Goal: Task Accomplishment & Management: Manage account settings

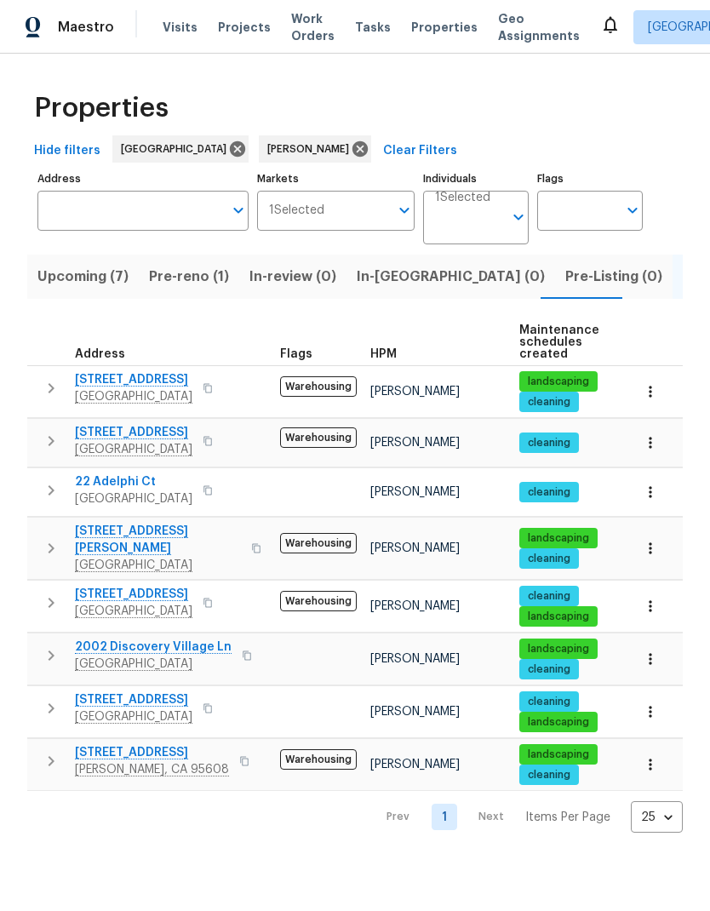
click at [192, 267] on span "Pre-reno (1)" at bounding box center [189, 277] width 80 height 24
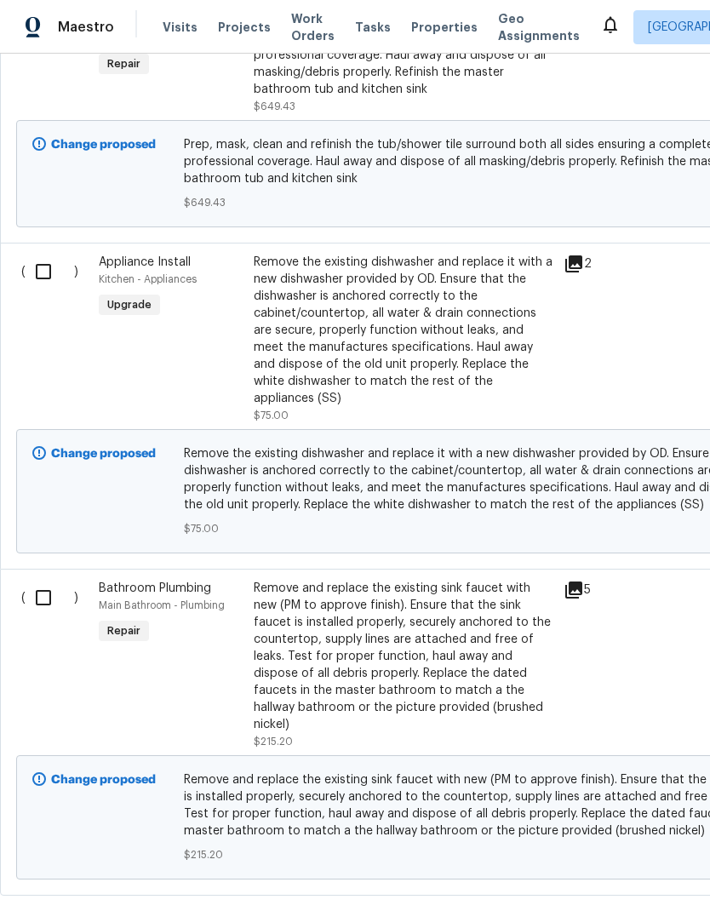
scroll to position [5252, 0]
click at [54, 588] on input "checkbox" at bounding box center [50, 599] width 49 height 36
checkbox input "true"
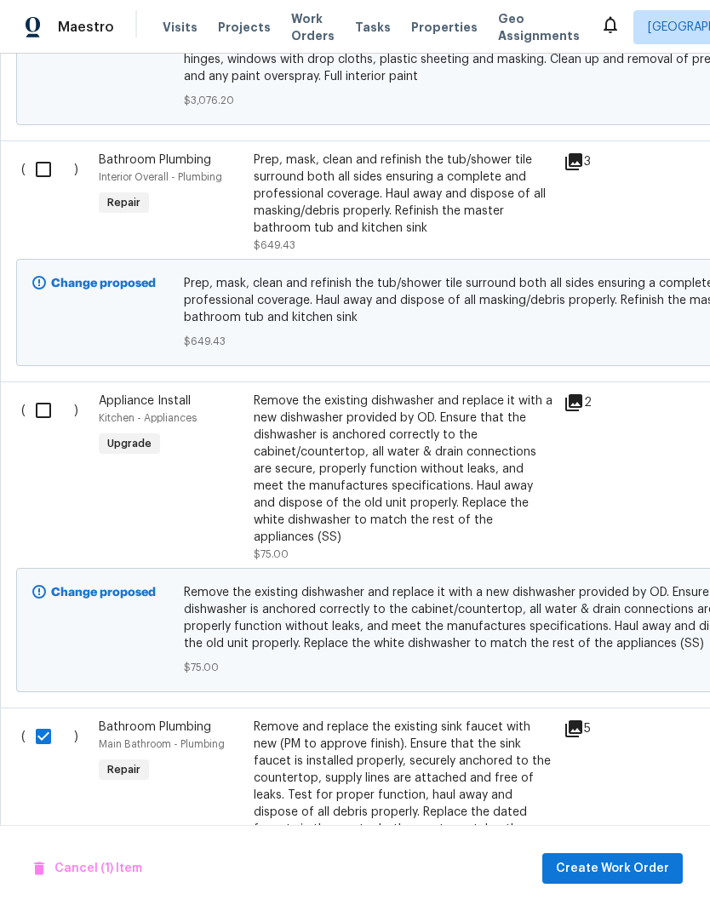
scroll to position [0, 0]
click at [50, 412] on input "checkbox" at bounding box center [50, 411] width 49 height 36
checkbox input "true"
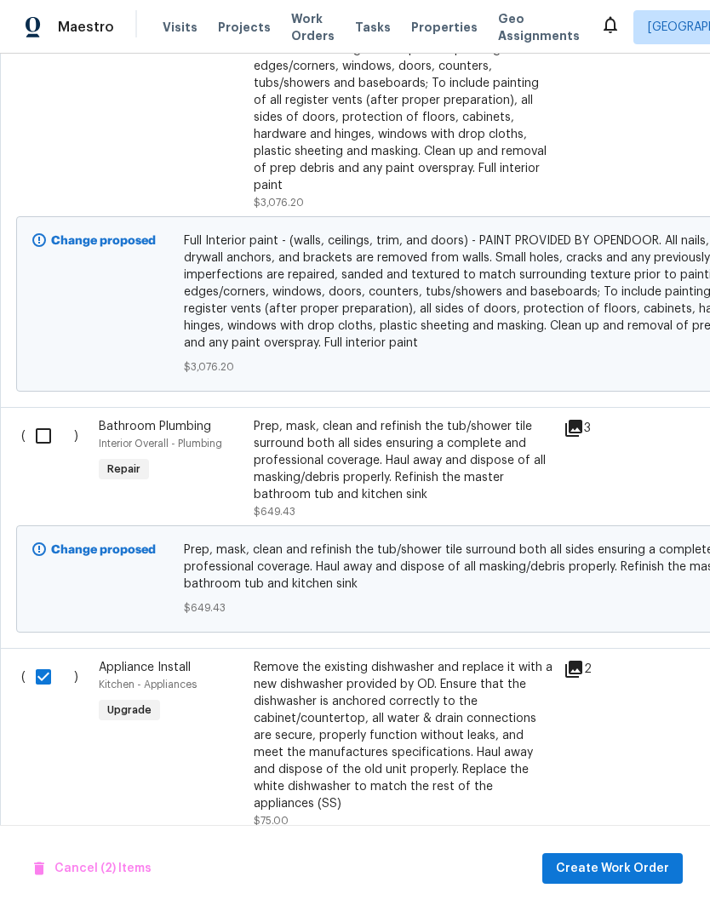
click at [49, 433] on input "checkbox" at bounding box center [50, 436] width 49 height 36
checkbox input "true"
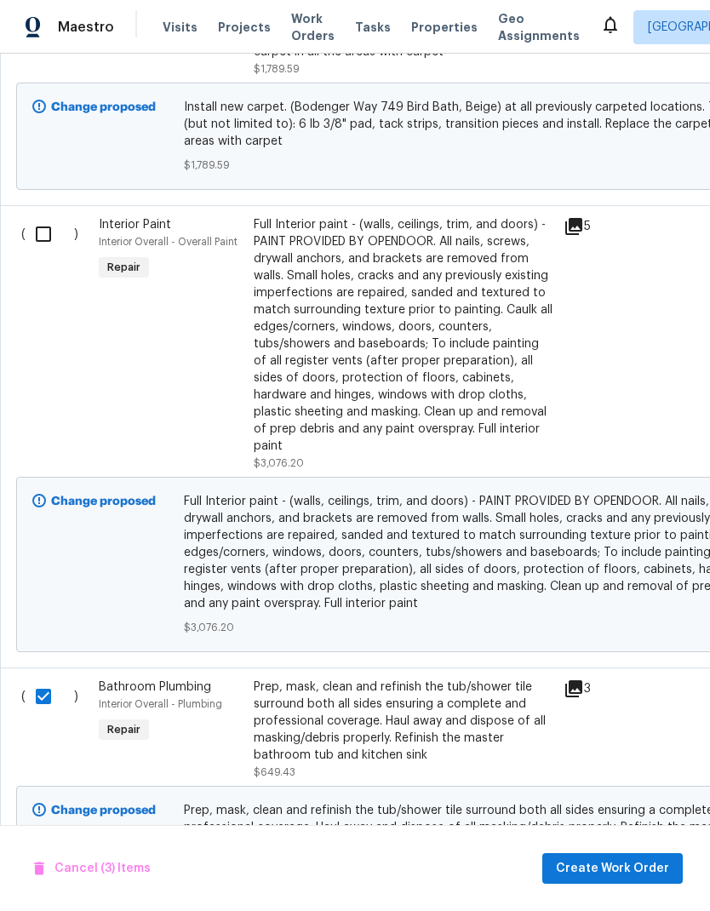
click at [47, 248] on input "checkbox" at bounding box center [50, 234] width 49 height 36
checkbox input "true"
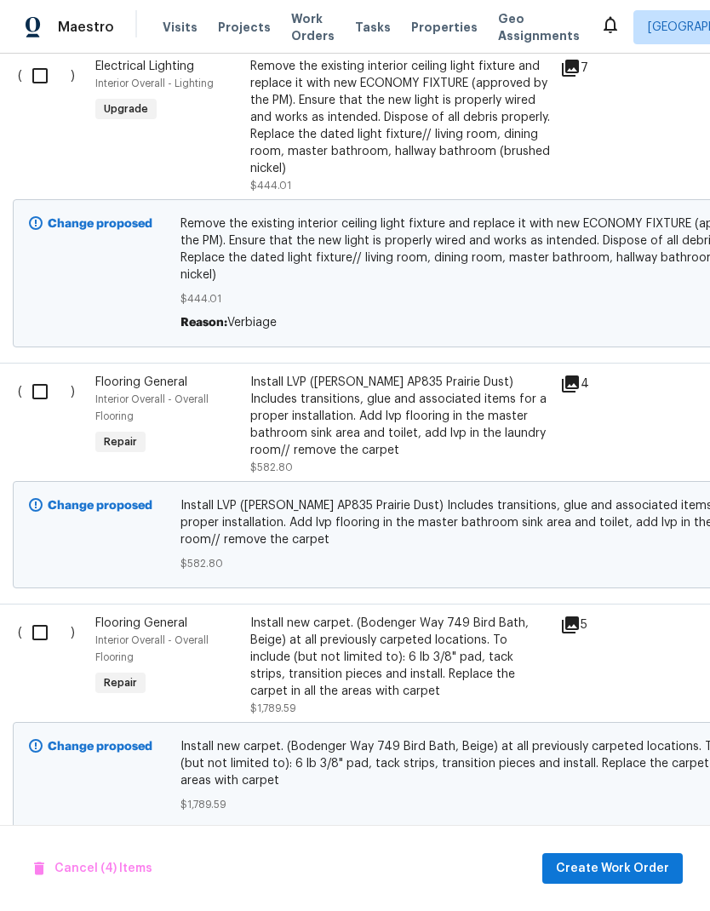
click at [29, 399] on input "checkbox" at bounding box center [46, 392] width 49 height 36
checkbox input "true"
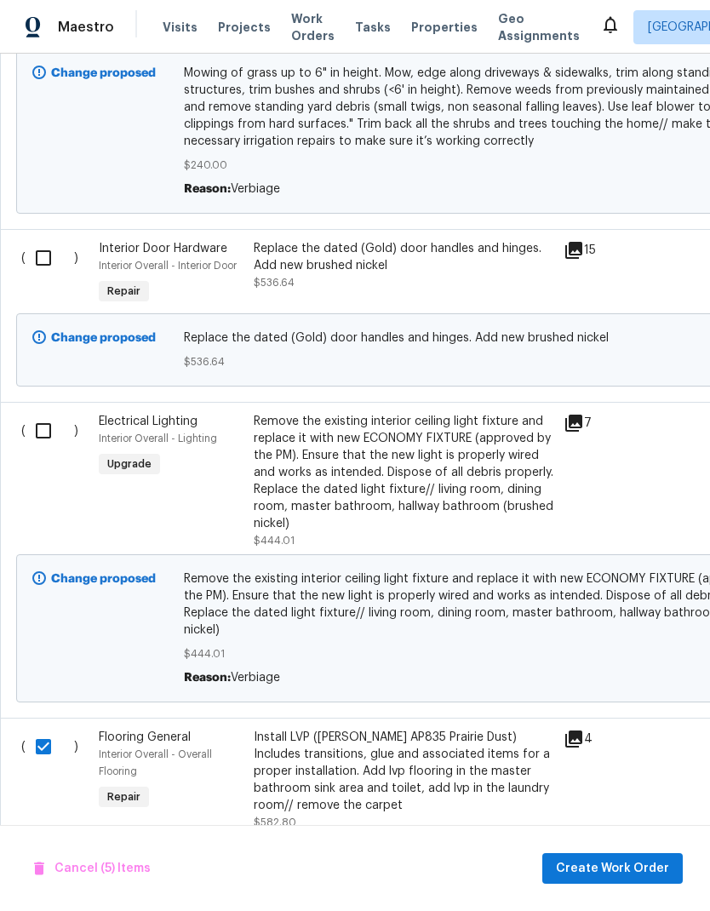
scroll to position [3587, 0]
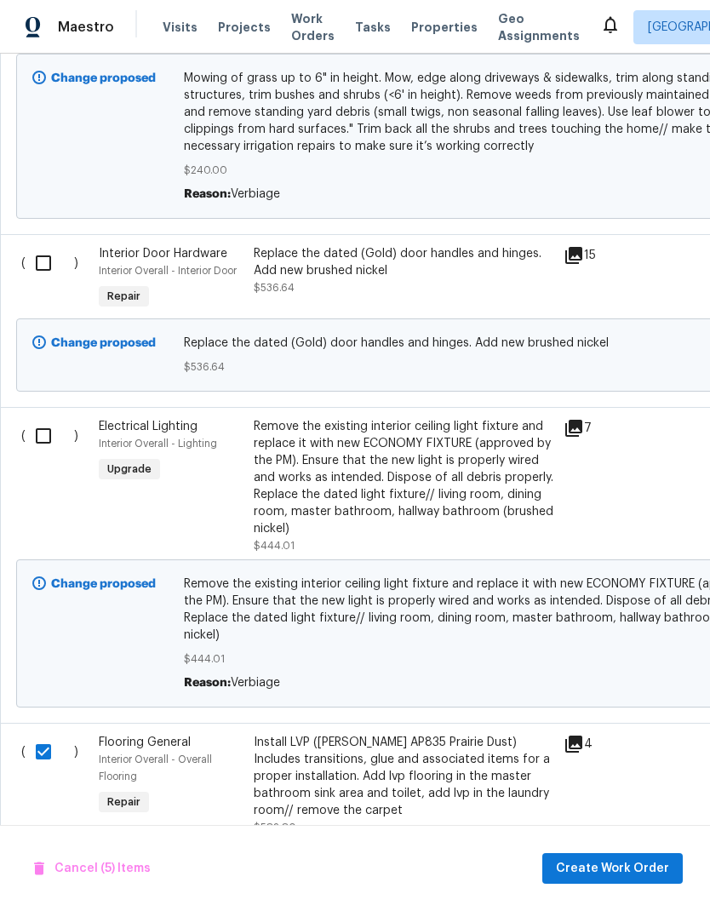
click at [42, 418] on input "checkbox" at bounding box center [50, 436] width 49 height 36
checkbox input "true"
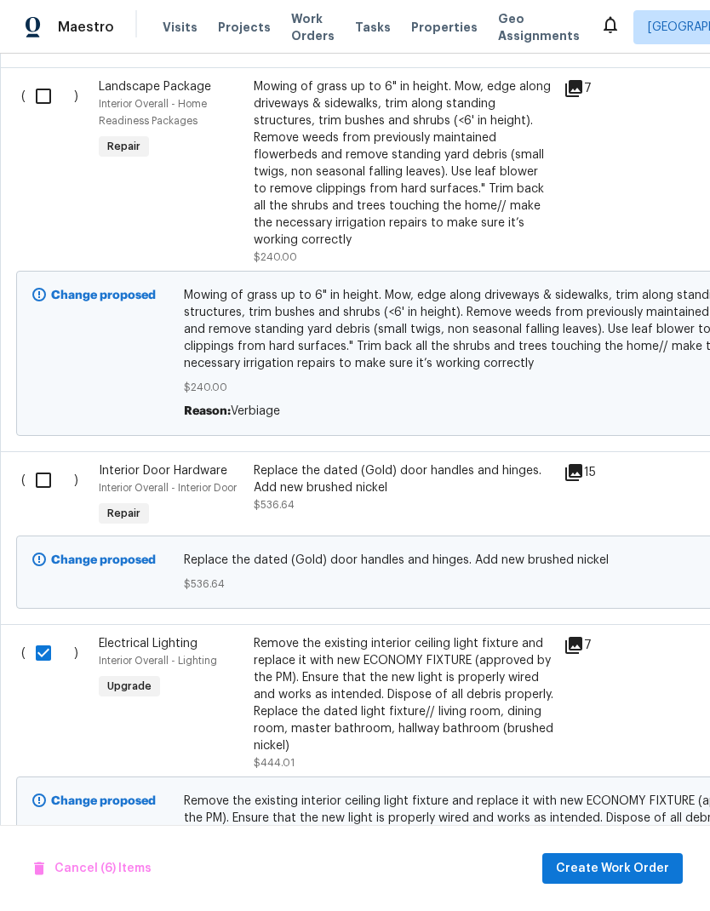
scroll to position [3369, 0]
click at [43, 463] on input "checkbox" at bounding box center [50, 481] width 49 height 36
checkbox input "true"
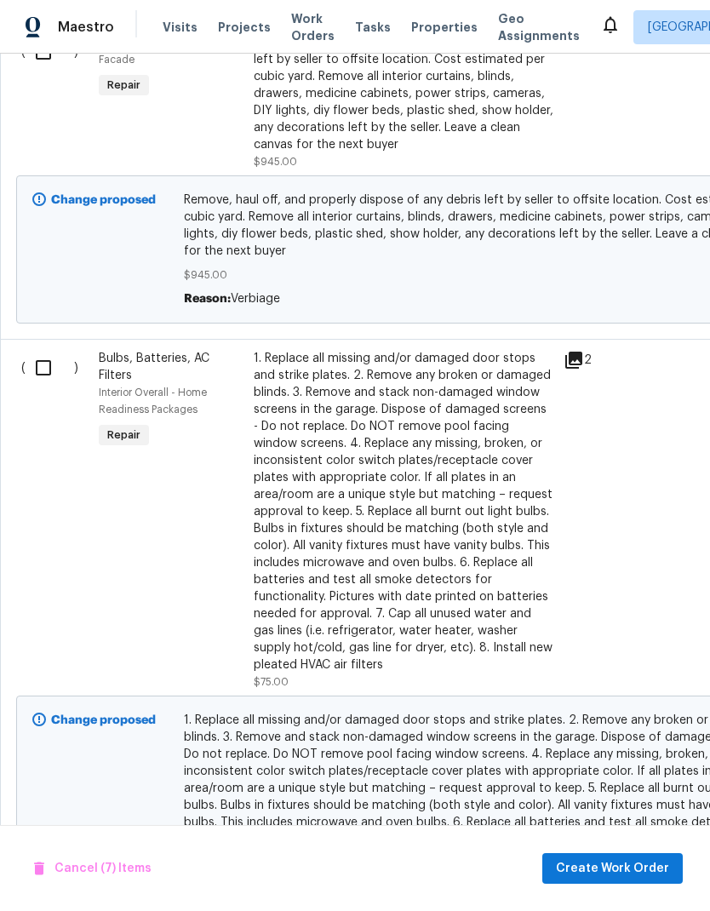
scroll to position [2497, 0]
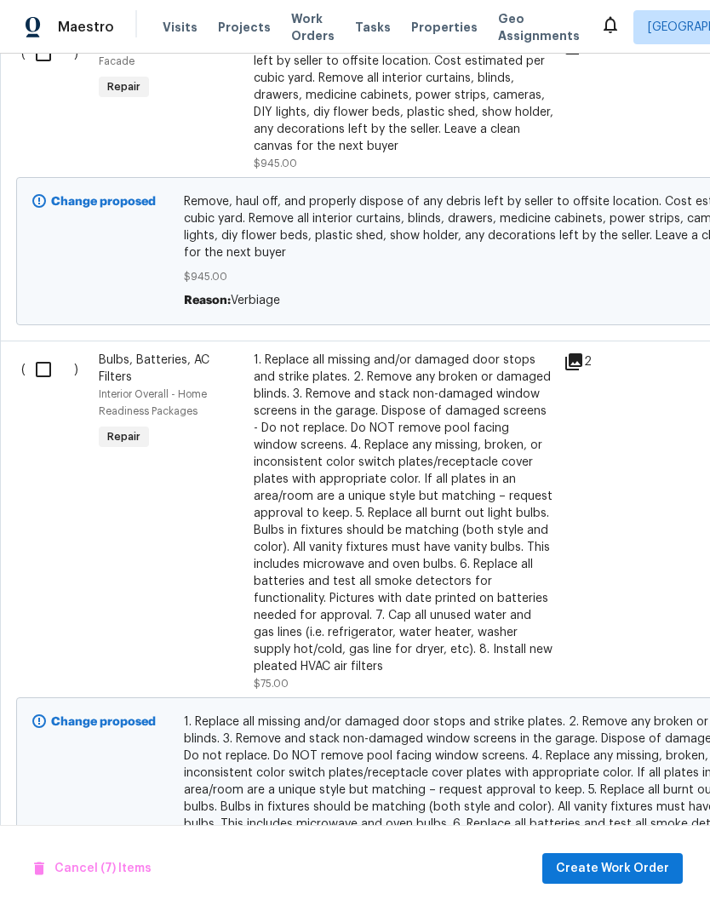
click at [53, 352] on input "checkbox" at bounding box center [50, 370] width 49 height 36
checkbox input "true"
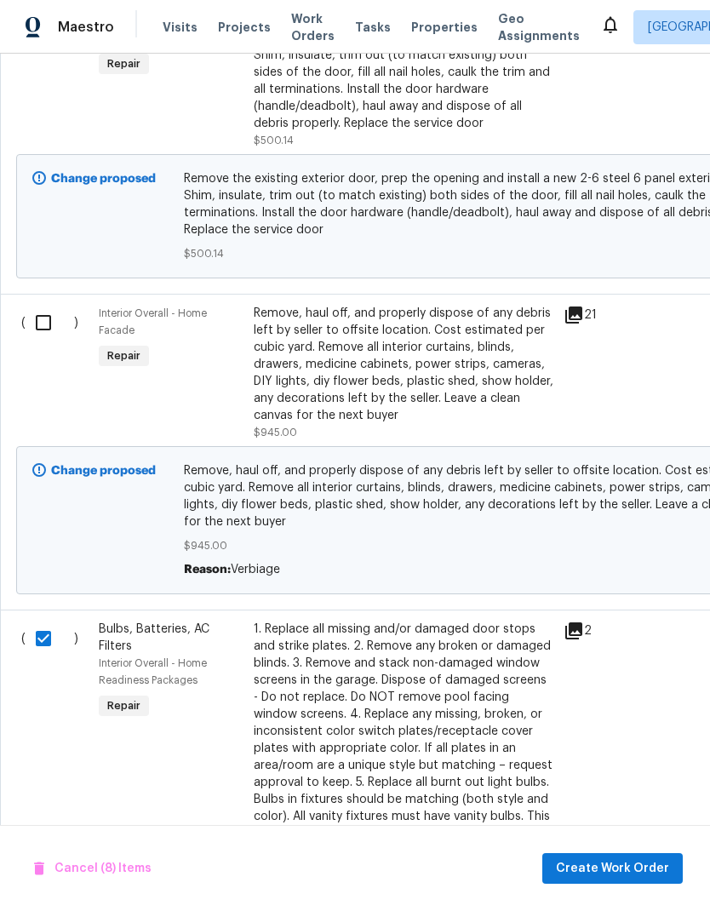
scroll to position [2228, 0]
click at [42, 305] on input "checkbox" at bounding box center [50, 323] width 49 height 36
checkbox input "true"
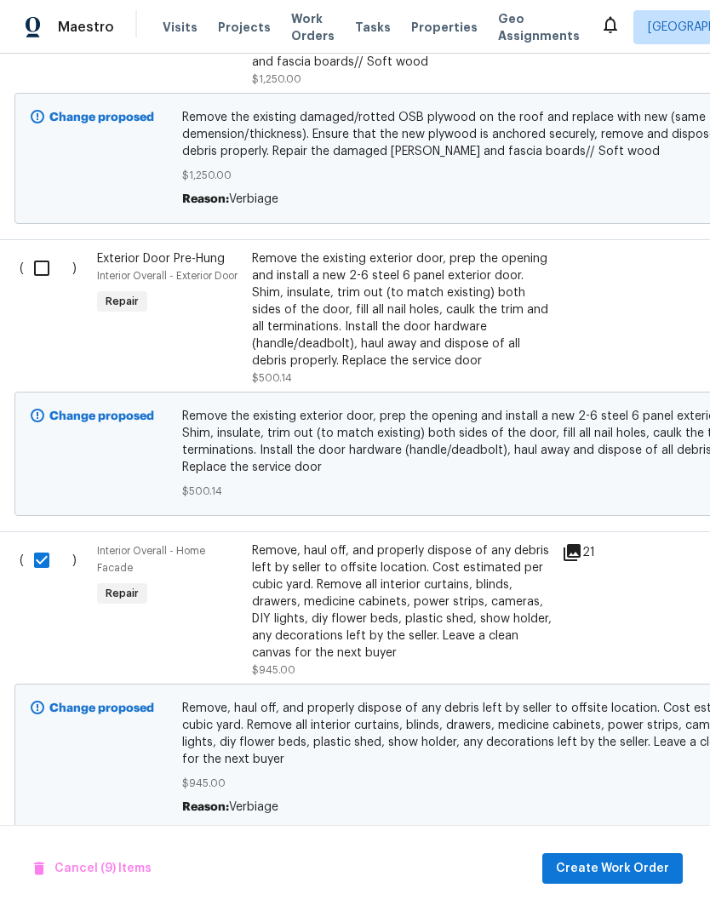
scroll to position [1980, 2]
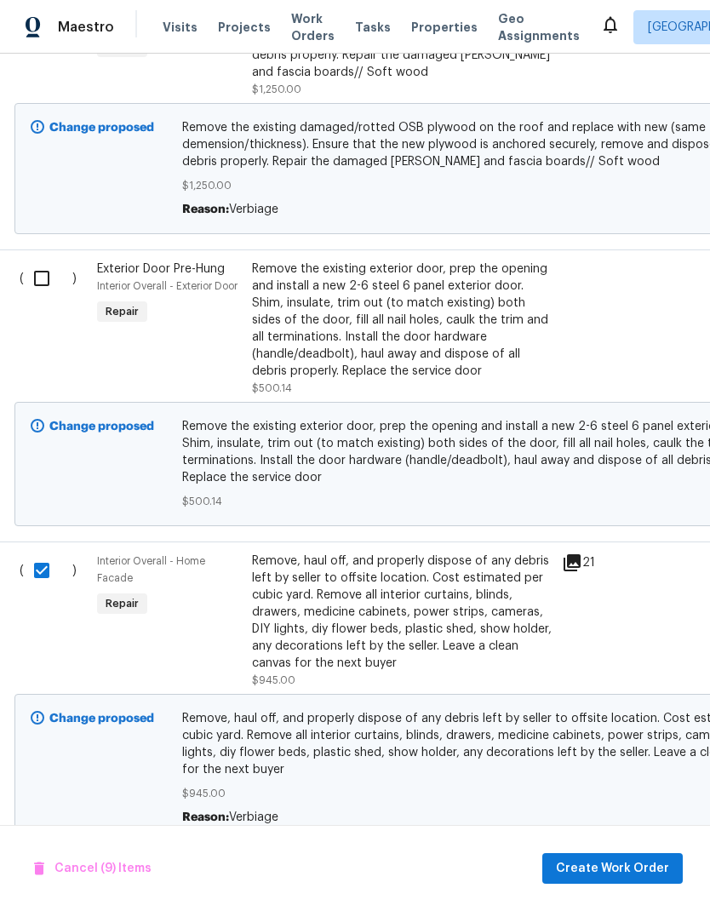
click at [46, 261] on input "checkbox" at bounding box center [48, 279] width 49 height 36
checkbox input "true"
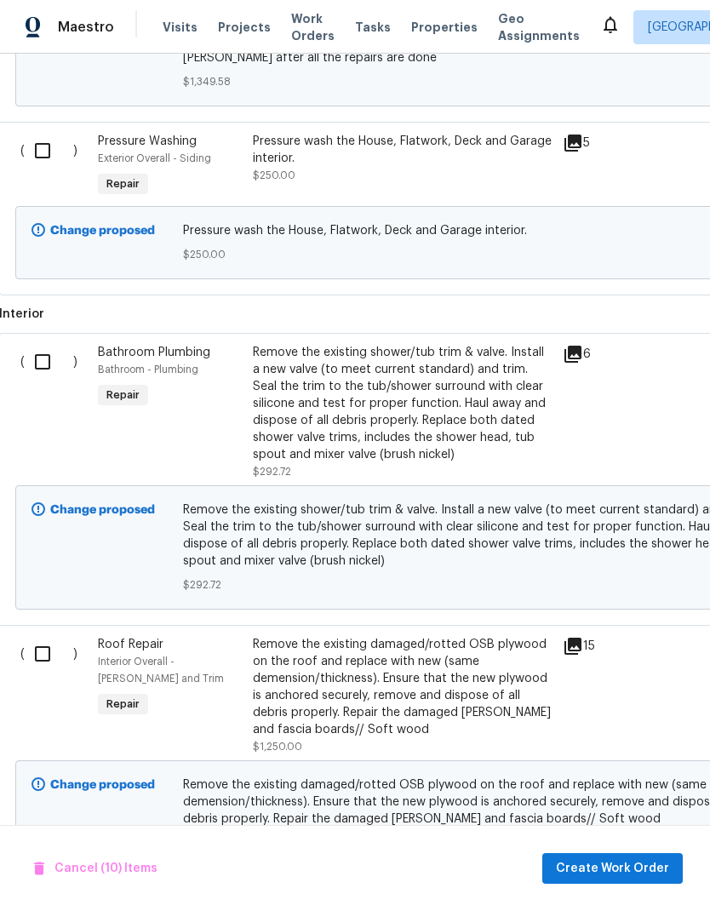
scroll to position [1319, 1]
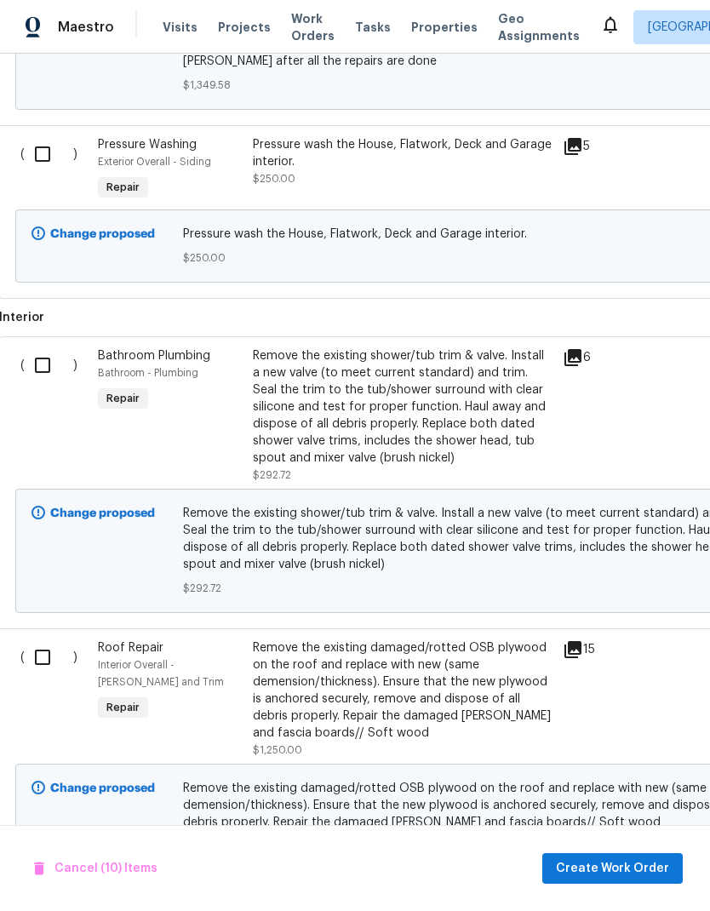
click at [49, 348] on input "checkbox" at bounding box center [49, 366] width 49 height 36
checkbox input "true"
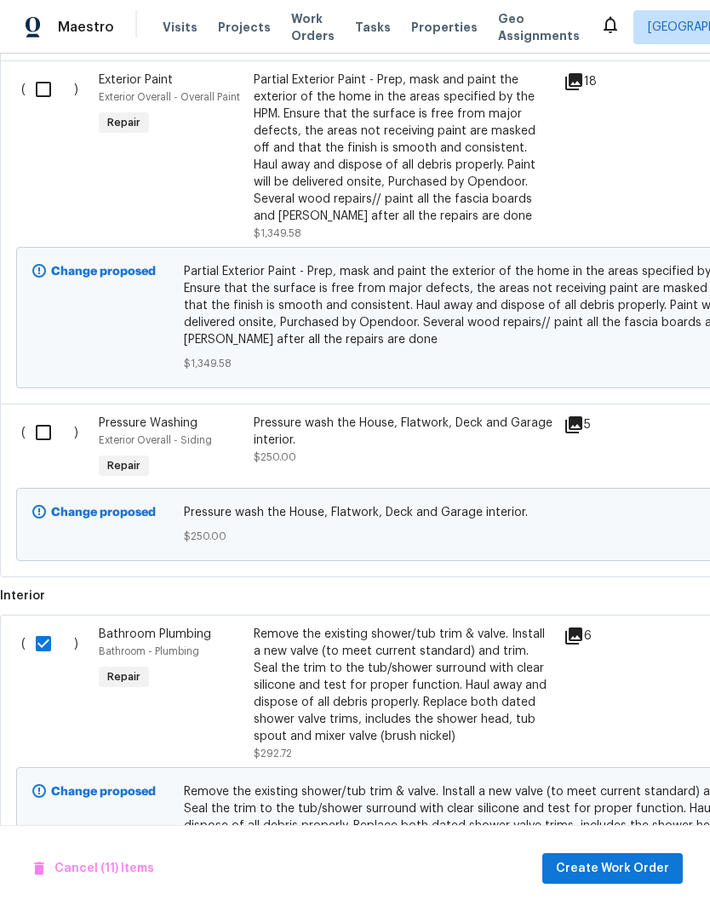
scroll to position [1038, -1]
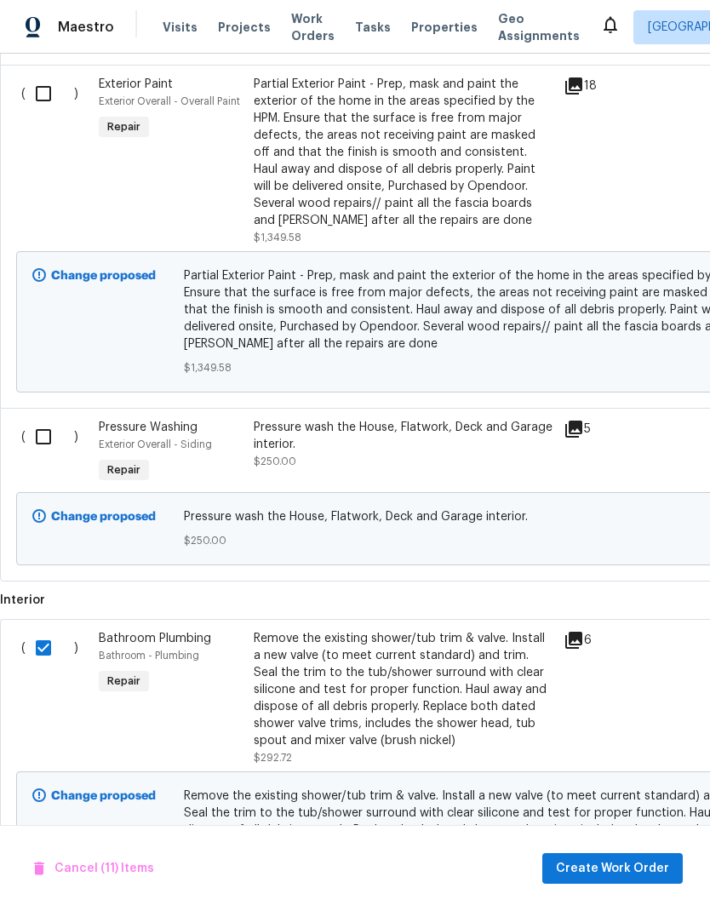
click at [49, 419] on input "checkbox" at bounding box center [50, 437] width 49 height 36
checkbox input "true"
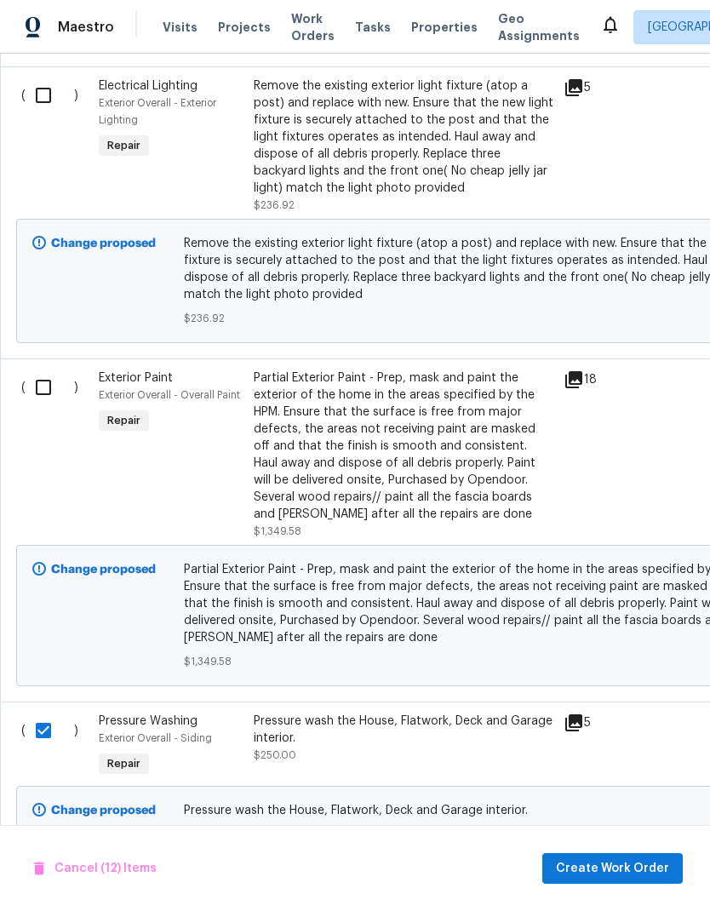
click at [39, 370] on input "checkbox" at bounding box center [50, 388] width 49 height 36
checkbox input "true"
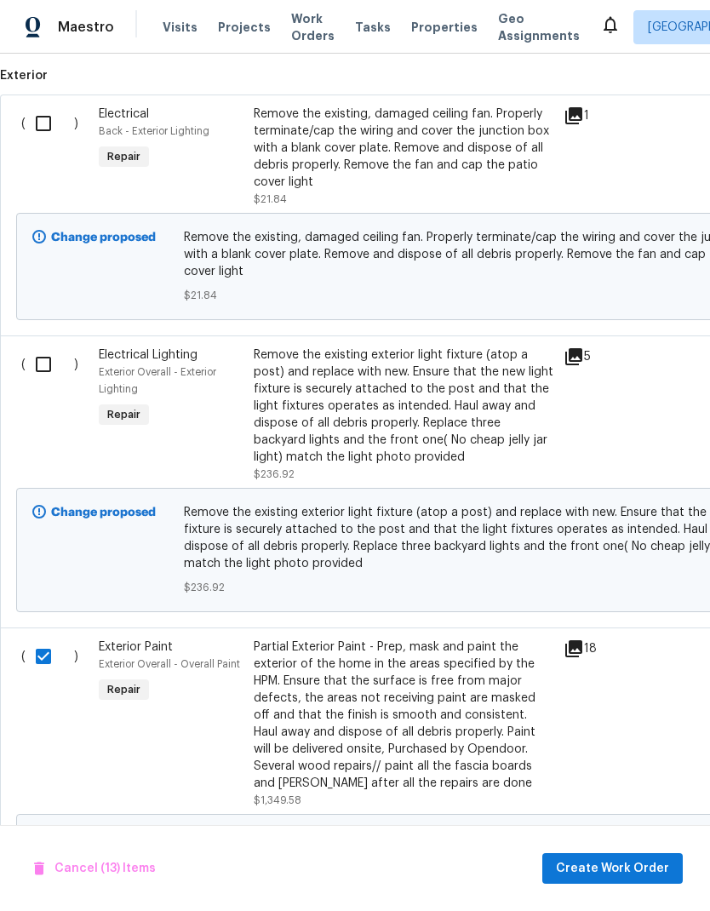
click at [54, 347] on input "checkbox" at bounding box center [50, 365] width 49 height 36
checkbox input "true"
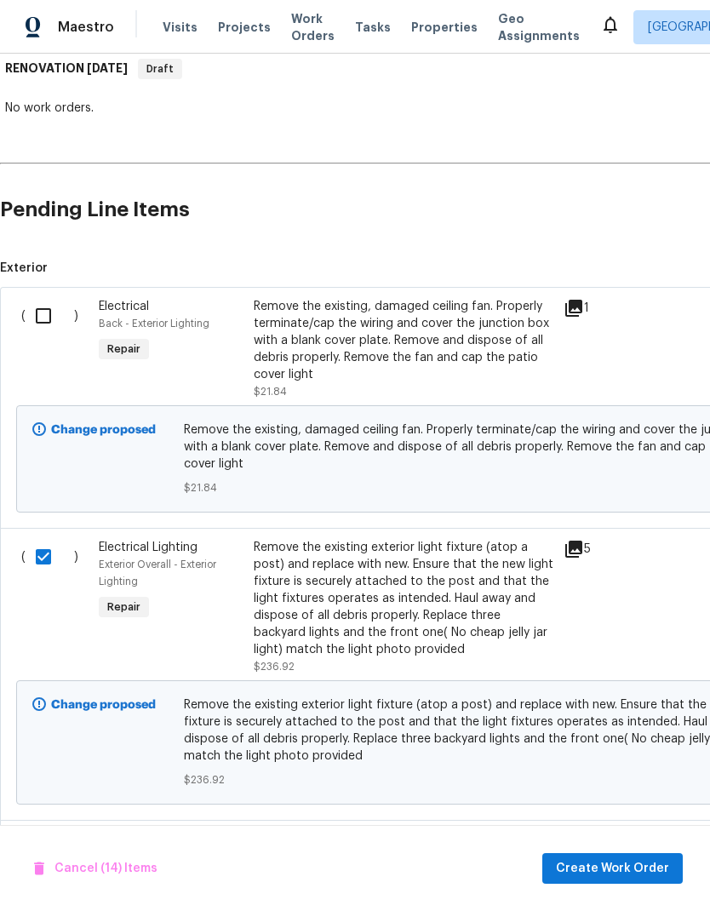
click at [35, 298] on input "checkbox" at bounding box center [50, 316] width 49 height 36
checkbox input "true"
click at [122, 869] on span "Cancel (15) Items" at bounding box center [95, 869] width 122 height 21
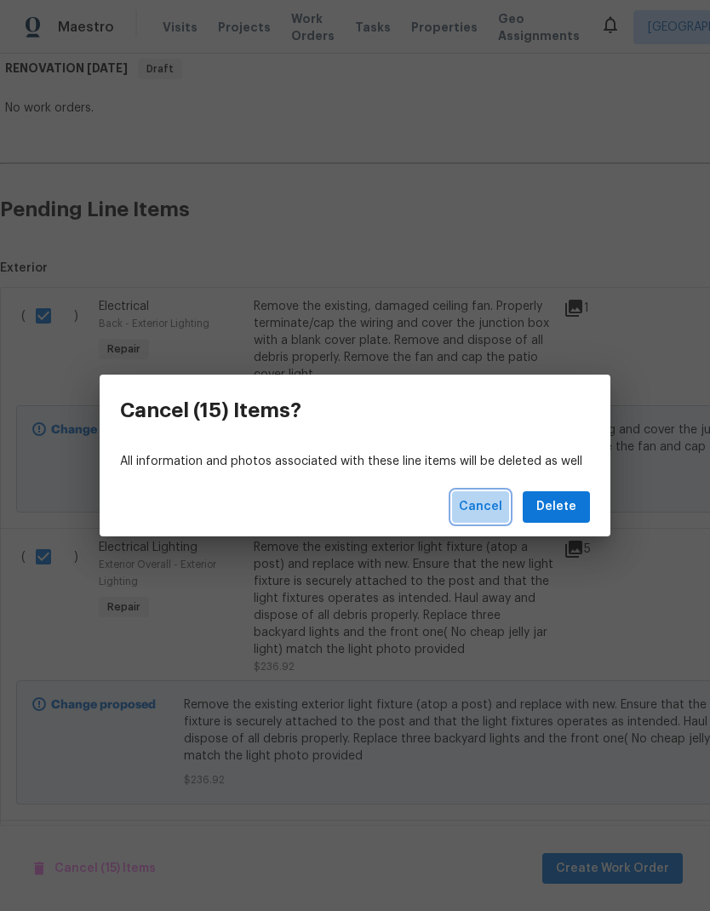
click at [490, 508] on span "Cancel" at bounding box center [480, 507] width 43 height 21
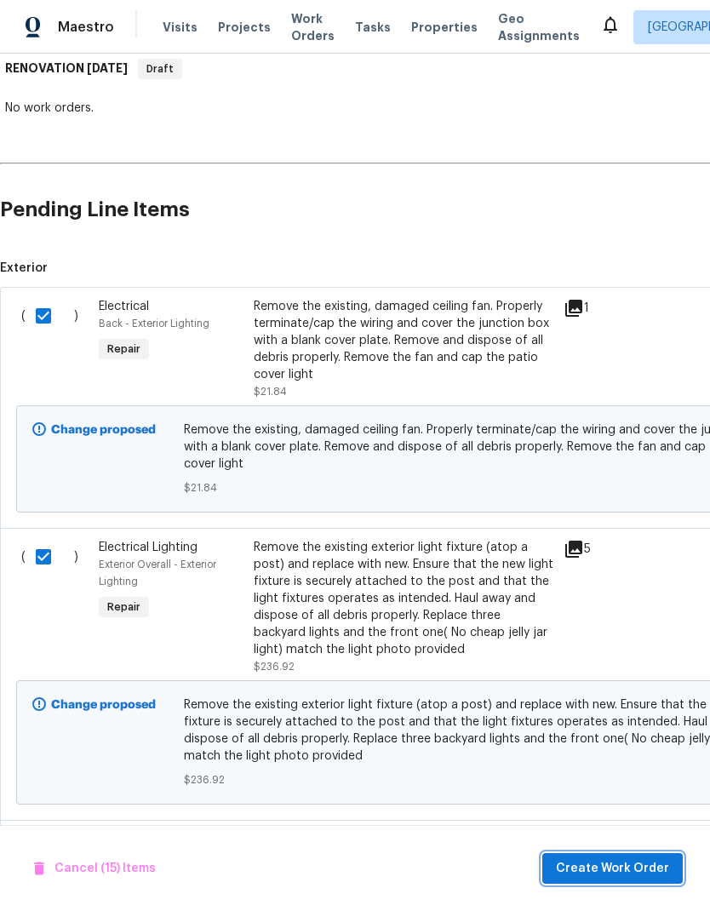
click at [637, 873] on span "Create Work Order" at bounding box center [612, 869] width 113 height 21
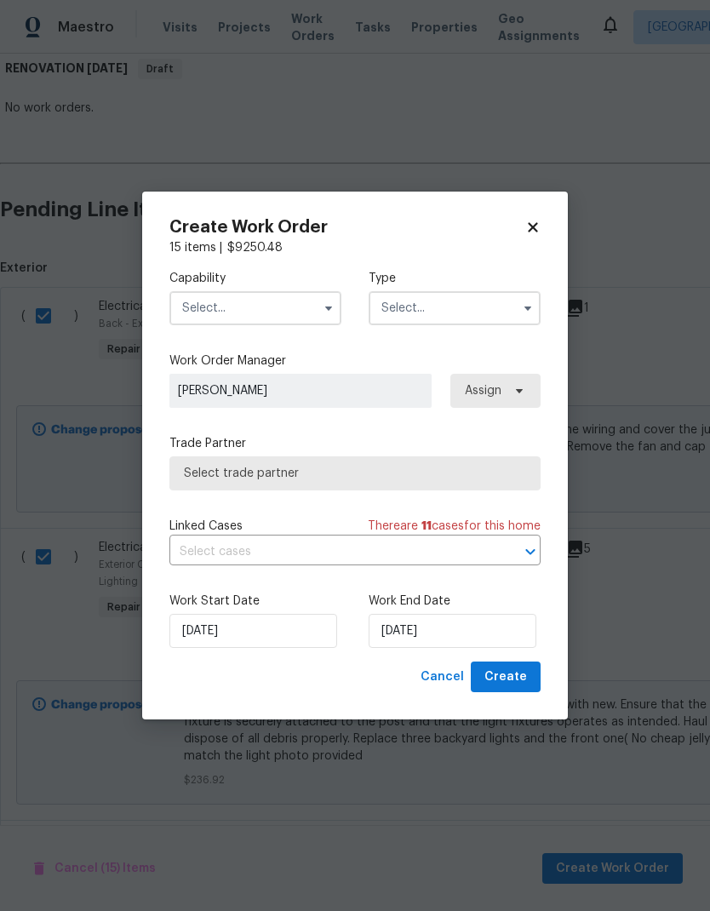
click at [300, 292] on input "text" at bounding box center [256, 308] width 172 height 34
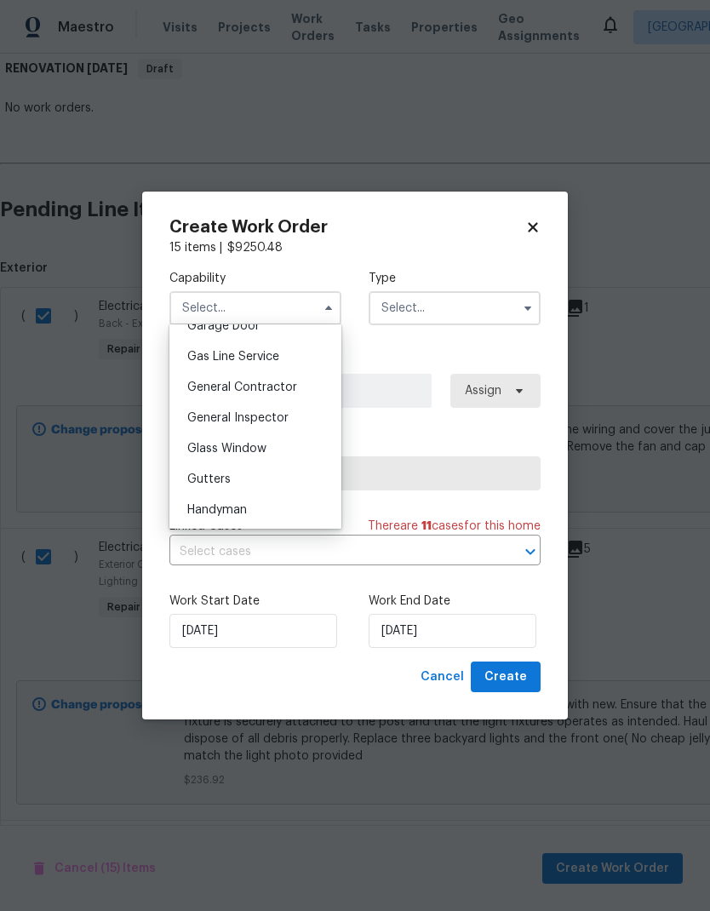
click at [306, 396] on div "General Contractor" at bounding box center [256, 387] width 164 height 31
type input "General Contractor"
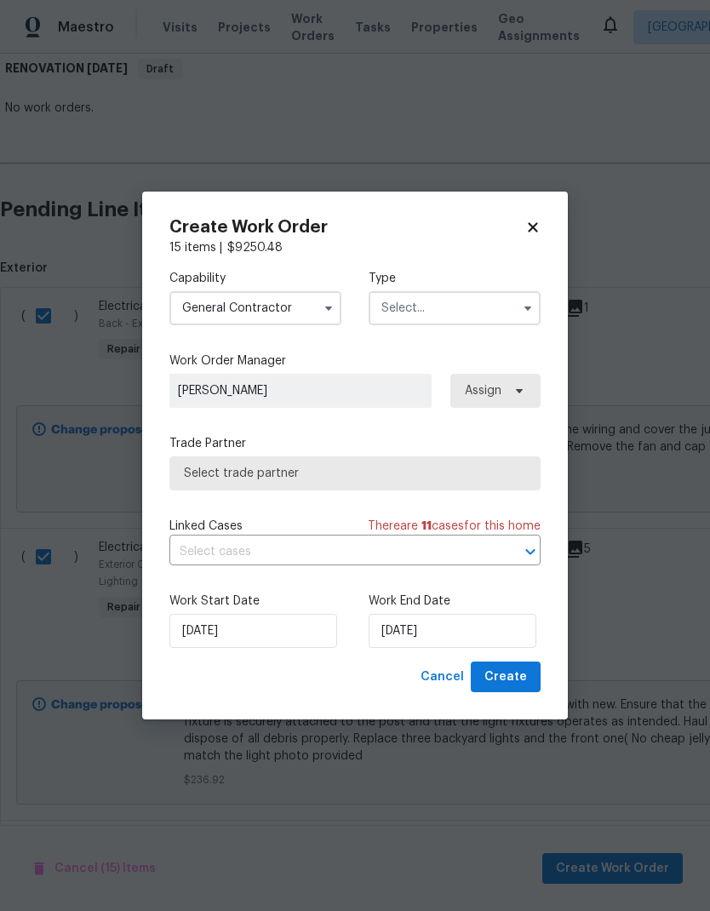
click at [463, 298] on input "text" at bounding box center [455, 308] width 172 height 34
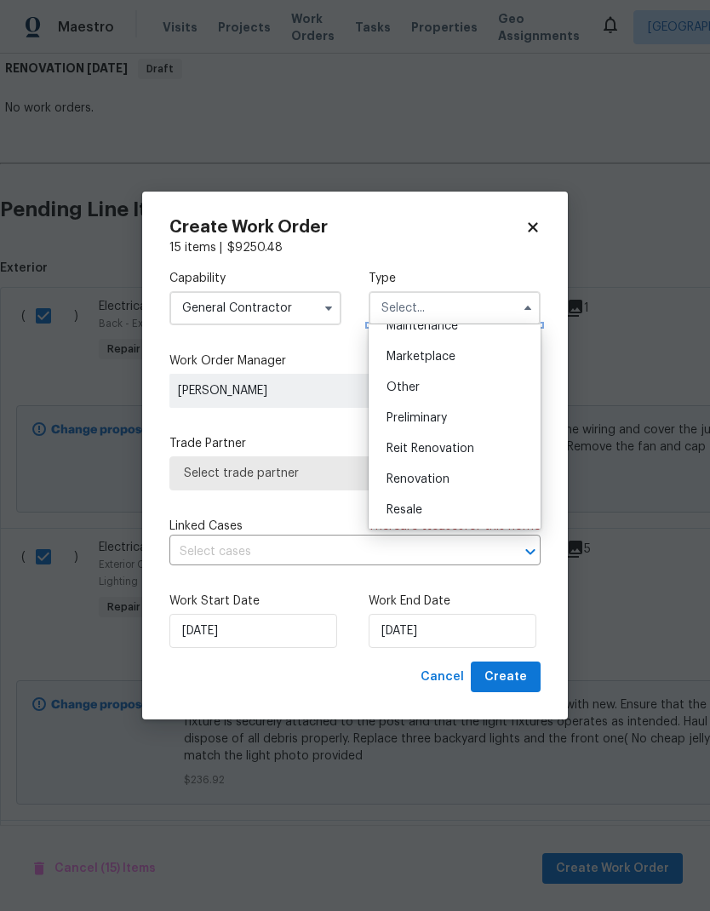
scroll to position [295, 0]
click at [445, 480] on span "Renovation" at bounding box center [418, 479] width 63 height 12
type input "Renovation"
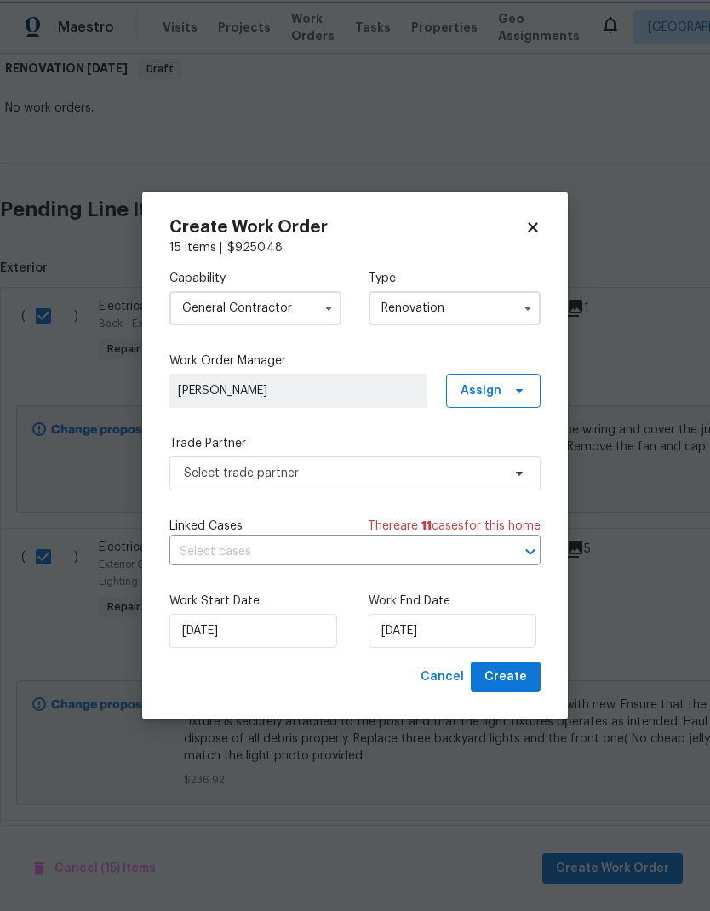
scroll to position [0, 0]
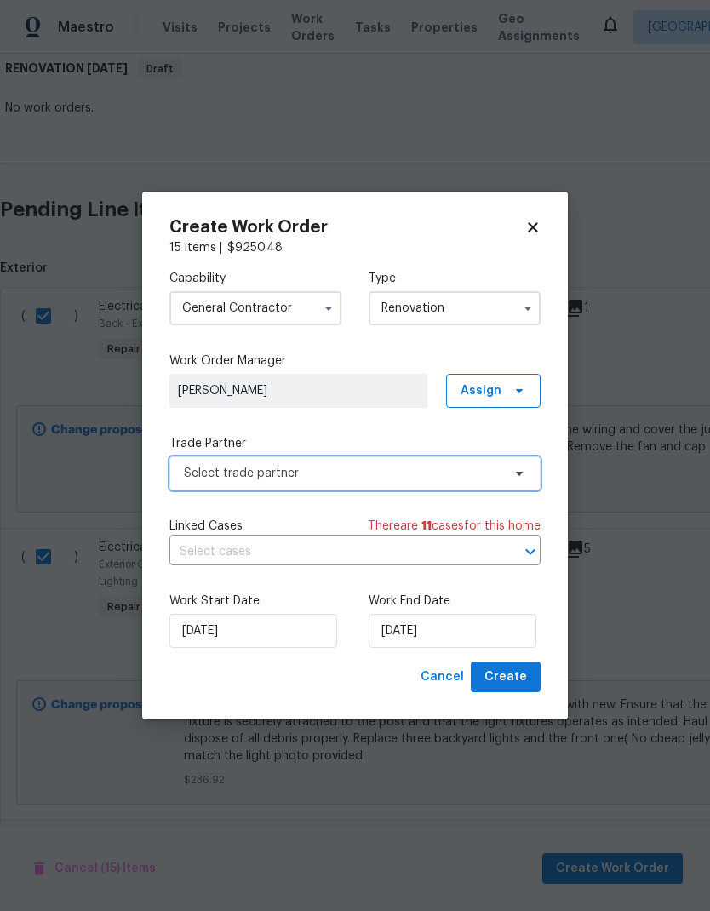
click at [410, 472] on span "Select trade partner" at bounding box center [343, 473] width 318 height 17
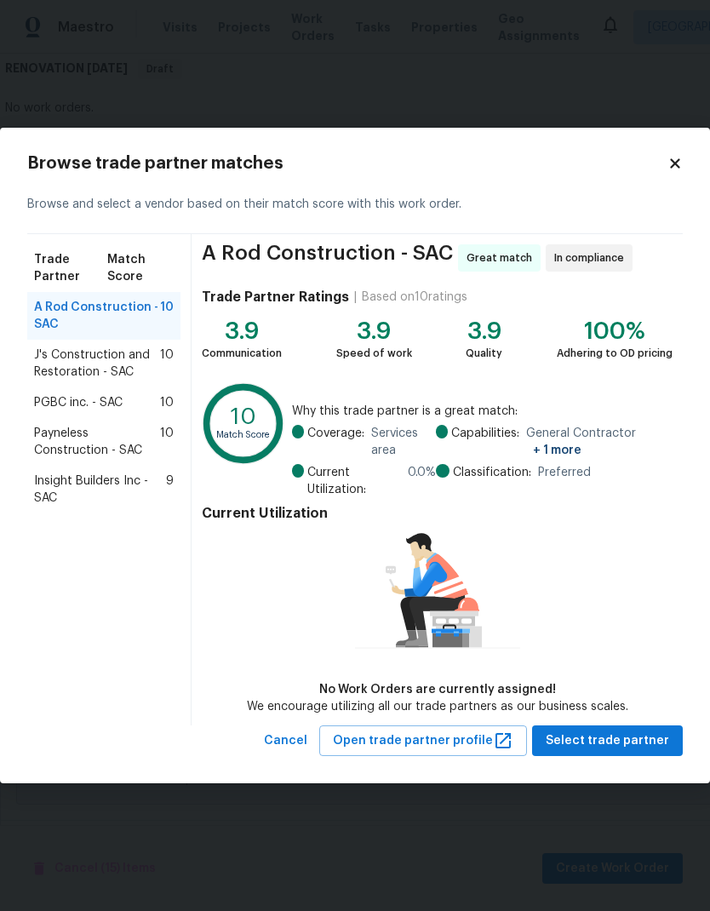
click at [113, 359] on span "J's Construction and Restoration - SAC" at bounding box center [97, 364] width 126 height 34
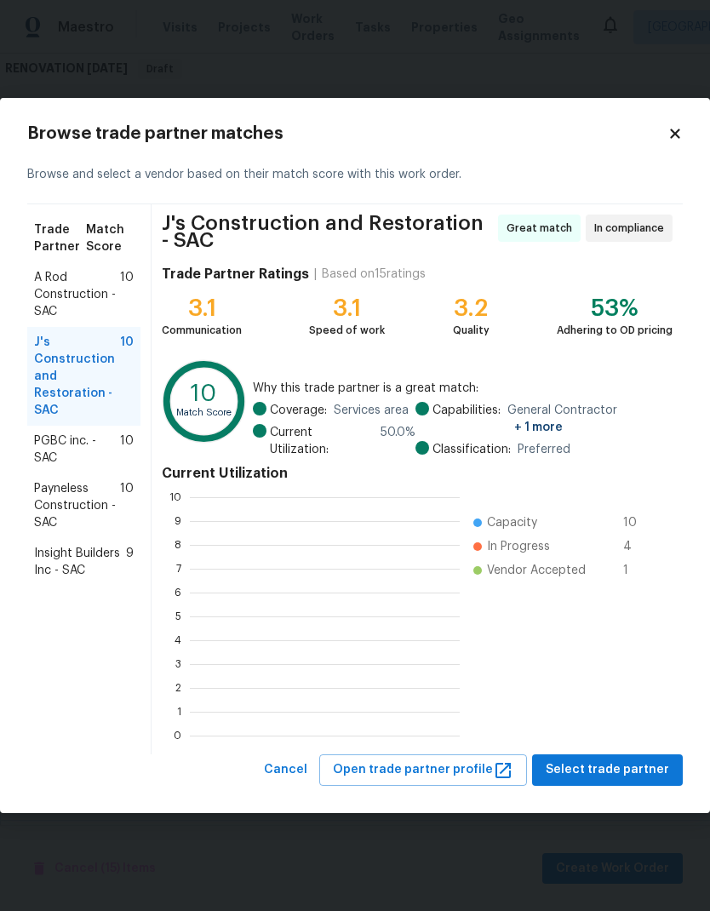
scroll to position [238, 270]
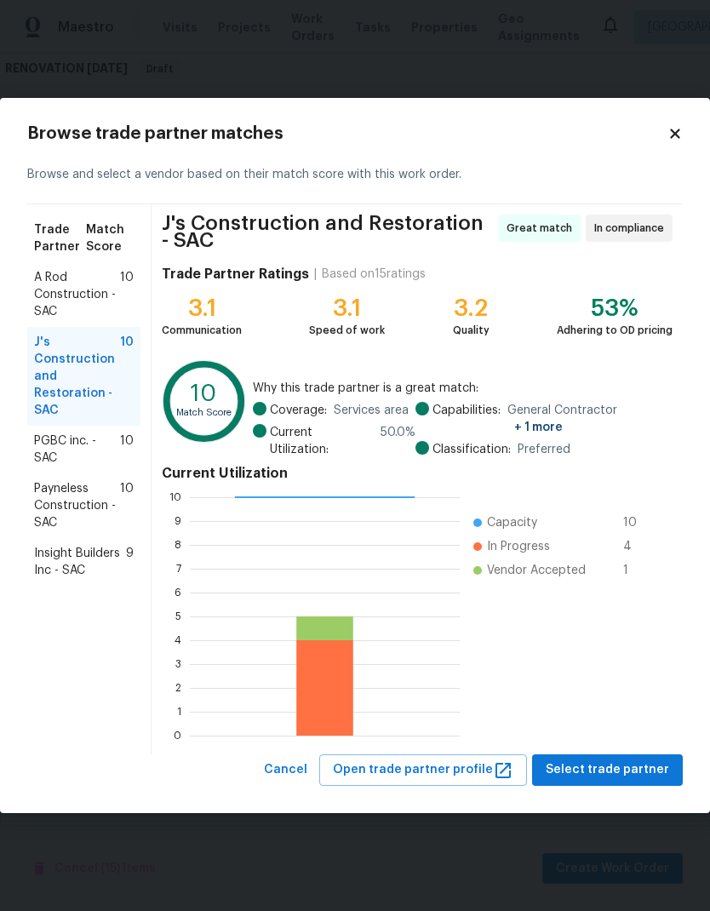
click at [84, 445] on span "PGBC inc. - SAC" at bounding box center [77, 450] width 86 height 34
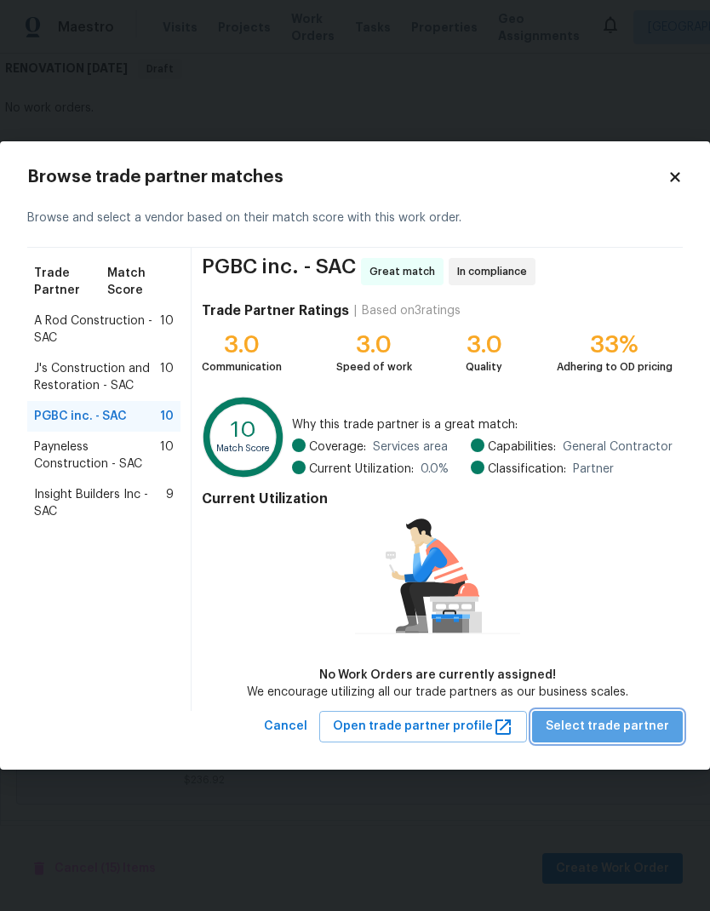
click at [624, 727] on span "Select trade partner" at bounding box center [608, 726] width 124 height 21
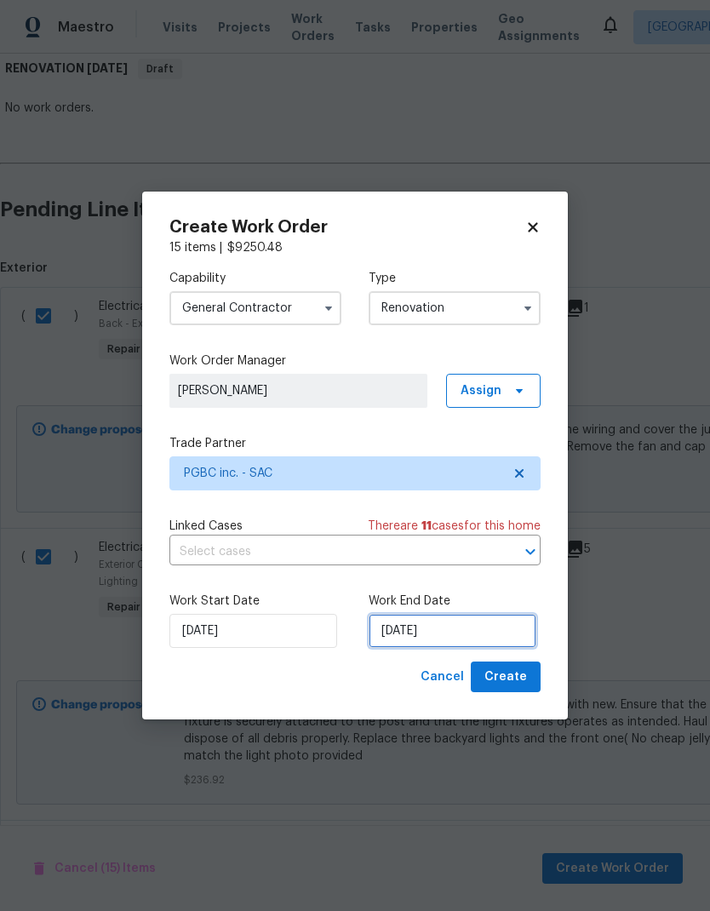
click at [462, 631] on input "9/2/2025" at bounding box center [453, 631] width 168 height 34
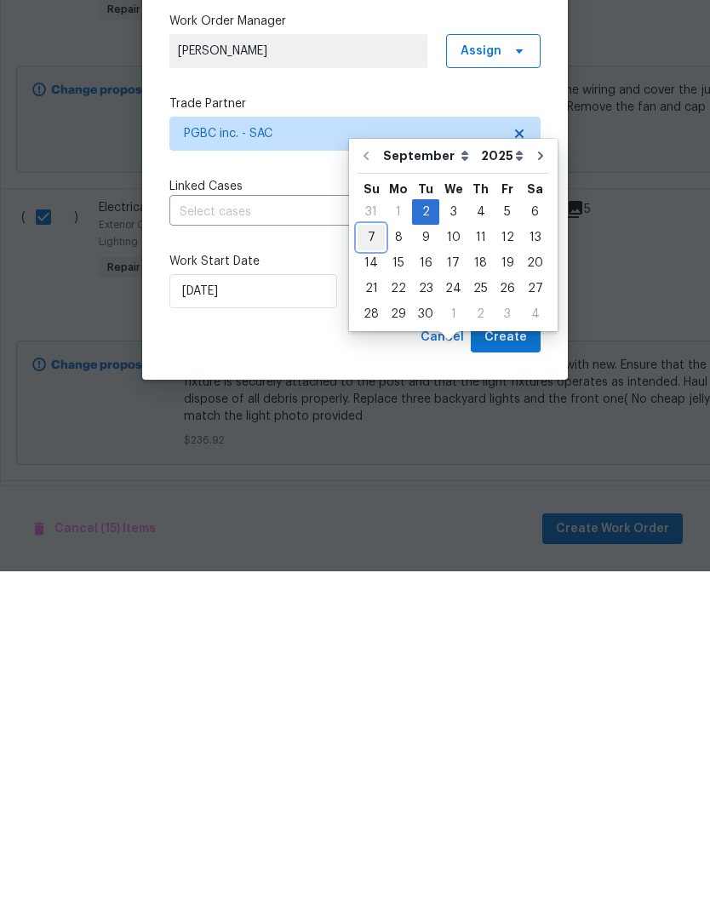
click at [375, 566] on div "7" at bounding box center [371, 578] width 27 height 24
type input "9/7/2025"
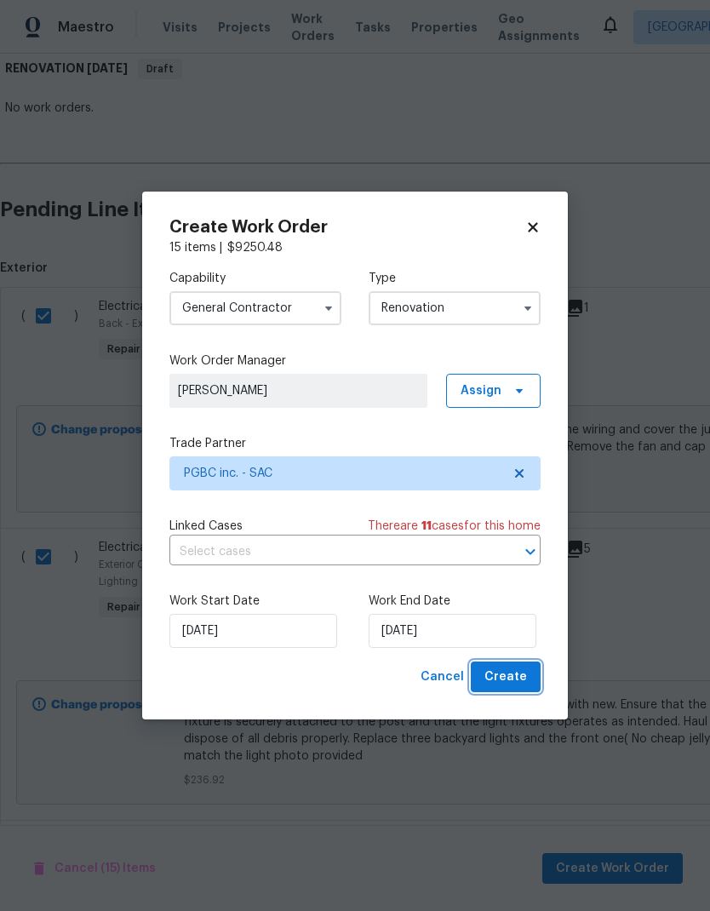
click at [516, 675] on span "Create" at bounding box center [506, 677] width 43 height 21
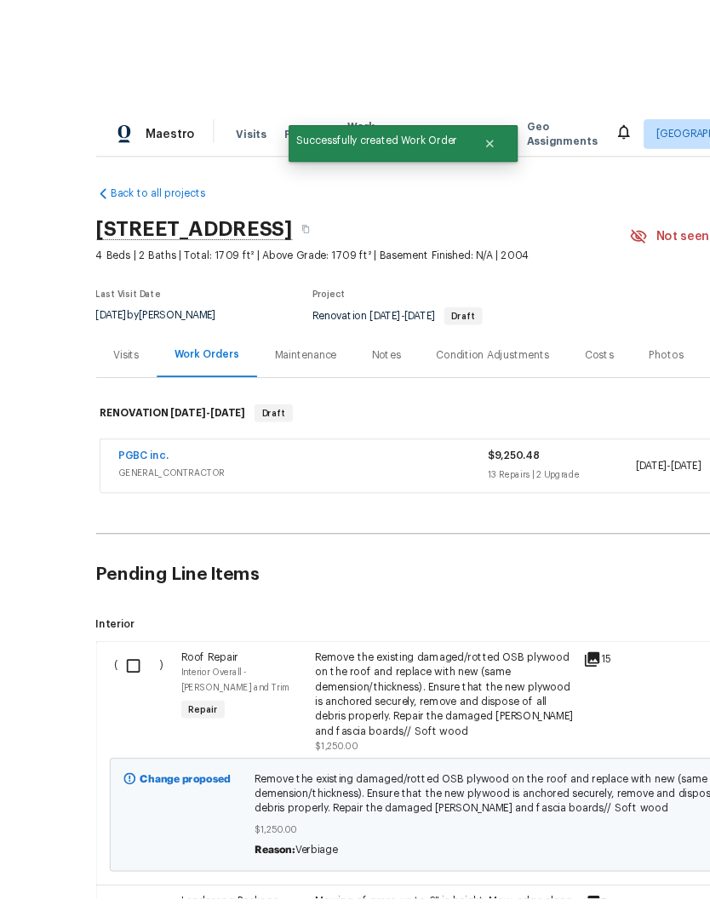
scroll to position [27, 0]
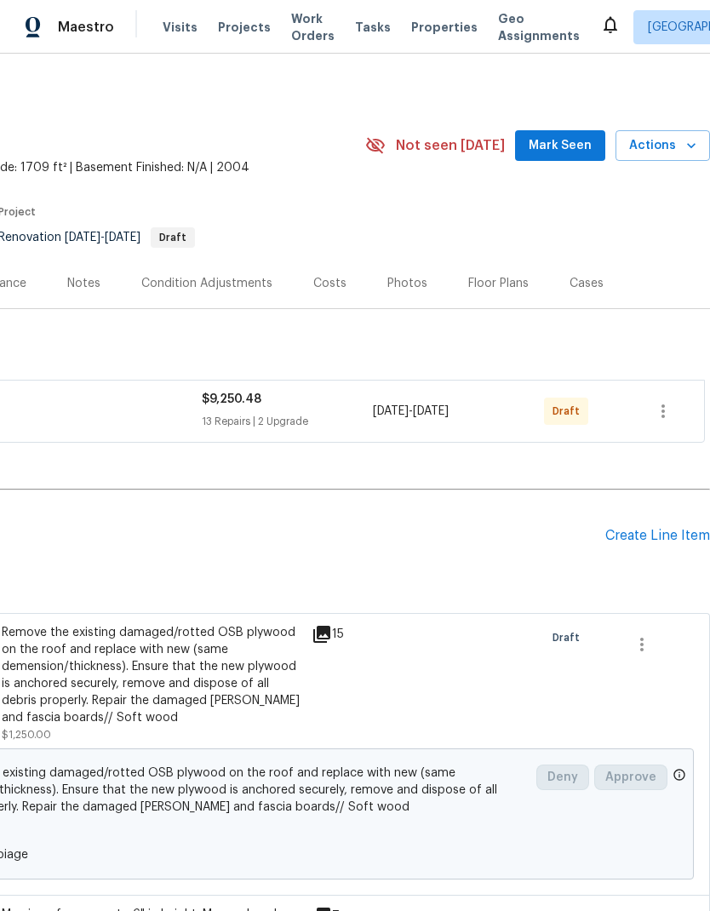
scroll to position [0, 252]
click at [669, 418] on icon "button" at bounding box center [663, 411] width 20 height 20
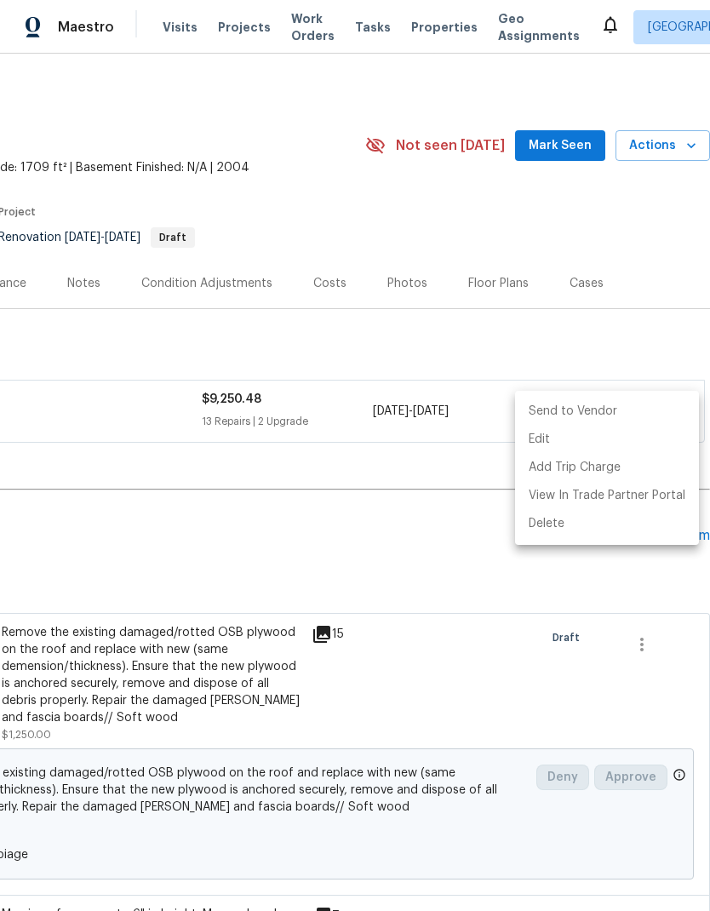
click at [535, 587] on div at bounding box center [355, 455] width 710 height 911
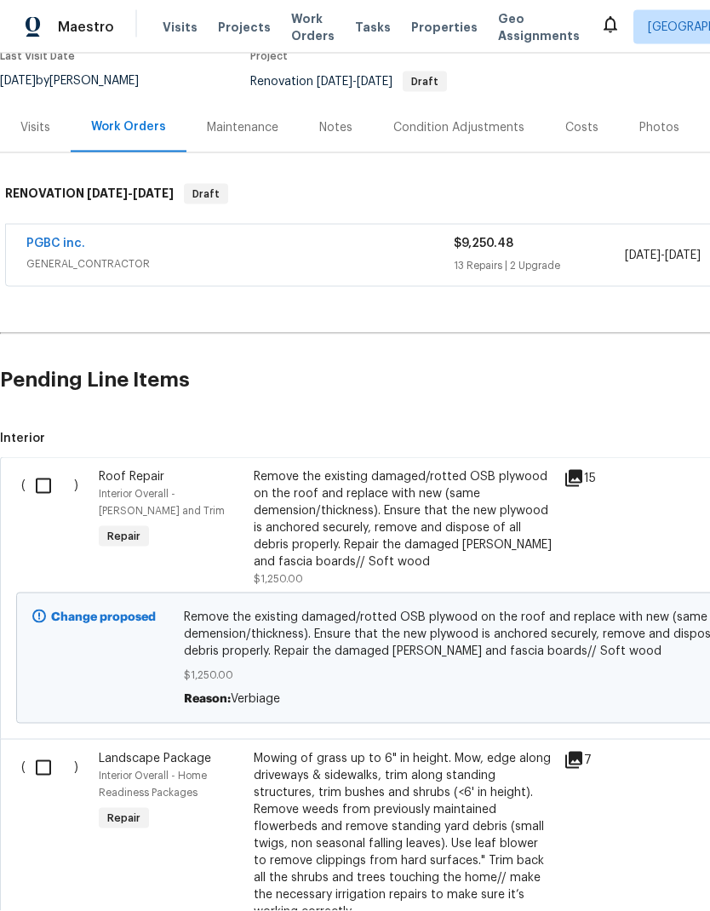
scroll to position [155, 0]
click at [53, 469] on input "checkbox" at bounding box center [50, 487] width 49 height 36
checkbox input "true"
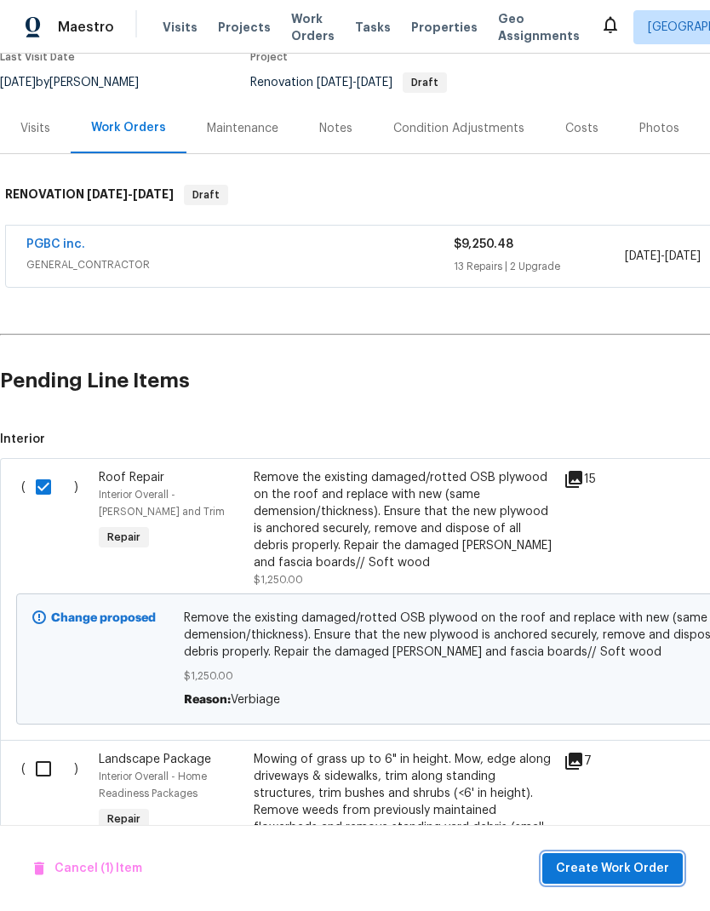
click at [640, 869] on span "Create Work Order" at bounding box center [612, 869] width 113 height 21
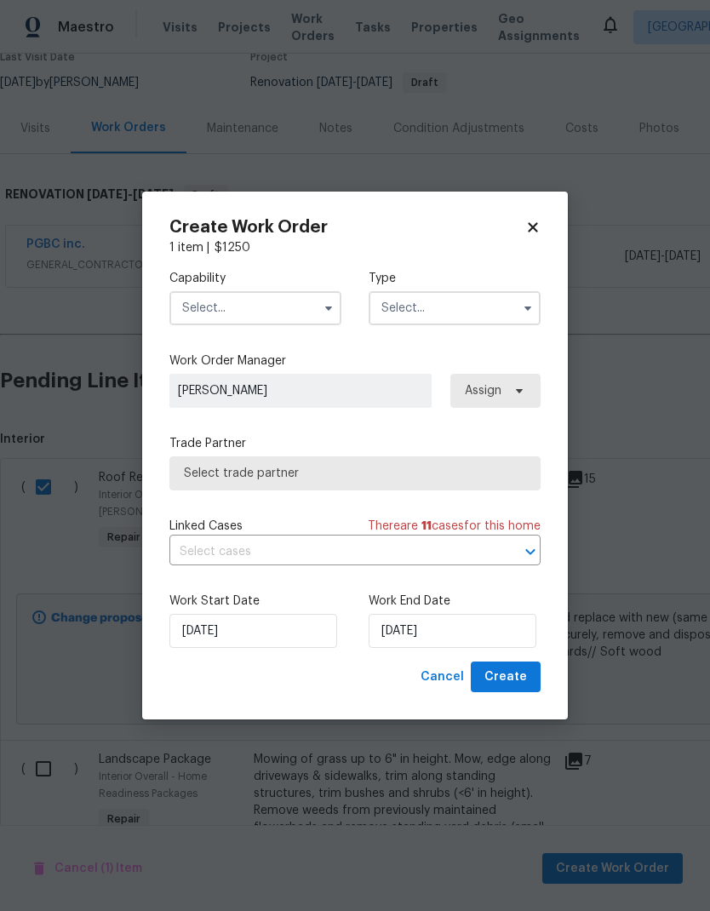
click at [267, 306] on input "text" at bounding box center [256, 308] width 172 height 34
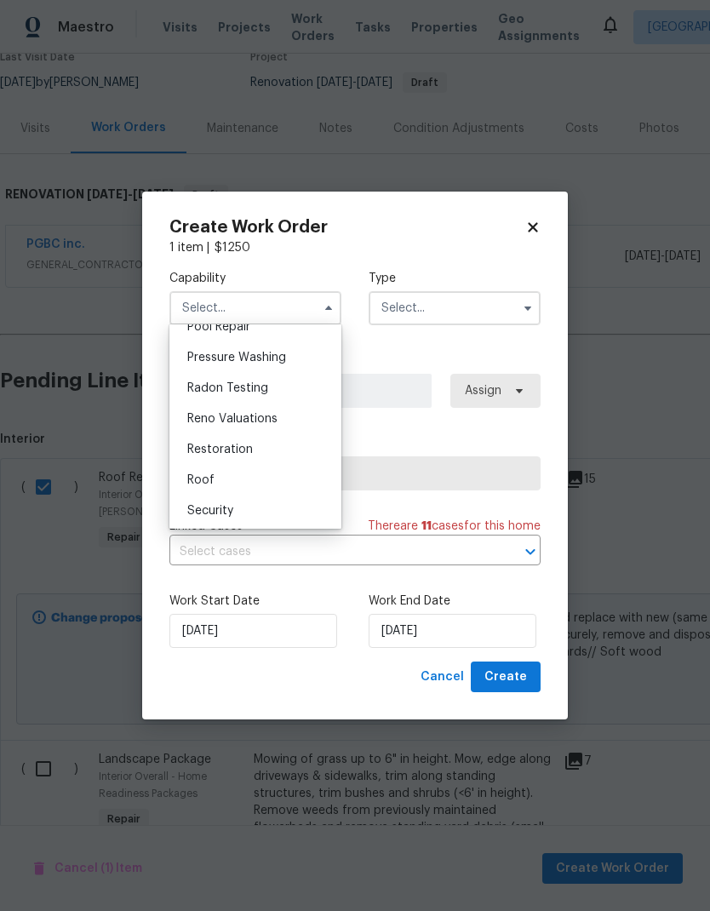
scroll to position [1606, 0]
click at [224, 478] on div "Roof" at bounding box center [256, 475] width 164 height 31
type input "Roof"
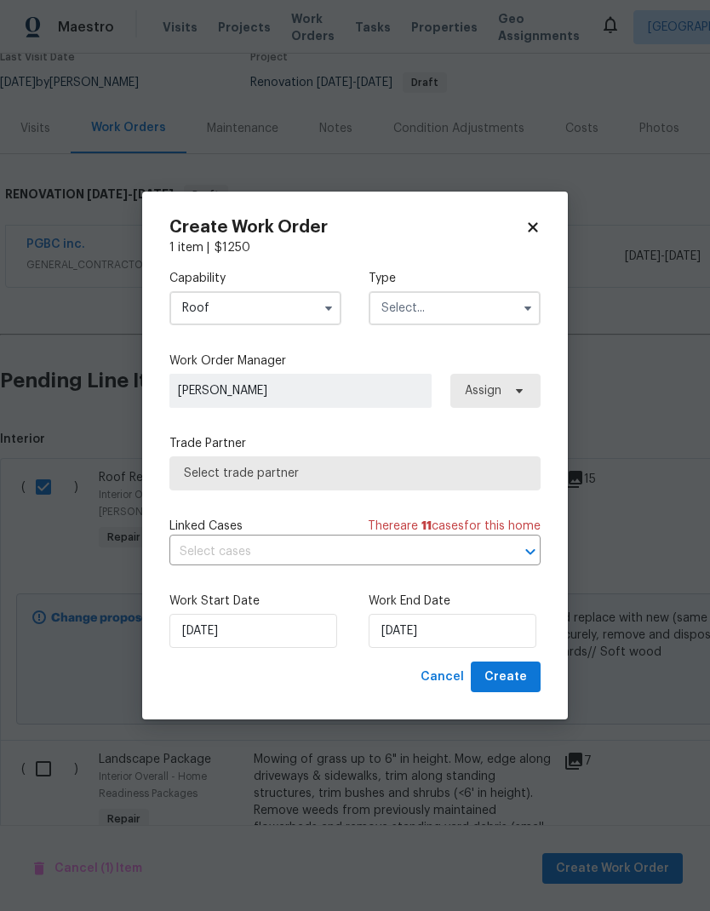
click at [460, 301] on input "text" at bounding box center [455, 308] width 172 height 34
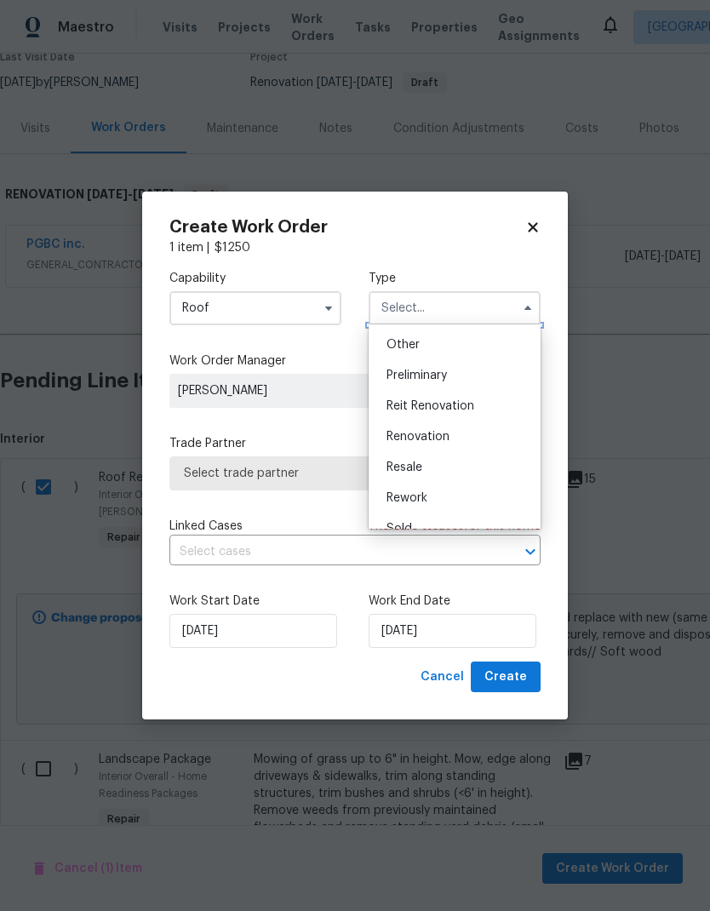
scroll to position [337, 0]
click at [439, 437] on span "Renovation" at bounding box center [418, 436] width 63 height 12
type input "Renovation"
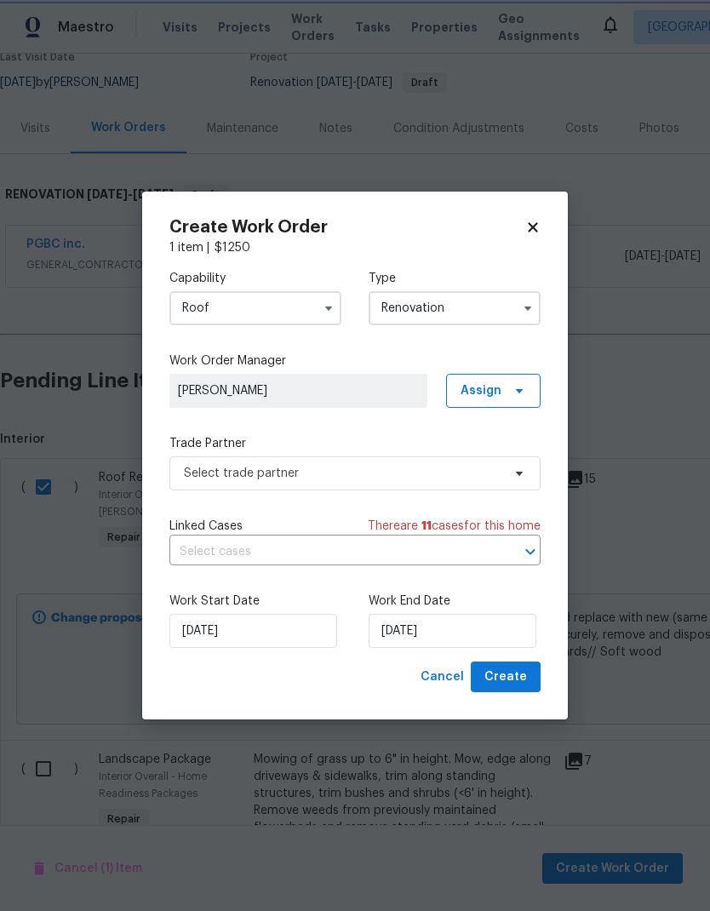
scroll to position [0, 0]
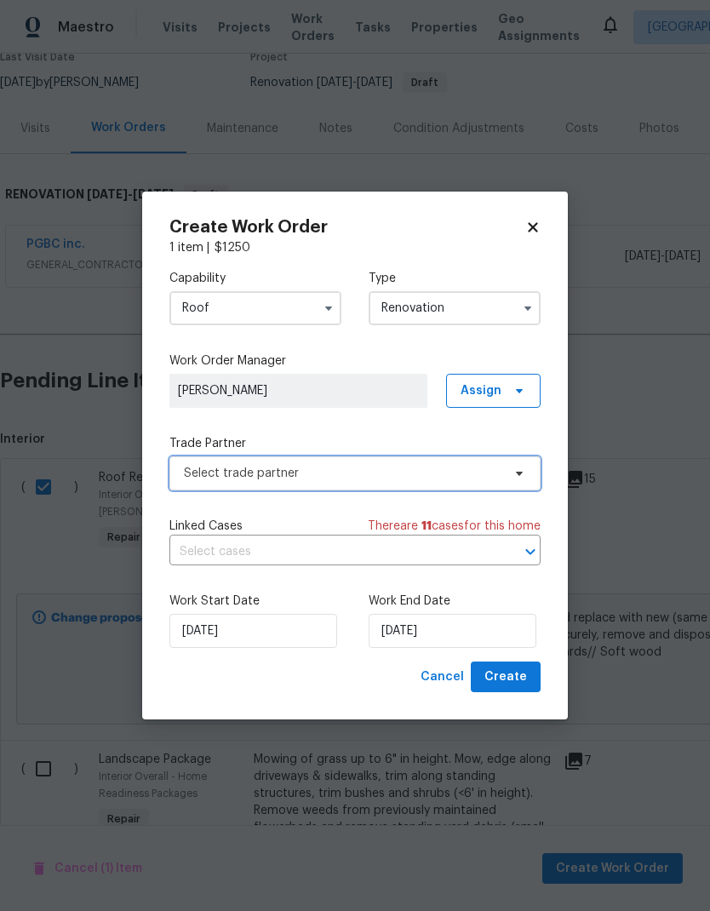
click at [371, 471] on span "Select trade partner" at bounding box center [343, 473] width 318 height 17
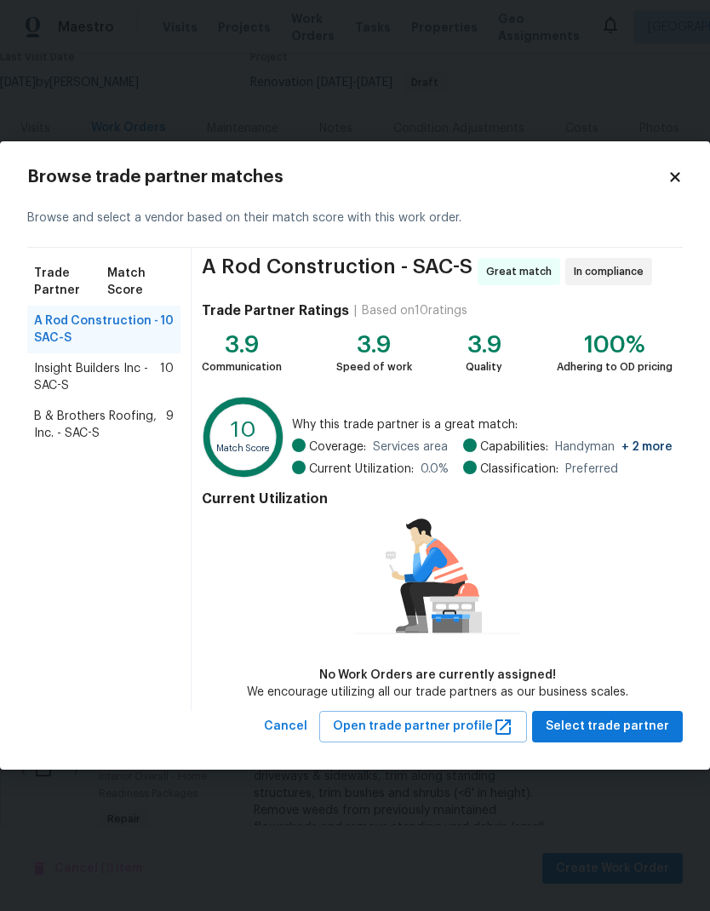
click at [129, 422] on span "B & Brothers Roofing, Inc. - SAC-S" at bounding box center [100, 425] width 132 height 34
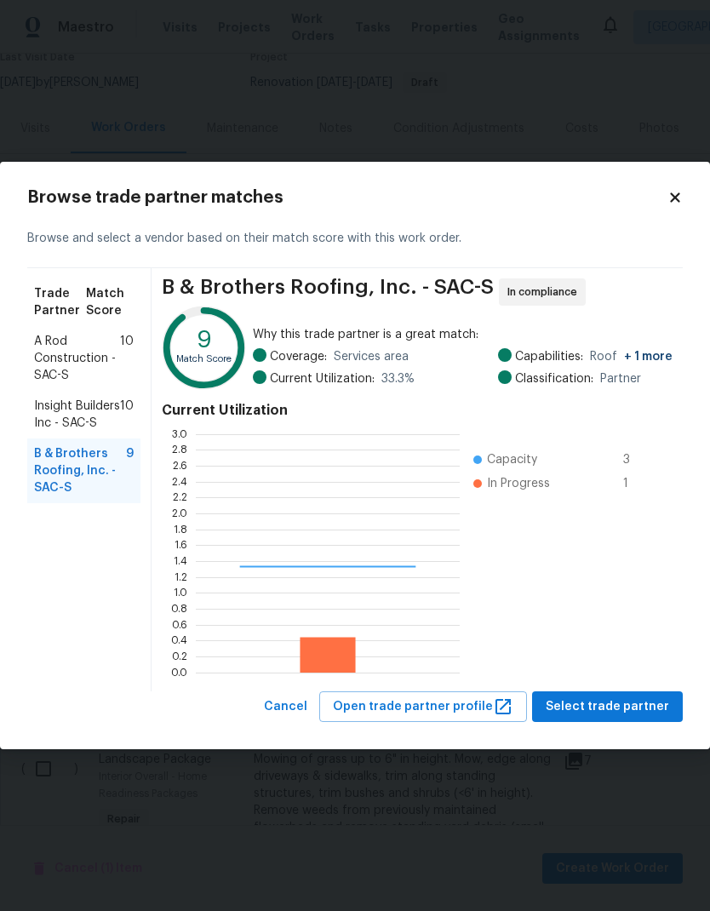
scroll to position [238, 264]
click at [641, 700] on span "Select trade partner" at bounding box center [608, 707] width 124 height 21
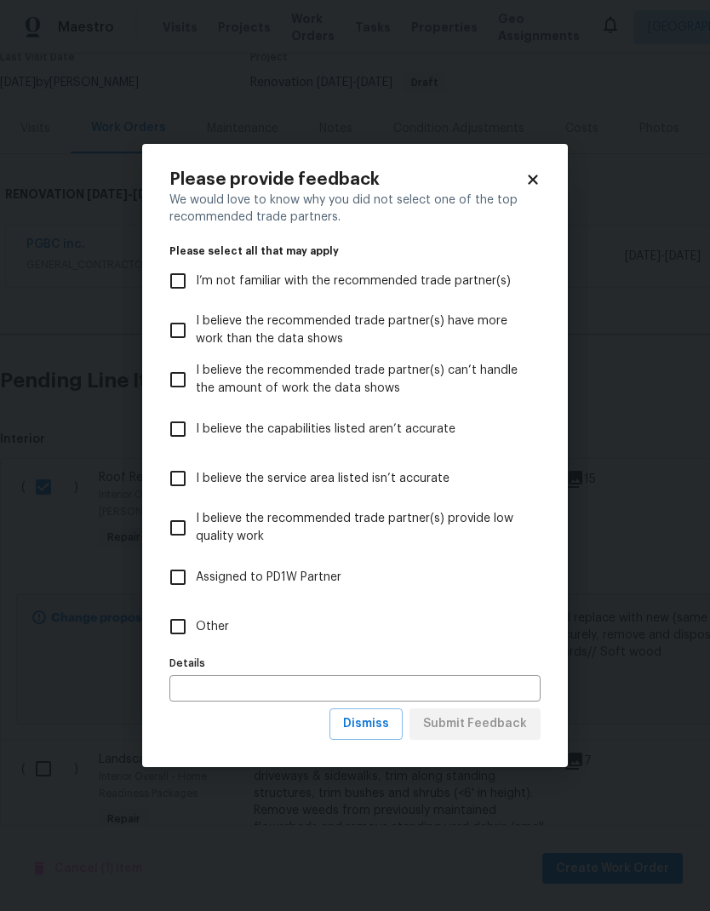
click at [192, 622] on input "Other" at bounding box center [178, 627] width 36 height 36
checkbox input "true"
click at [496, 721] on span "Submit Feedback" at bounding box center [475, 724] width 104 height 21
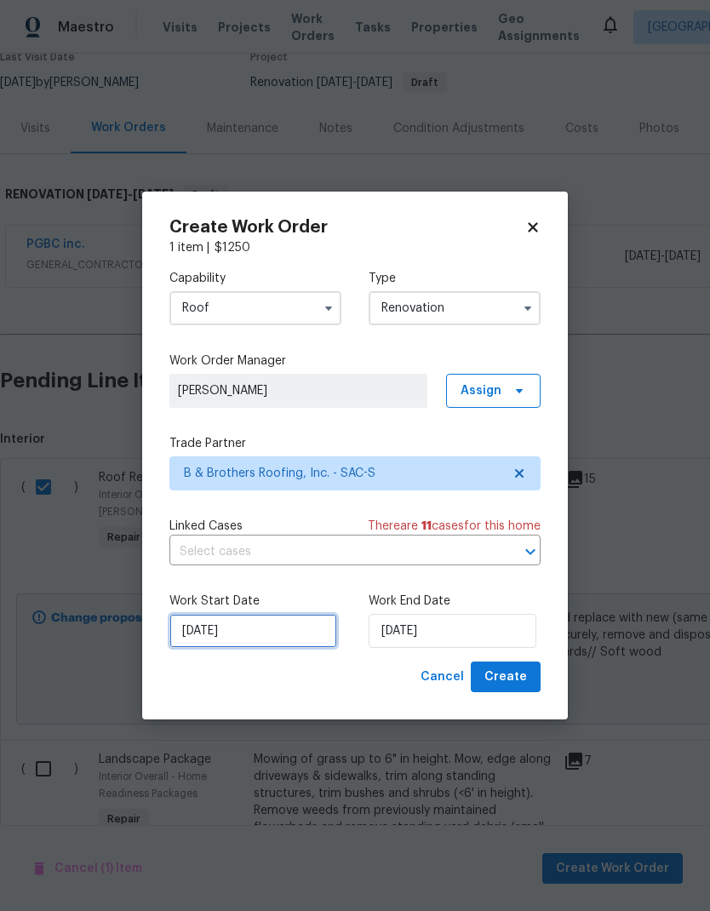
click at [273, 629] on input "9/2/2025" at bounding box center [254, 631] width 168 height 34
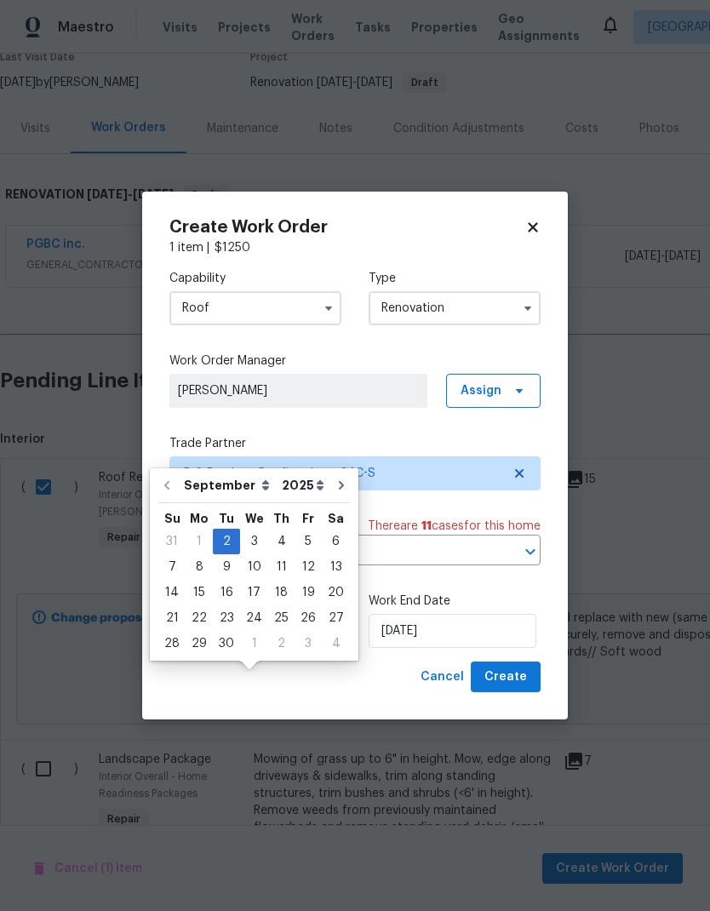
scroll to position [65, 0]
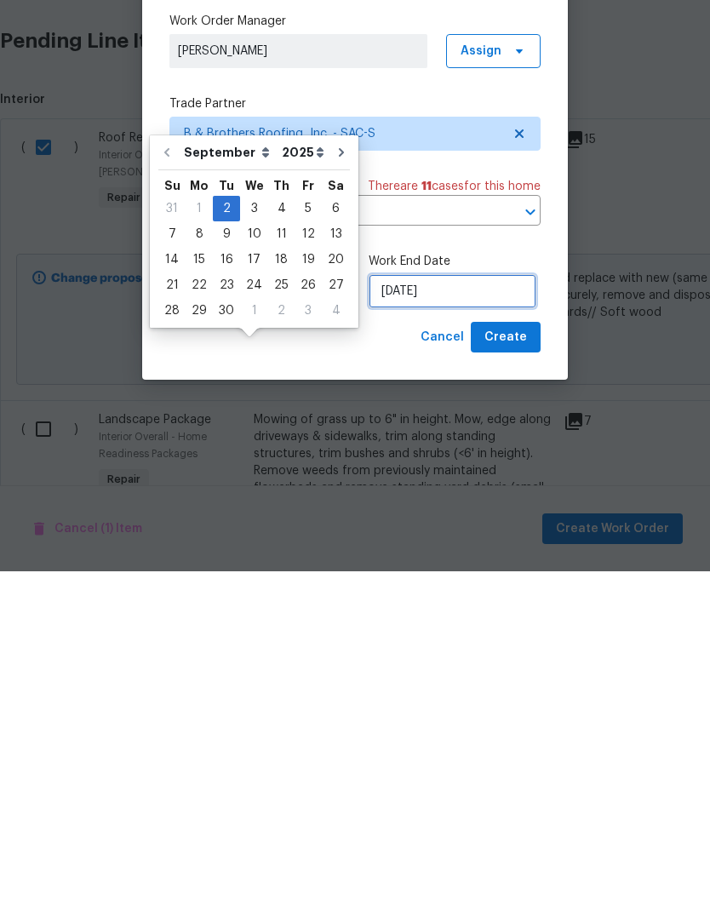
click at [460, 614] on input "9/2/2025" at bounding box center [453, 631] width 168 height 34
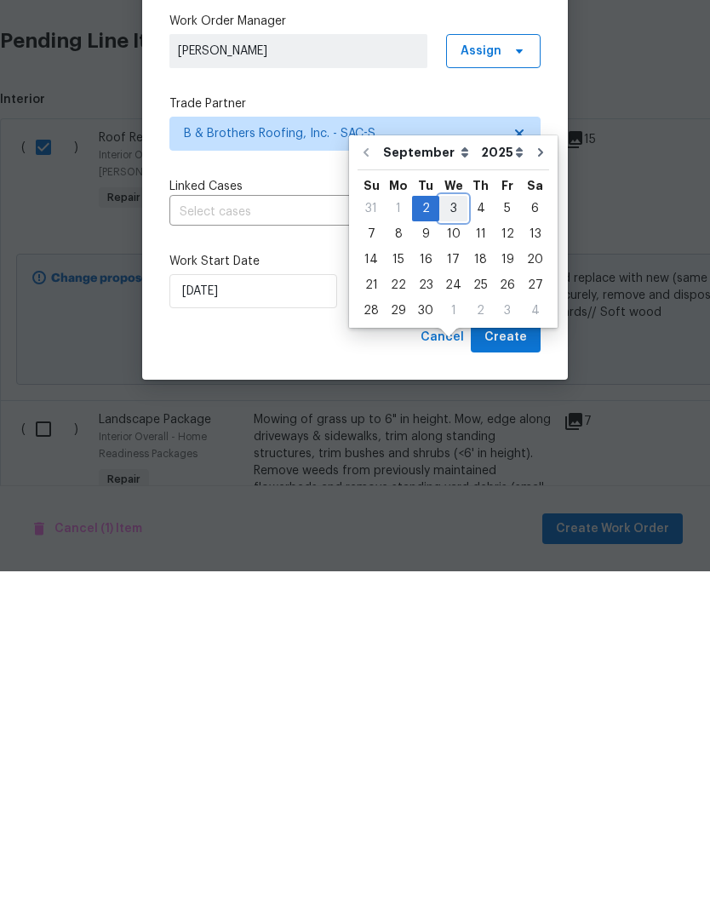
click at [457, 537] on div "3" at bounding box center [454, 549] width 28 height 24
type input "9/3/2025"
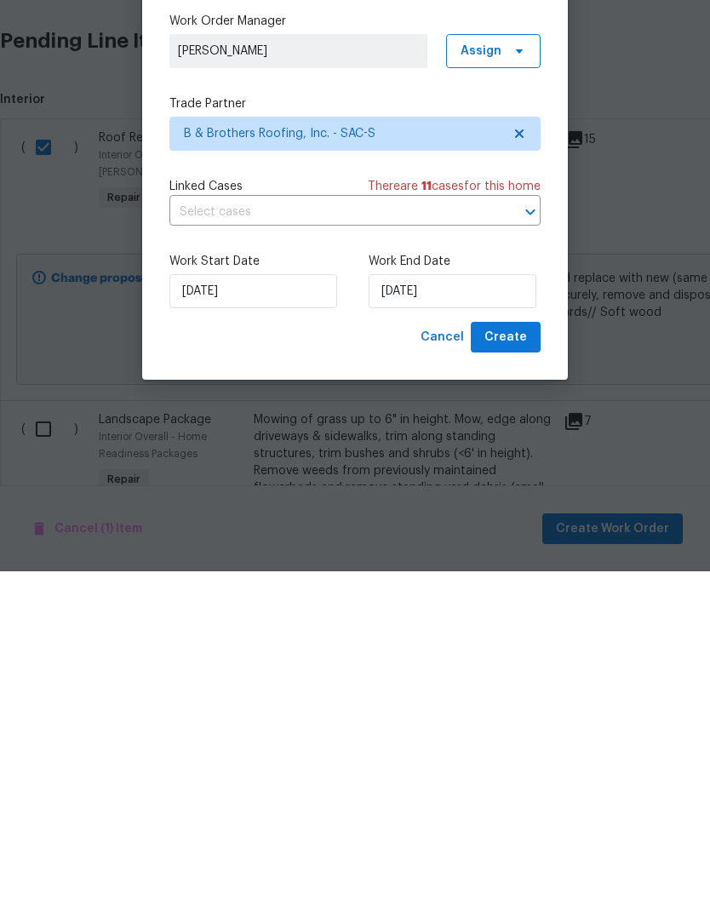
scroll to position [68, 0]
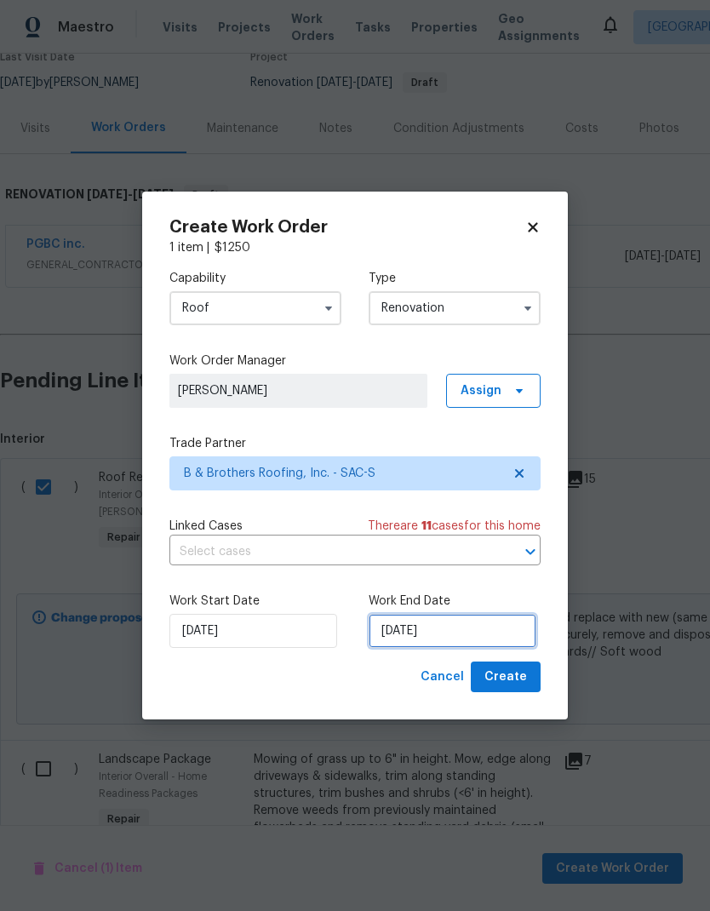
click at [491, 627] on input "9/3/2025" at bounding box center [453, 631] width 168 height 34
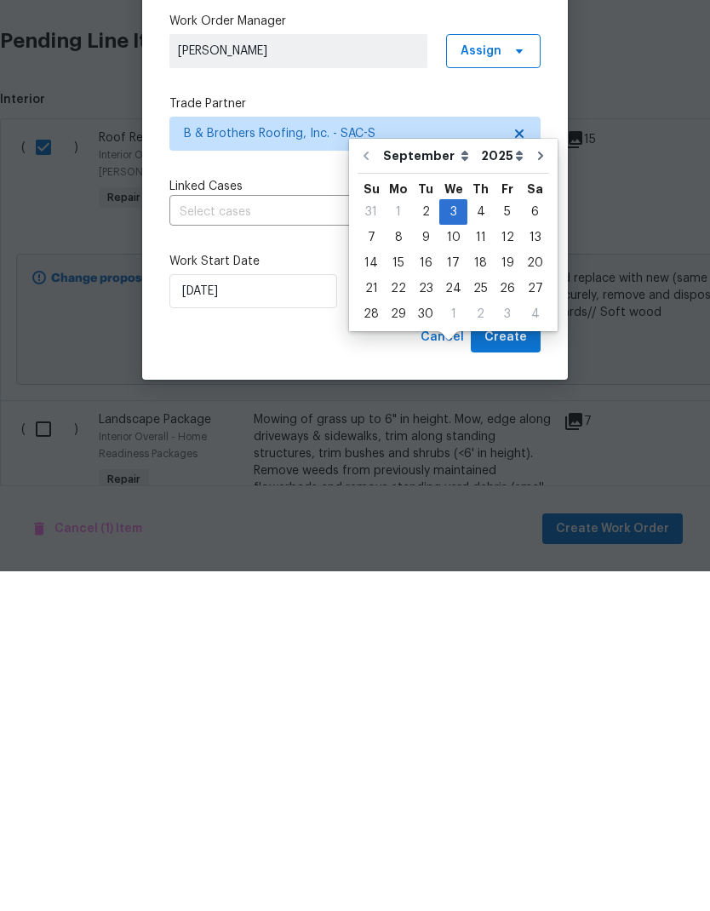
click at [371, 662] on div "Cancel Create" at bounding box center [355, 678] width 371 height 32
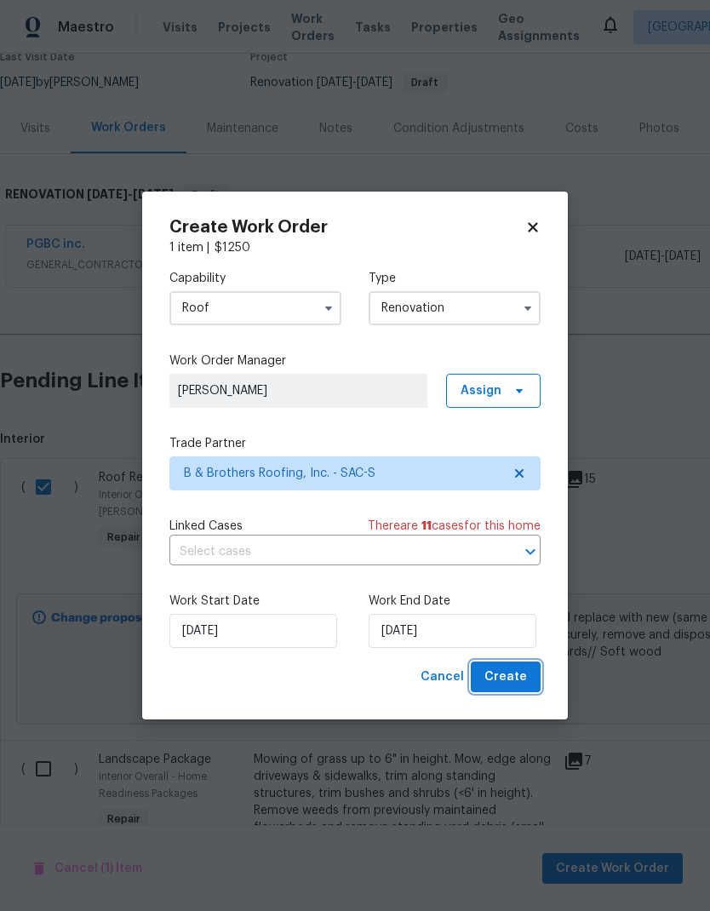
click at [526, 677] on span "Create" at bounding box center [506, 677] width 43 height 21
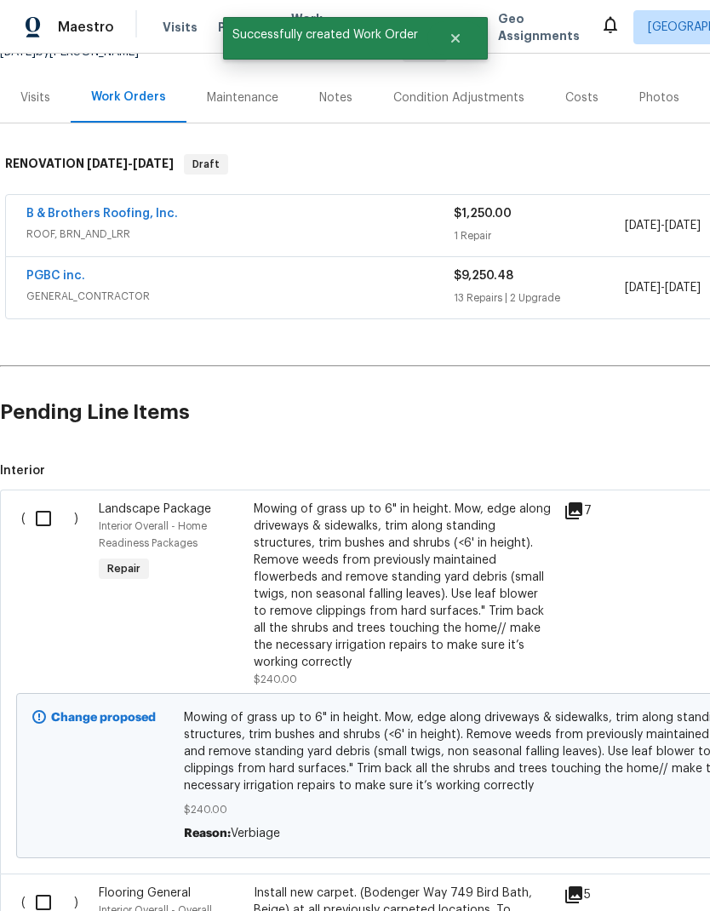
scroll to position [188, 0]
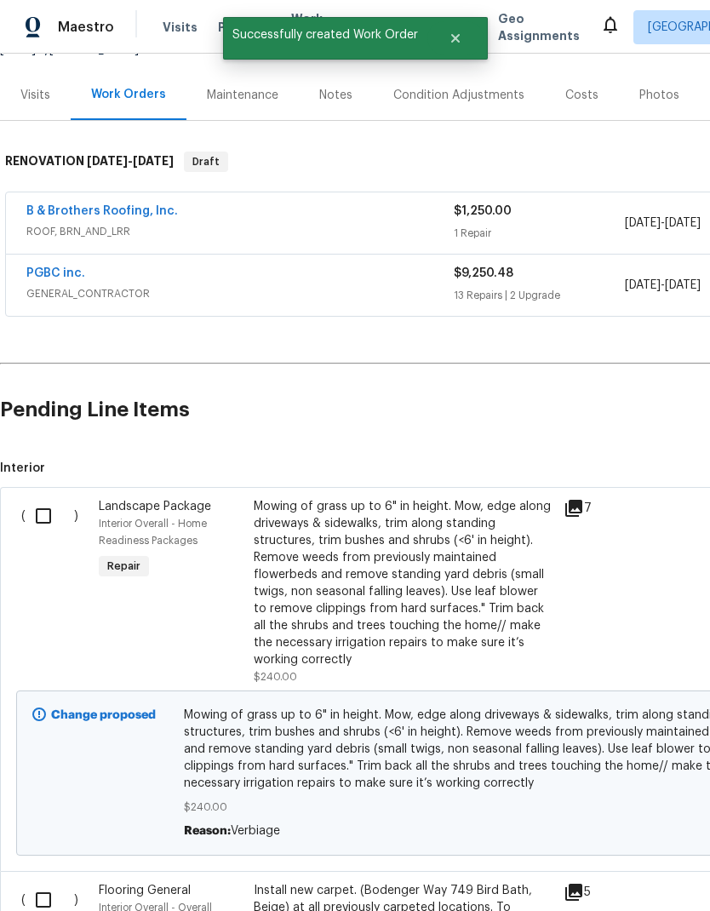
click at [44, 514] on input "checkbox" at bounding box center [50, 516] width 49 height 36
checkbox input "true"
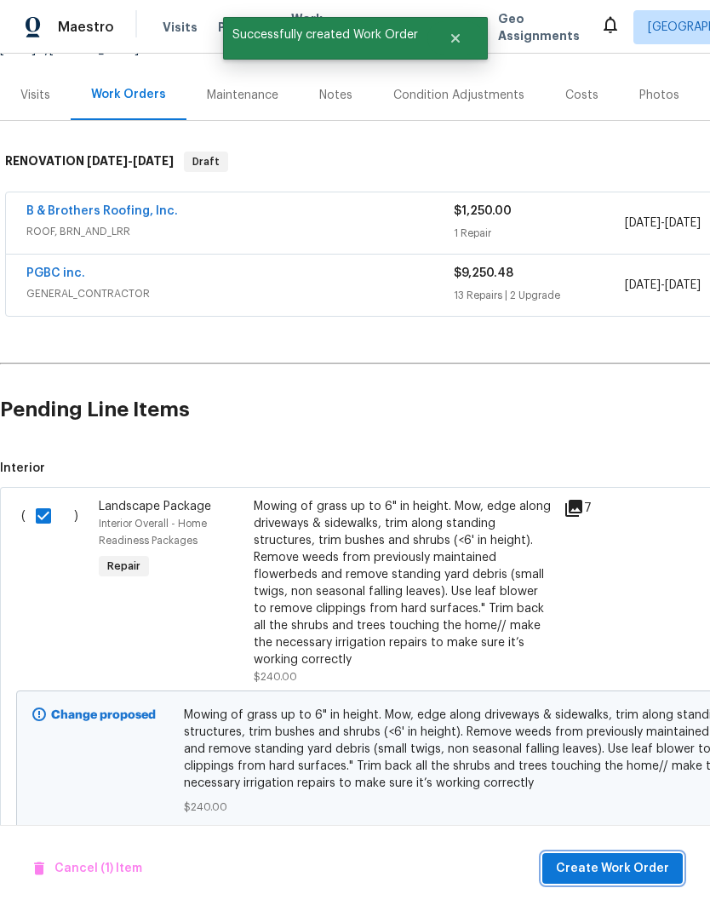
click at [622, 865] on span "Create Work Order" at bounding box center [612, 869] width 113 height 21
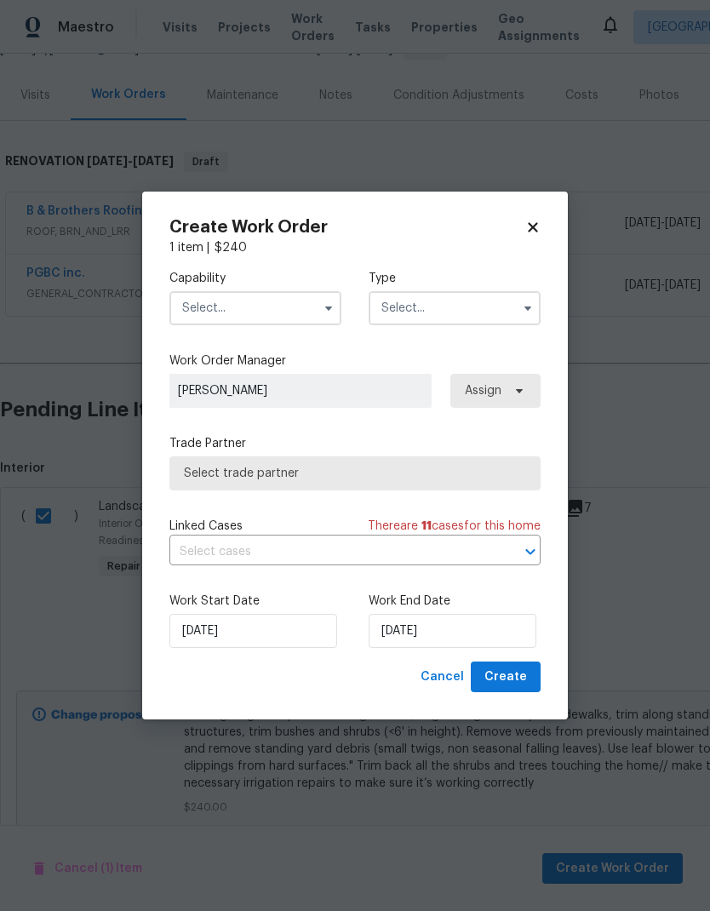
click at [294, 312] on input "text" at bounding box center [256, 308] width 172 height 34
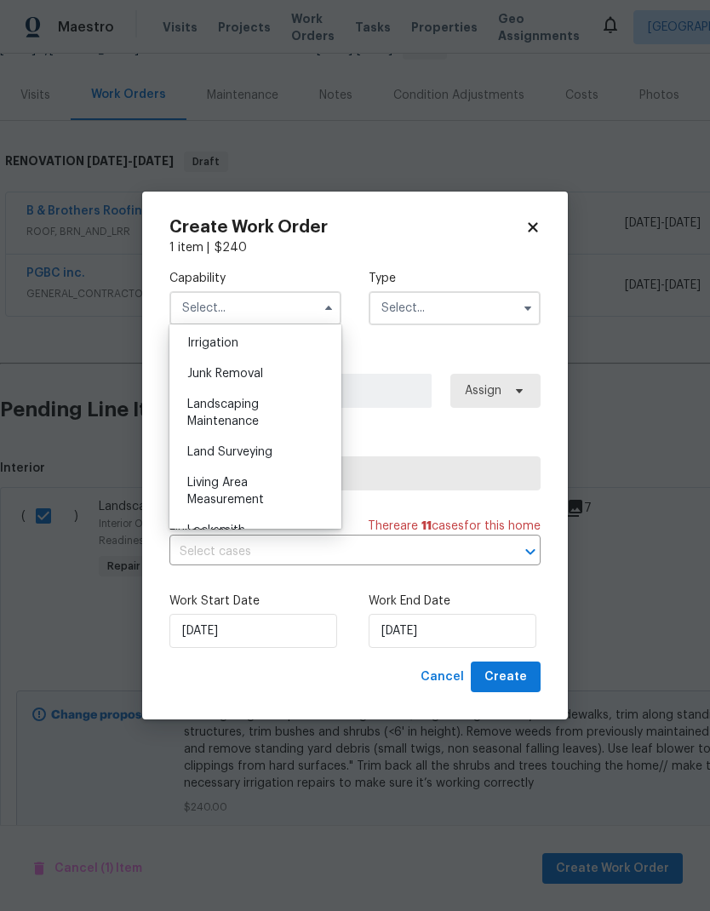
scroll to position [1063, 0]
click at [267, 413] on div "Landscaping Maintenance" at bounding box center [256, 411] width 164 height 48
type input "Landscaping Maintenance"
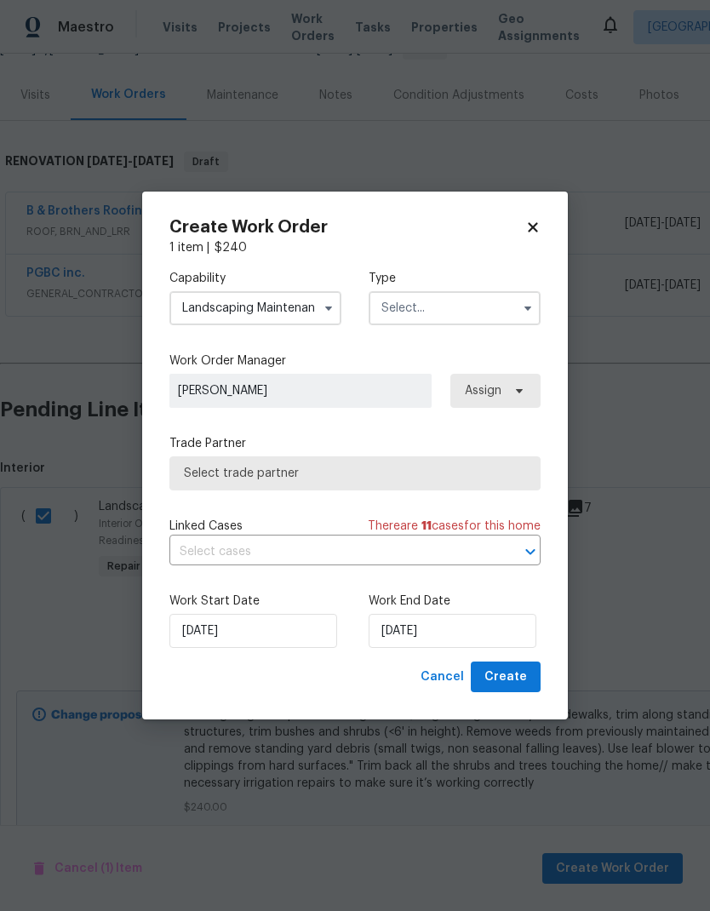
click at [478, 294] on input "text" at bounding box center [455, 308] width 172 height 34
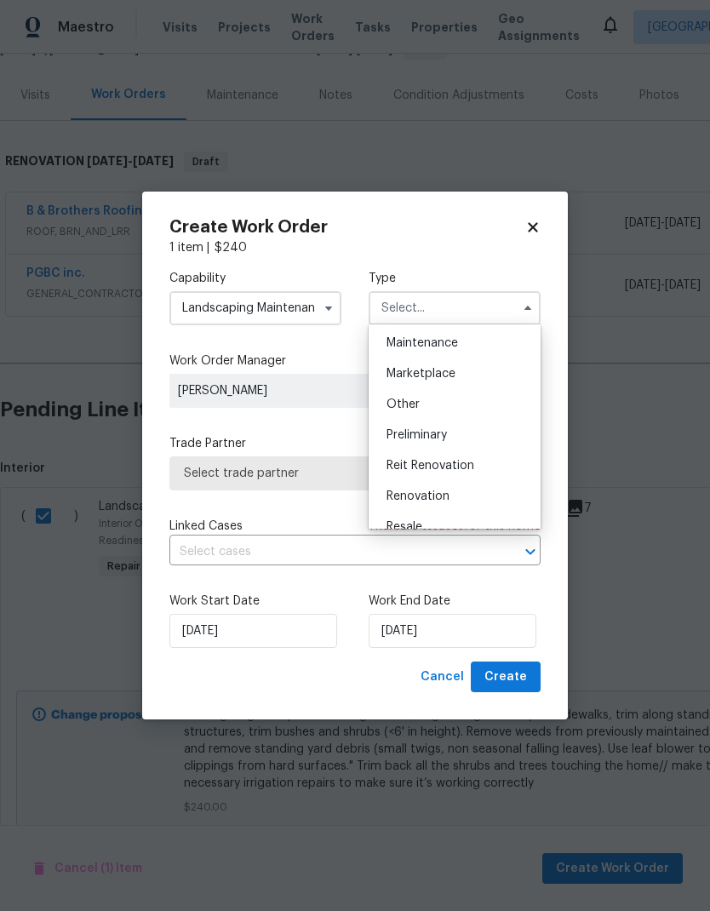
scroll to position [283, 0]
click at [443, 497] on div "Renovation" at bounding box center [455, 490] width 164 height 31
type input "Renovation"
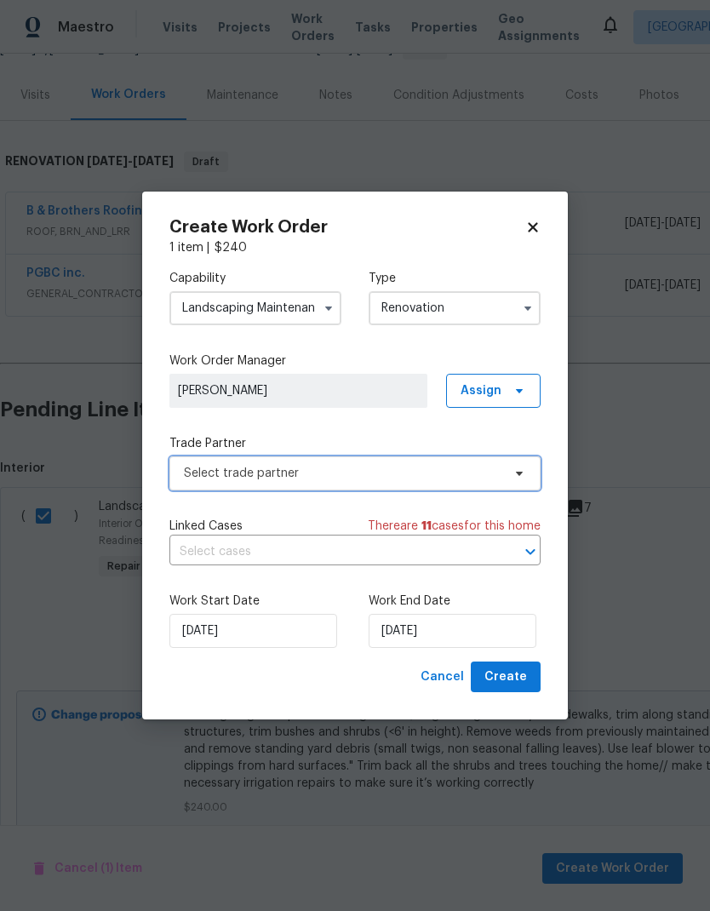
click at [411, 476] on span "Select trade partner" at bounding box center [343, 473] width 318 height 17
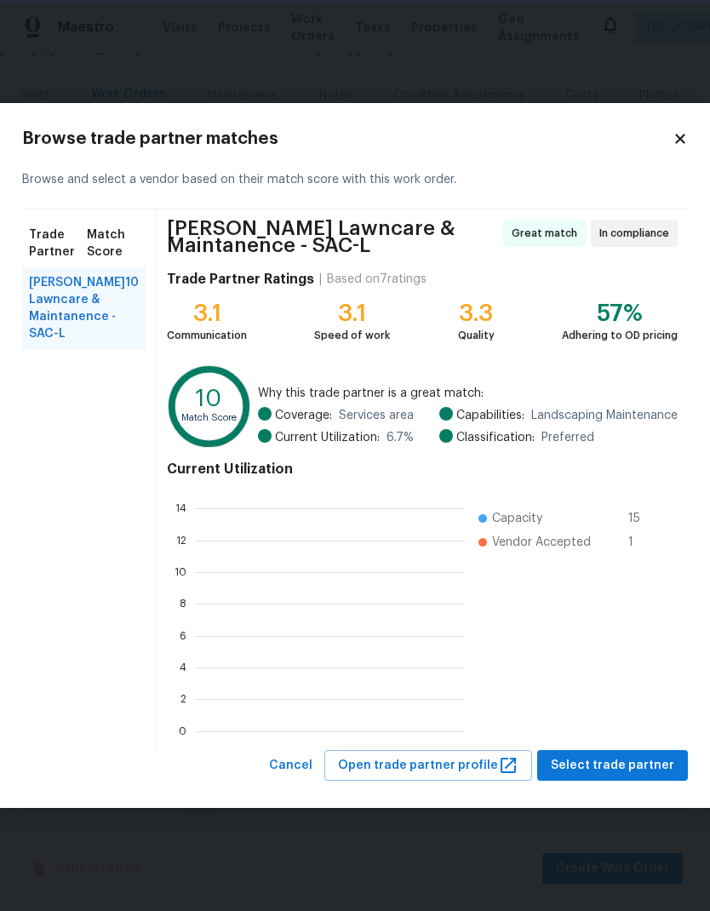
scroll to position [238, 270]
click at [72, 310] on span "Godinez Lawncare & Maintanence - SAC-L" at bounding box center [77, 308] width 96 height 68
click at [632, 770] on span "Select trade partner" at bounding box center [613, 766] width 124 height 21
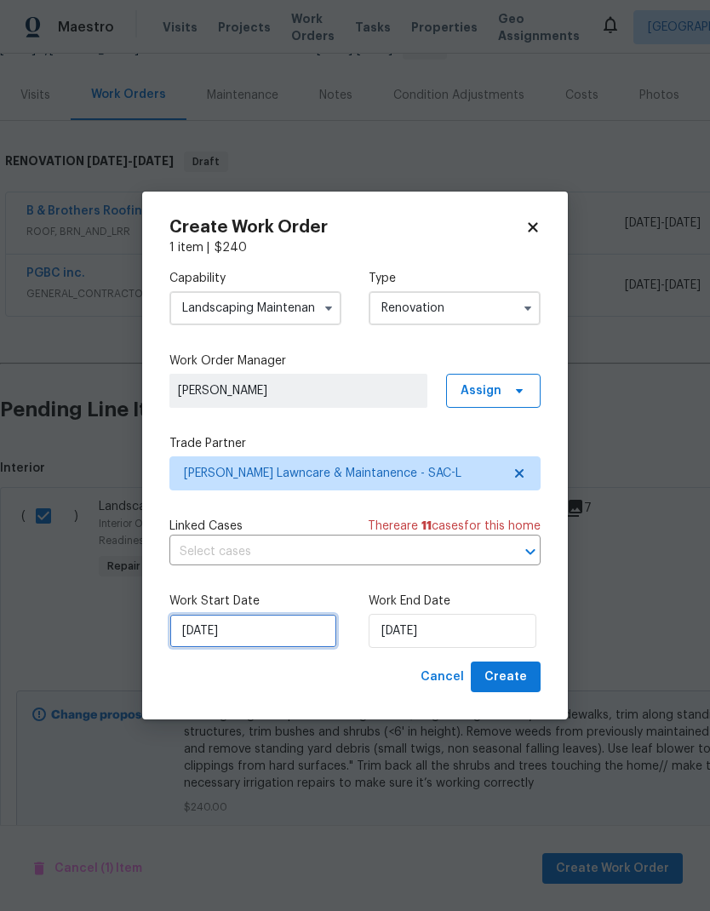
click at [277, 629] on input "9/2/2025" at bounding box center [254, 631] width 168 height 34
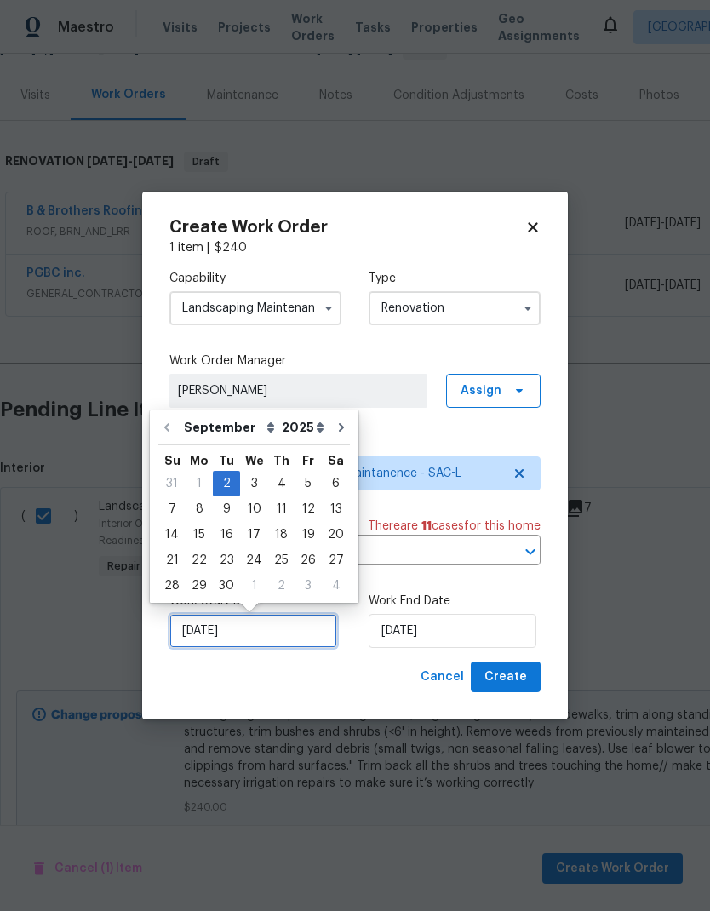
scroll to position [7, 0]
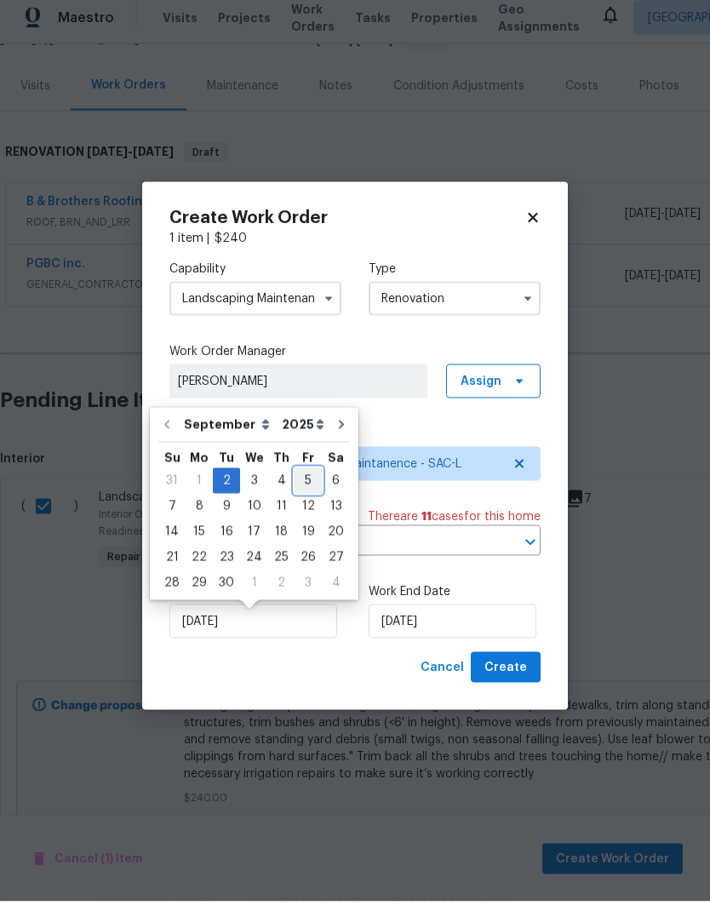
click at [303, 479] on div "5" at bounding box center [308, 491] width 27 height 24
type input "9/5/2025"
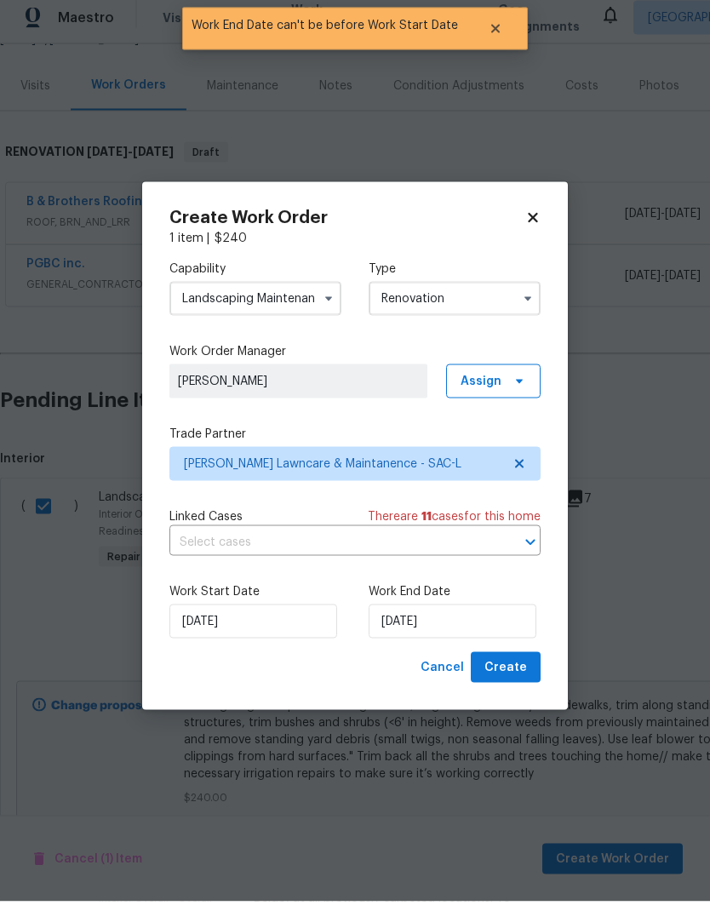
scroll to position [17, 0]
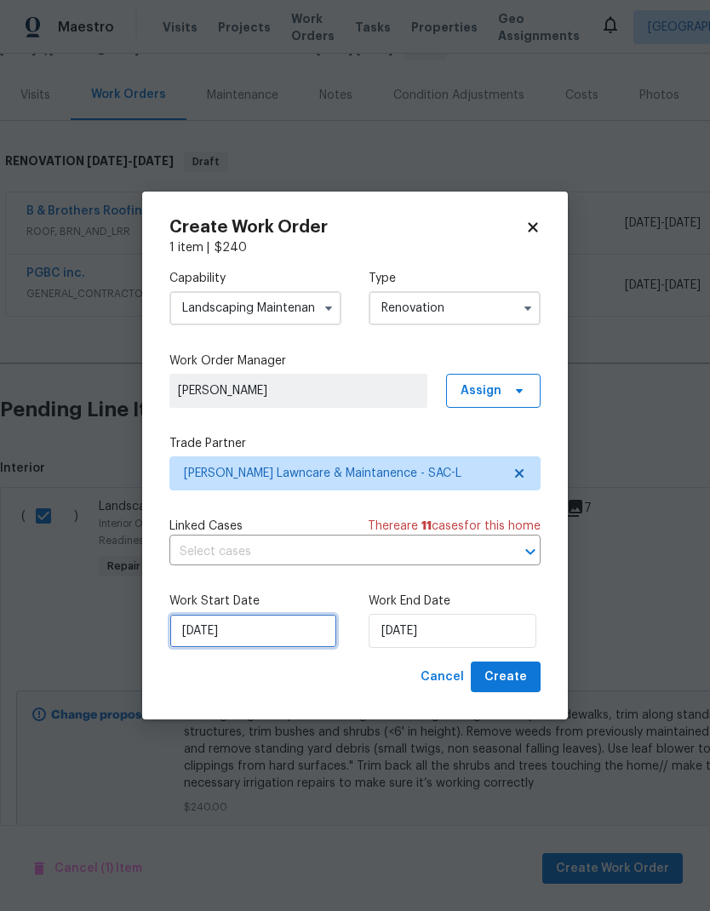
click at [268, 646] on input "9/5/2025" at bounding box center [254, 631] width 168 height 34
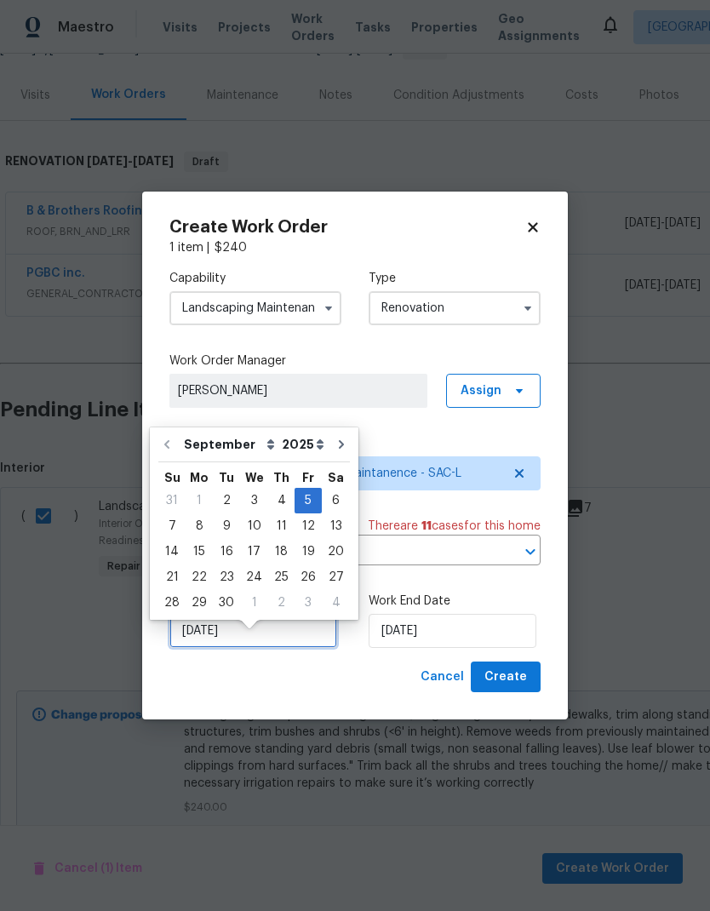
scroll to position [24, 0]
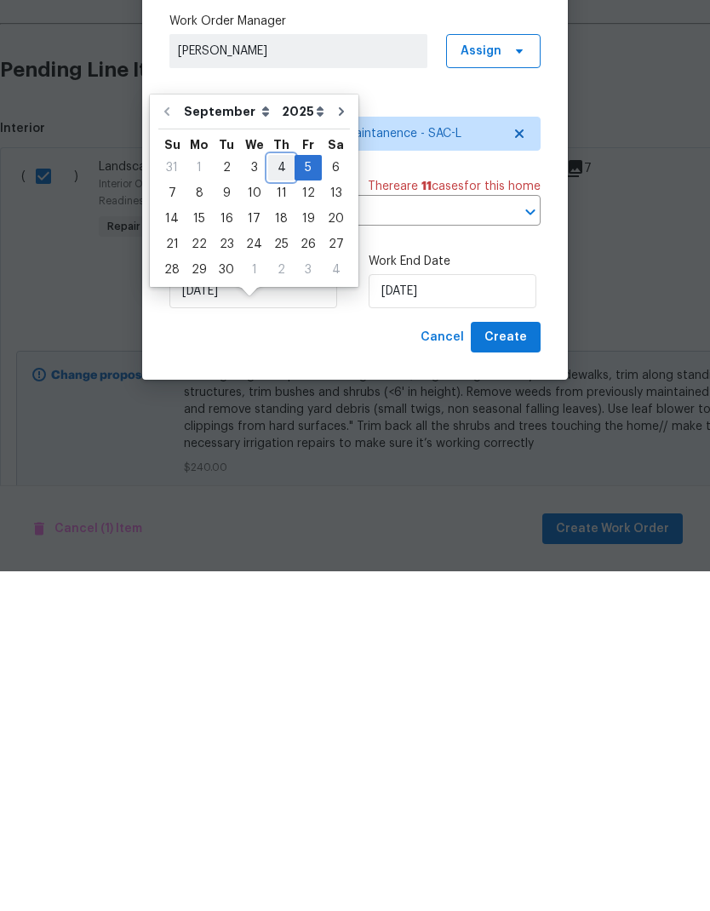
click at [275, 496] on div "4" at bounding box center [281, 508] width 26 height 24
type input "9/4/2025"
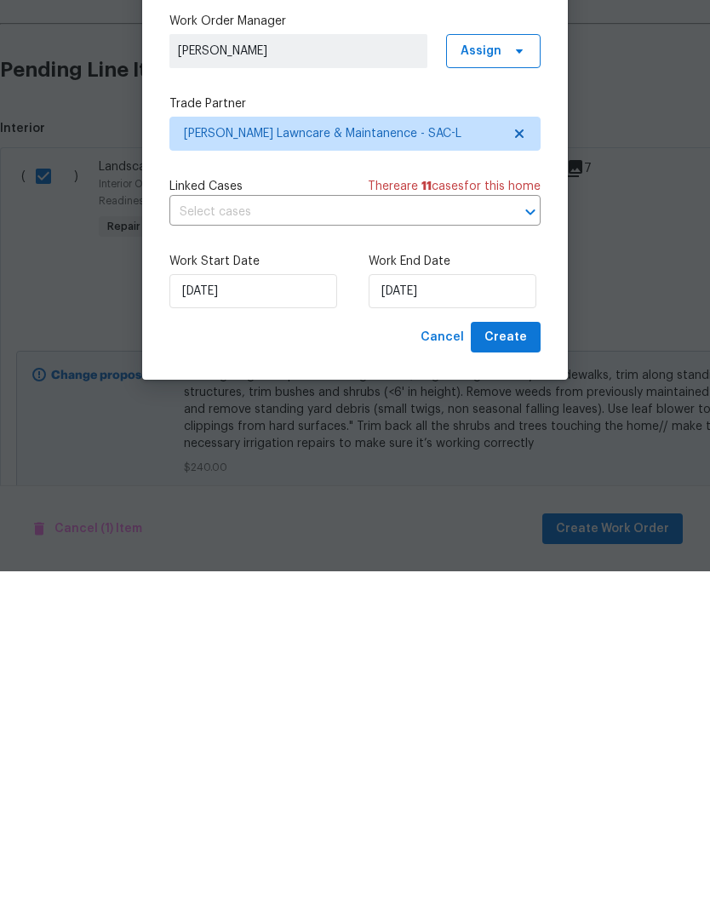
scroll to position [68, 0]
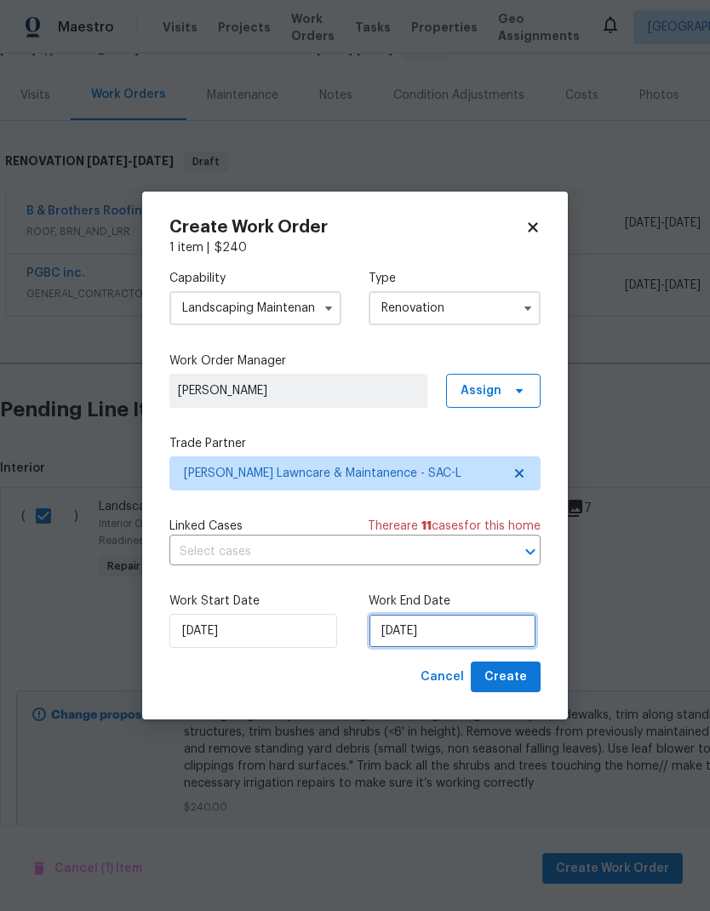
click at [451, 634] on input "9/5/2025" at bounding box center [453, 631] width 168 height 34
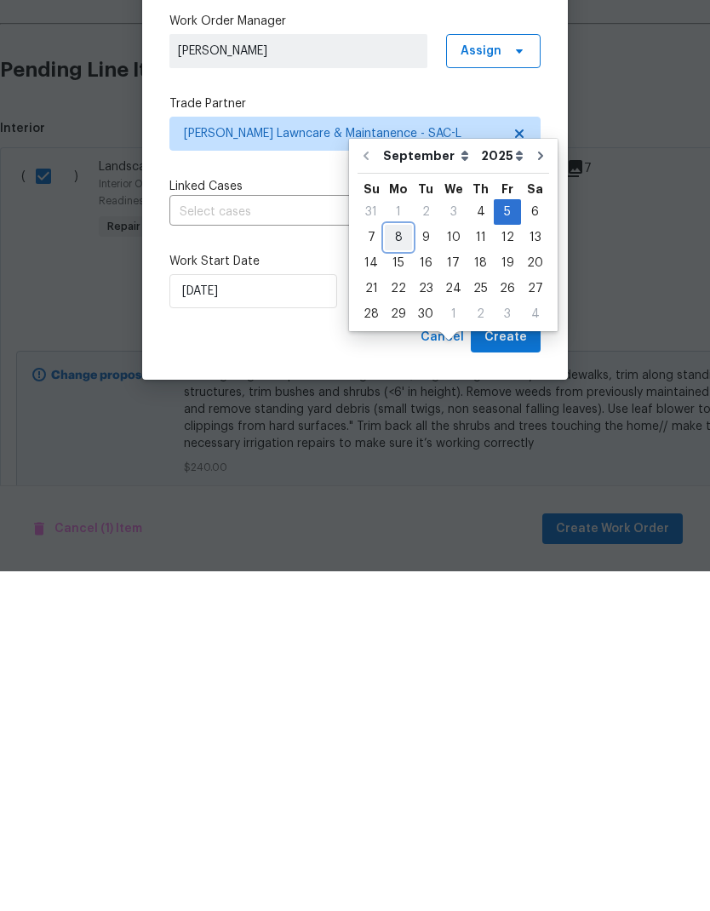
click at [403, 566] on div "8" at bounding box center [398, 578] width 27 height 24
type input "9/8/2025"
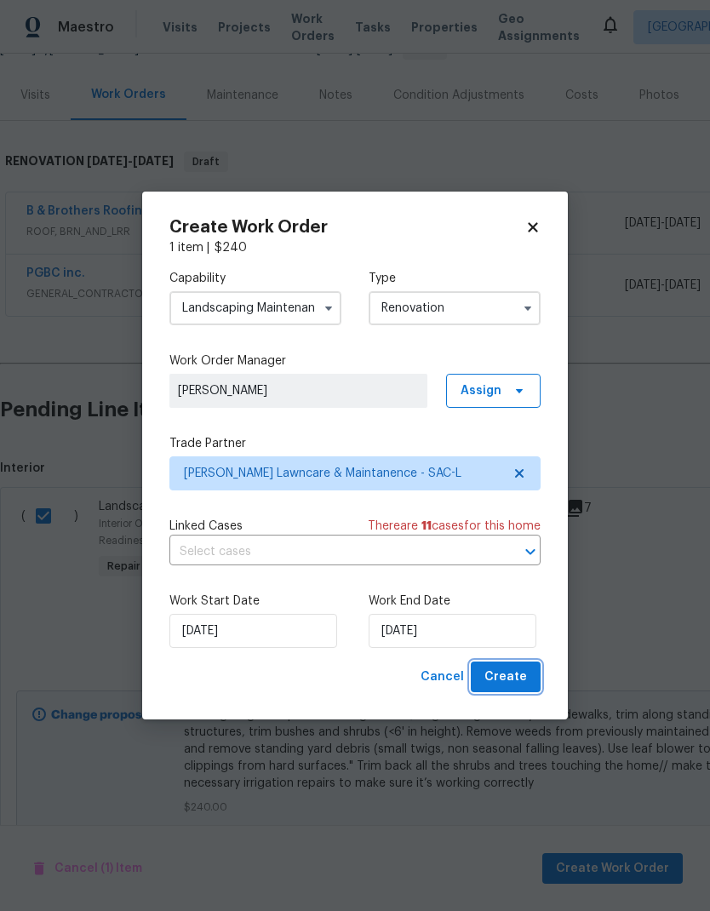
click at [517, 674] on span "Create" at bounding box center [506, 677] width 43 height 21
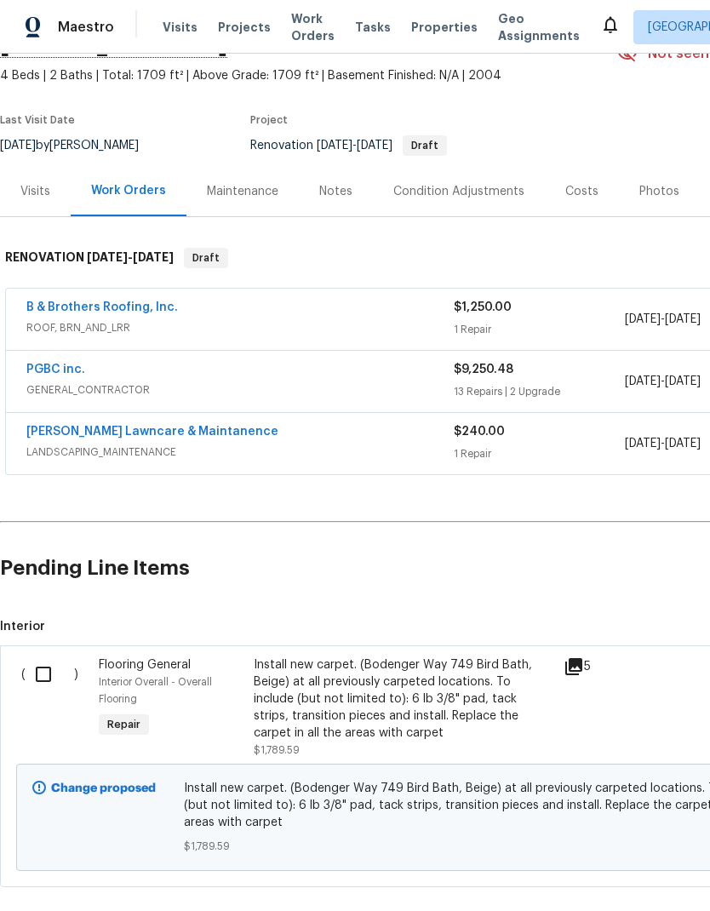
scroll to position [92, 0]
click at [43, 676] on input "checkbox" at bounding box center [50, 675] width 49 height 36
checkbox input "true"
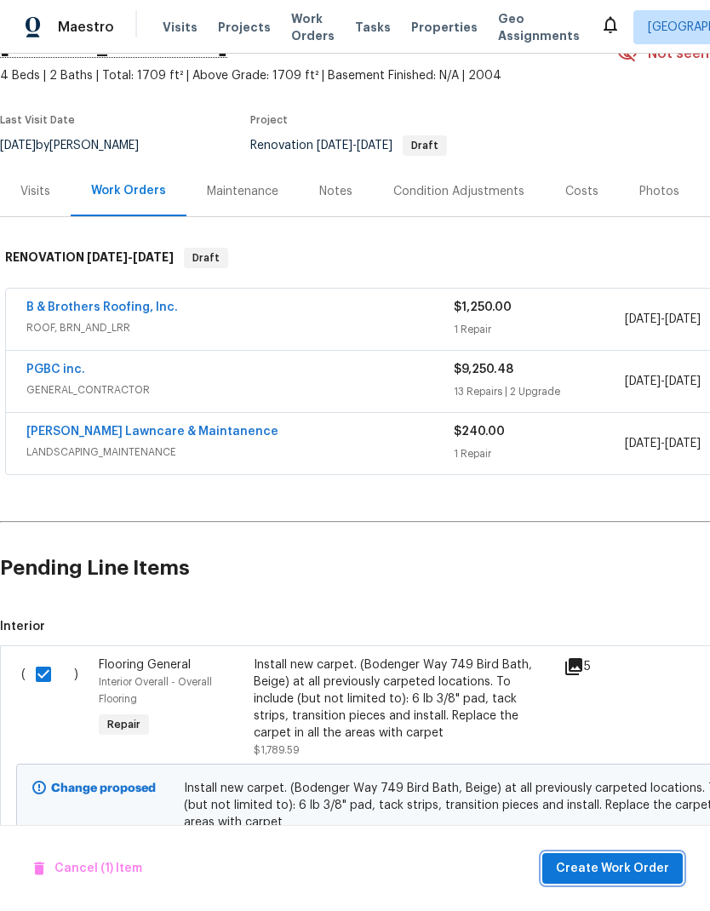
click at [631, 861] on span "Create Work Order" at bounding box center [612, 869] width 113 height 21
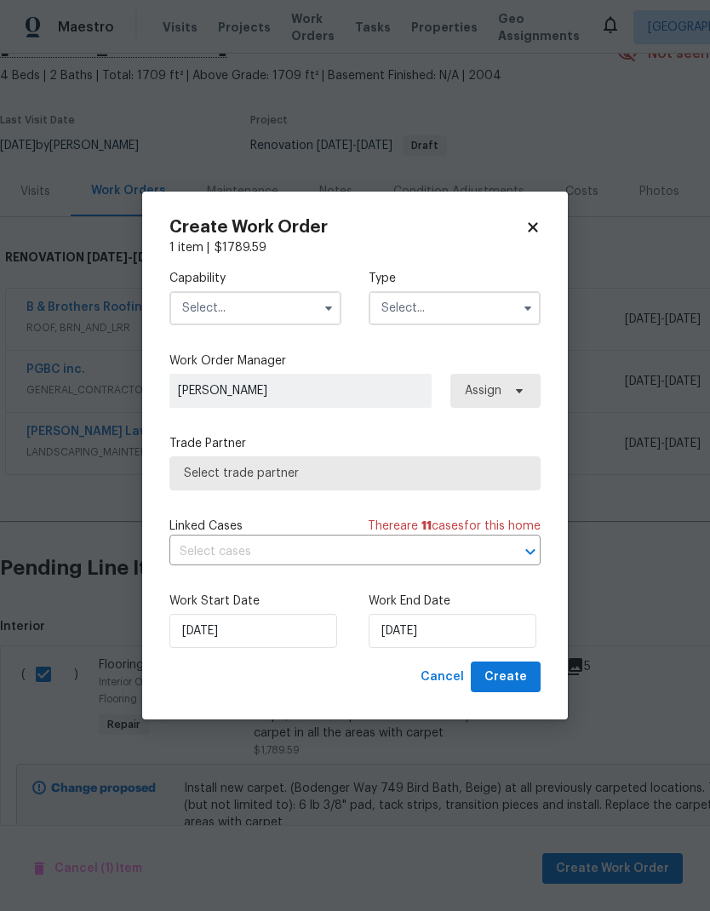
click at [300, 303] on input "text" at bounding box center [256, 308] width 172 height 34
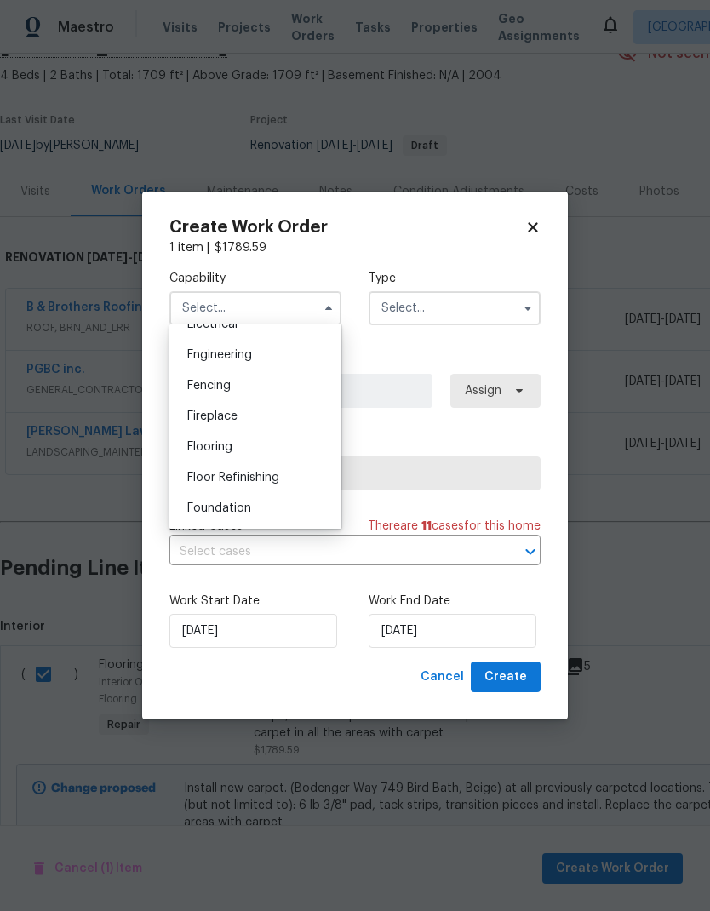
scroll to position [562, 0]
click at [255, 445] on div "Flooring" at bounding box center [256, 443] width 164 height 31
type input "Flooring"
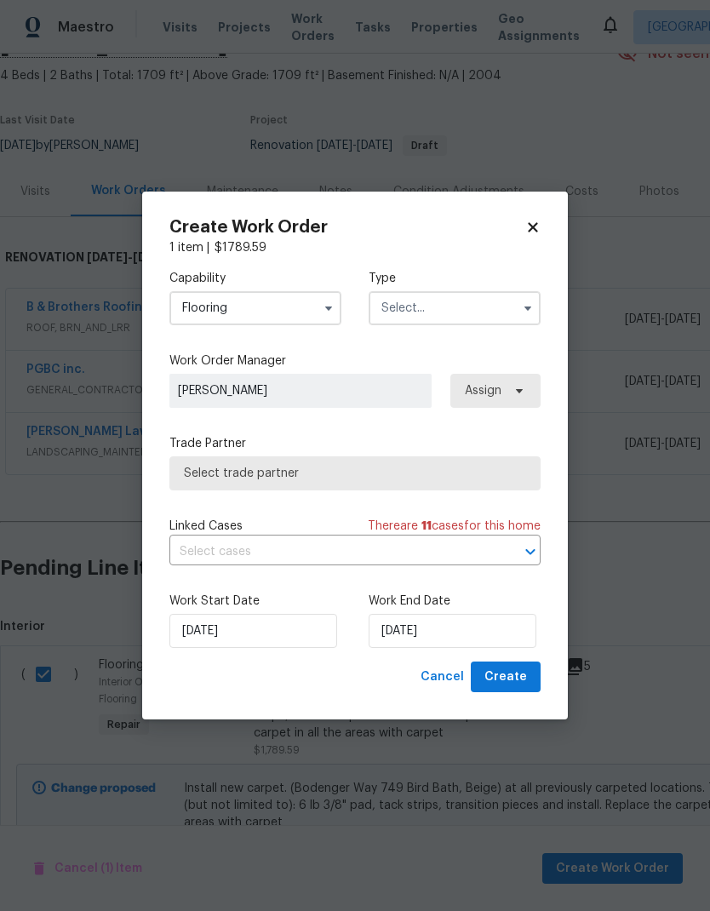
click at [474, 306] on input "text" at bounding box center [455, 308] width 172 height 34
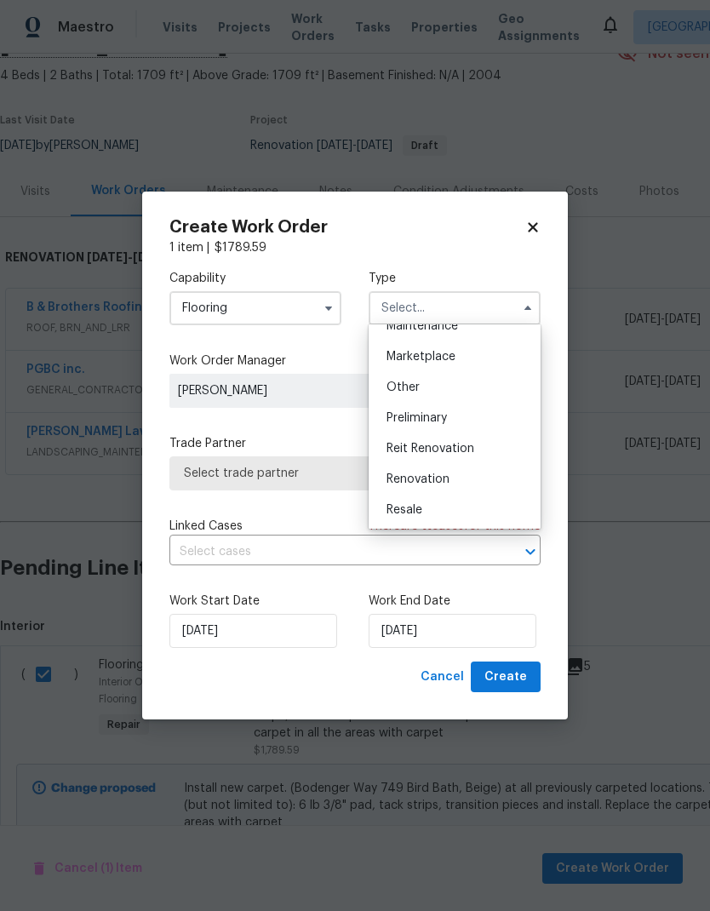
scroll to position [307, 0]
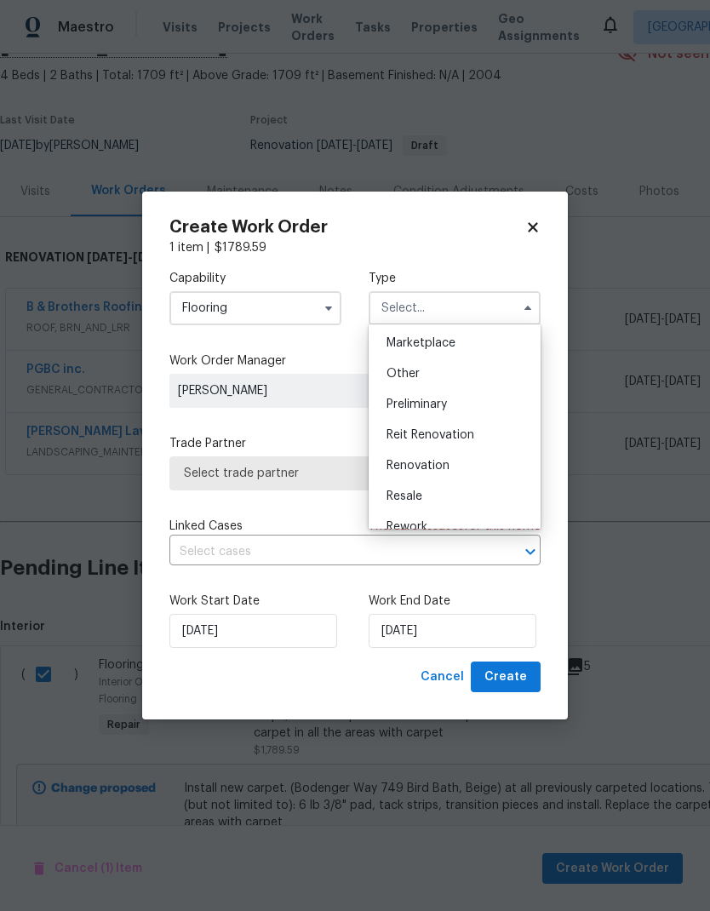
click at [440, 468] on span "Renovation" at bounding box center [418, 466] width 63 height 12
type input "Renovation"
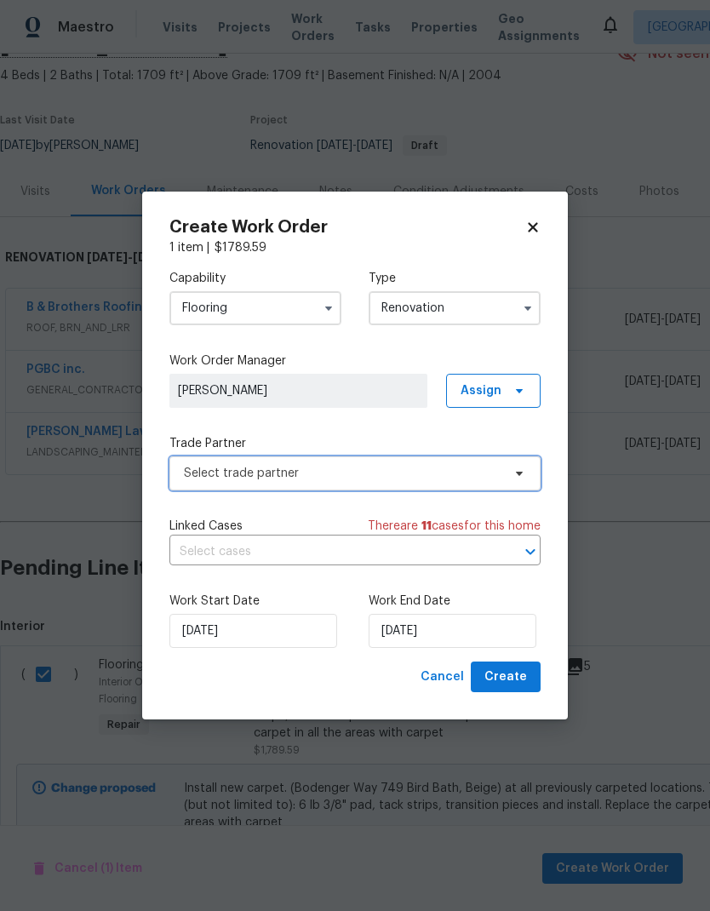
click at [390, 468] on span "Select trade partner" at bounding box center [343, 473] width 318 height 17
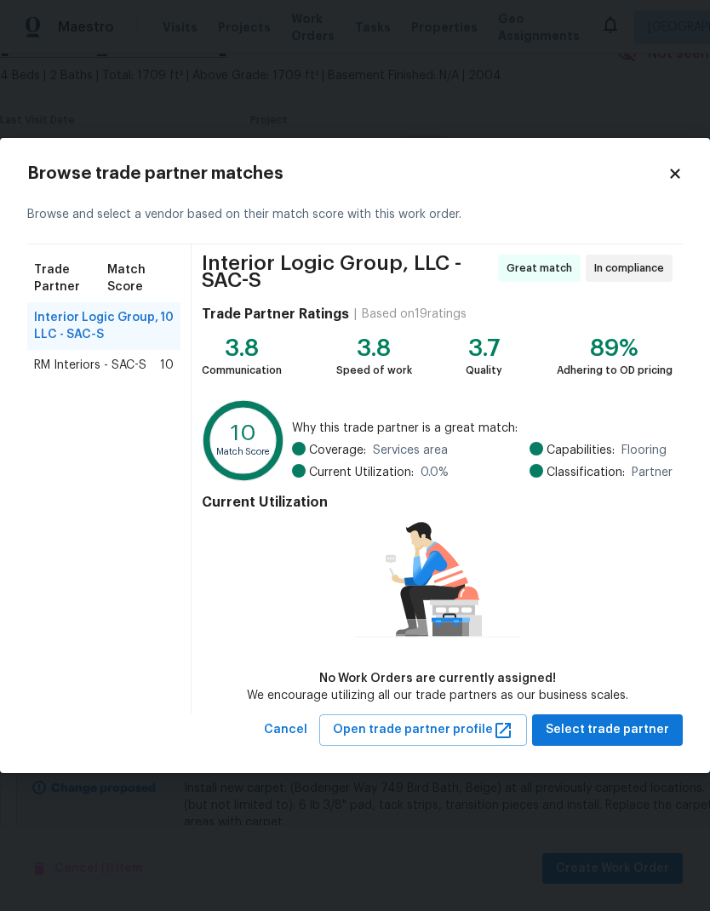
click at [132, 365] on span "RM Interiors - SAC-S" at bounding box center [90, 365] width 112 height 17
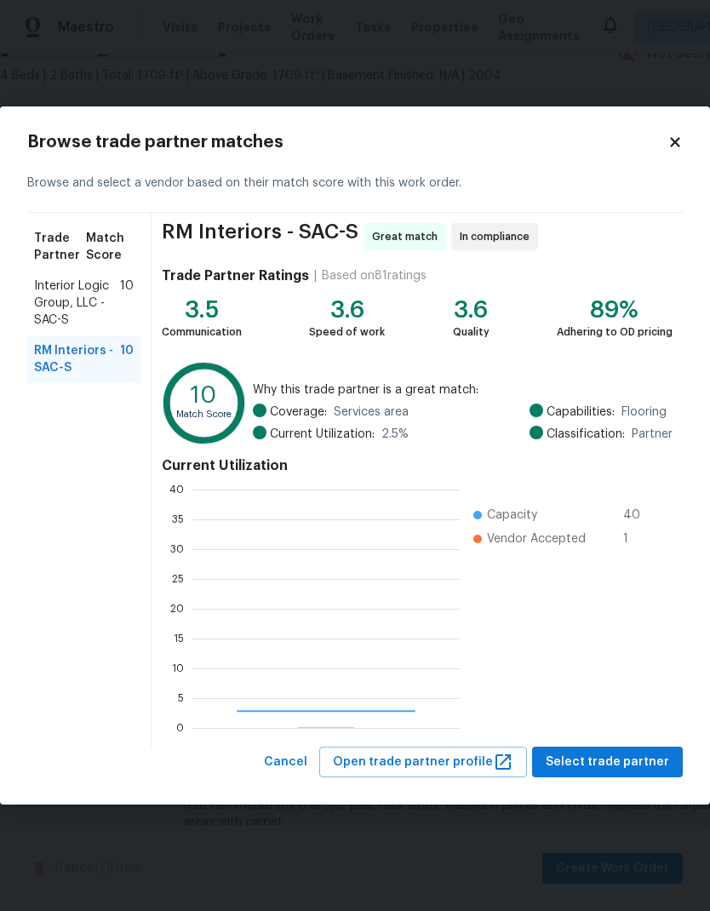
scroll to position [238, 267]
click at [634, 758] on span "Select trade partner" at bounding box center [608, 762] width 124 height 21
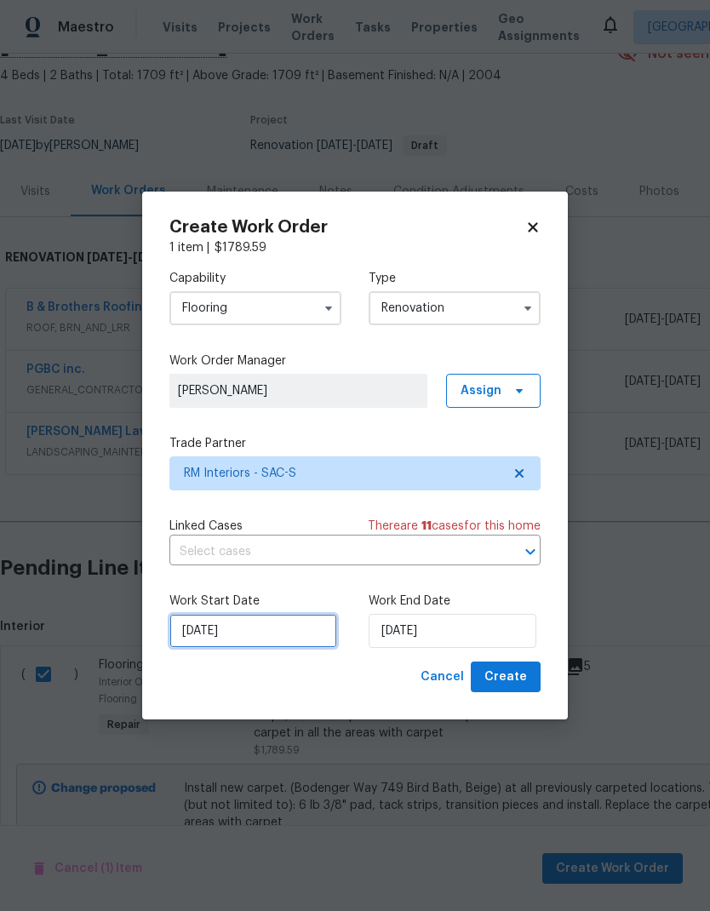
click at [281, 636] on input "9/2/2025" at bounding box center [254, 631] width 168 height 34
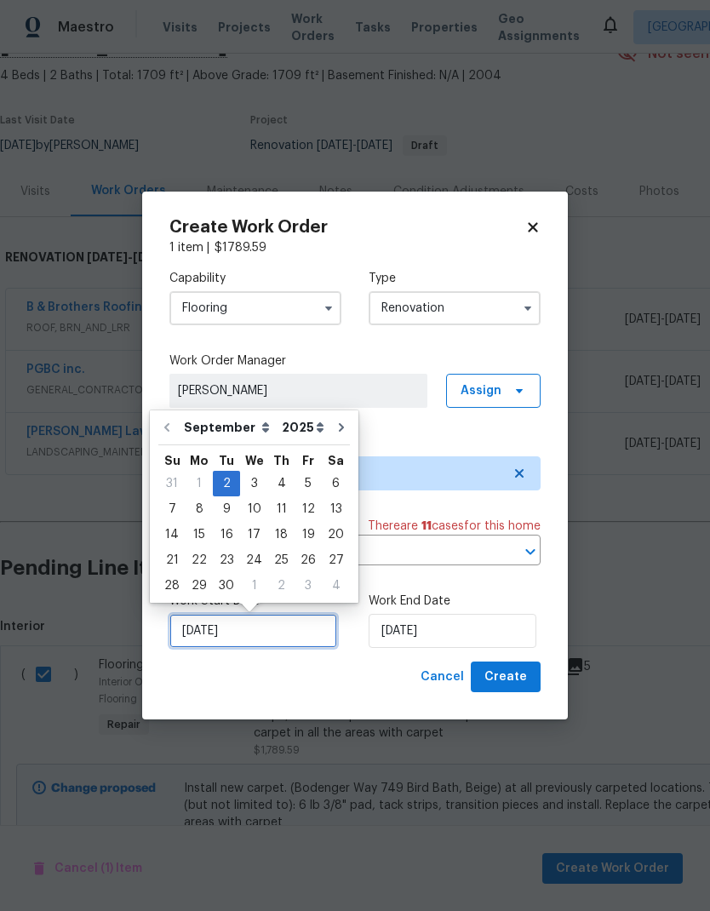
scroll to position [7, 0]
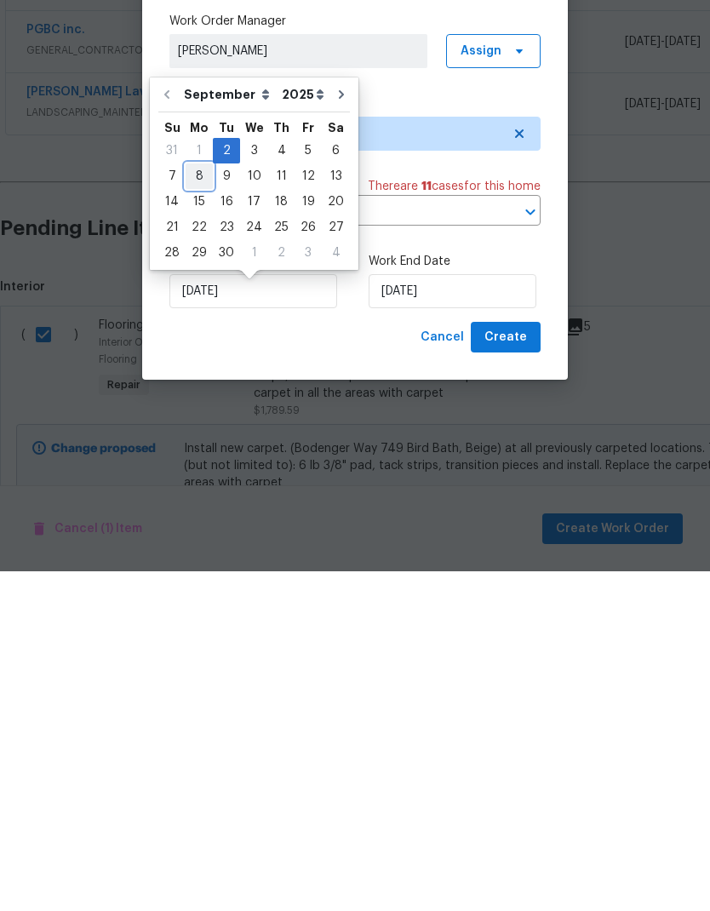
click at [193, 504] on div "8" at bounding box center [199, 516] width 27 height 24
type input "9/8/2025"
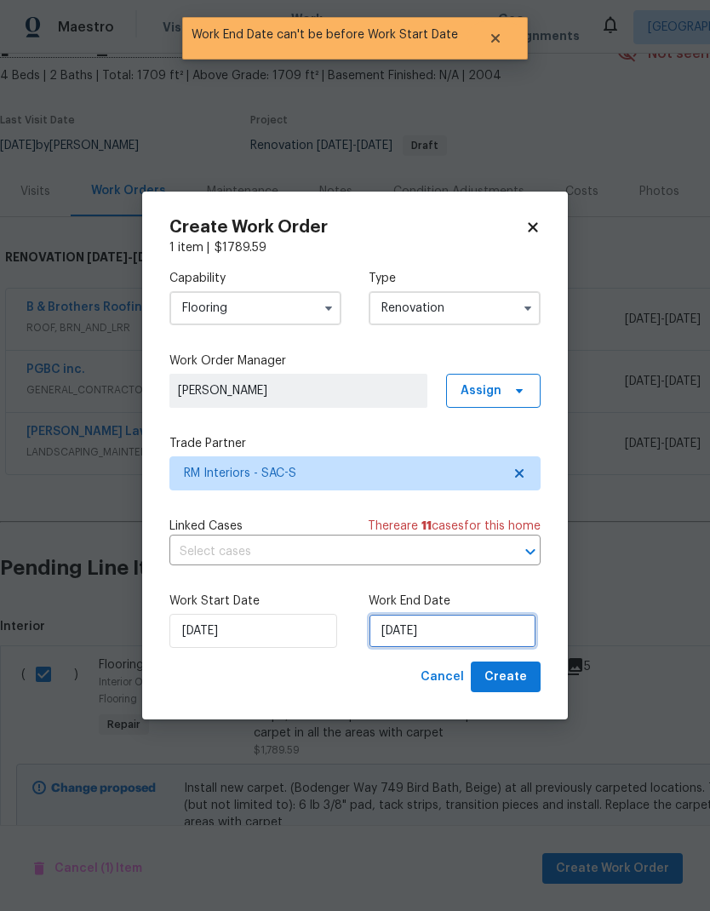
click at [467, 641] on input "9/8/2025" at bounding box center [453, 631] width 168 height 34
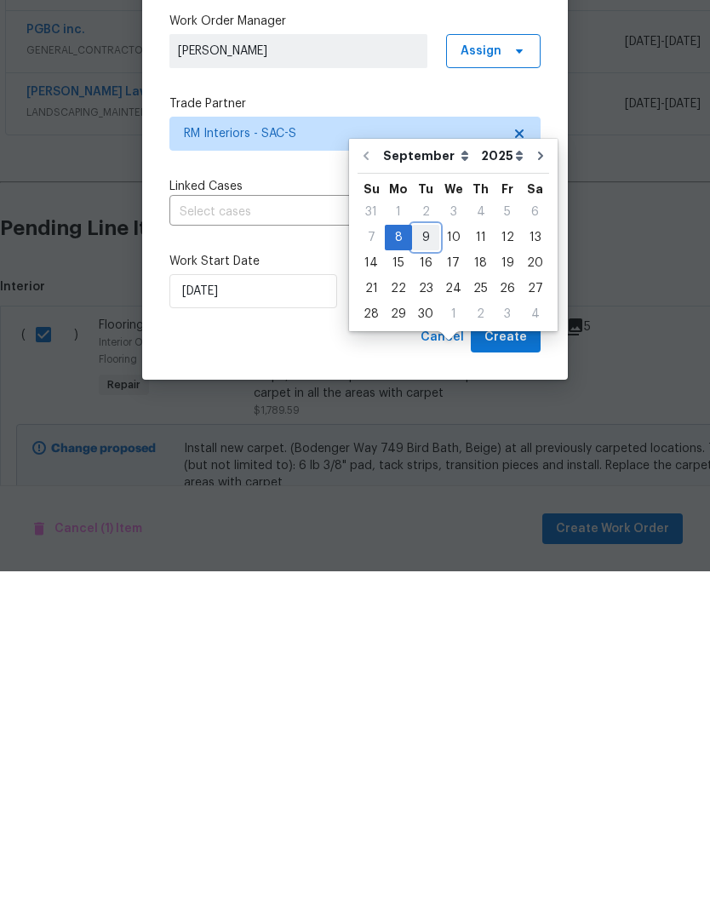
click at [425, 566] on div "9" at bounding box center [425, 578] width 27 height 24
type input "9/9/2025"
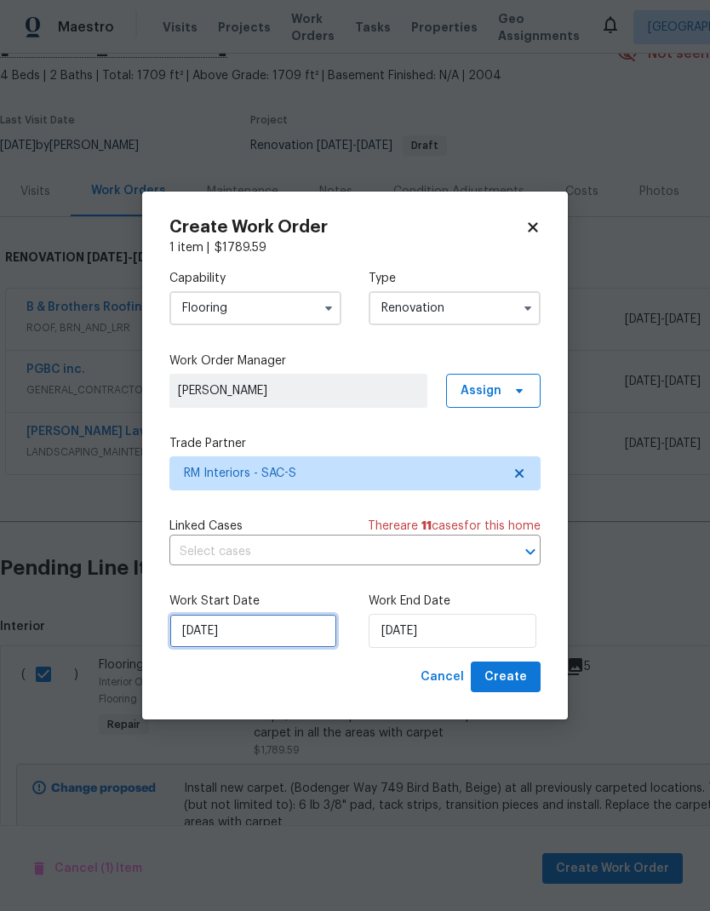
click at [275, 635] on input "9/8/2025" at bounding box center [254, 631] width 168 height 34
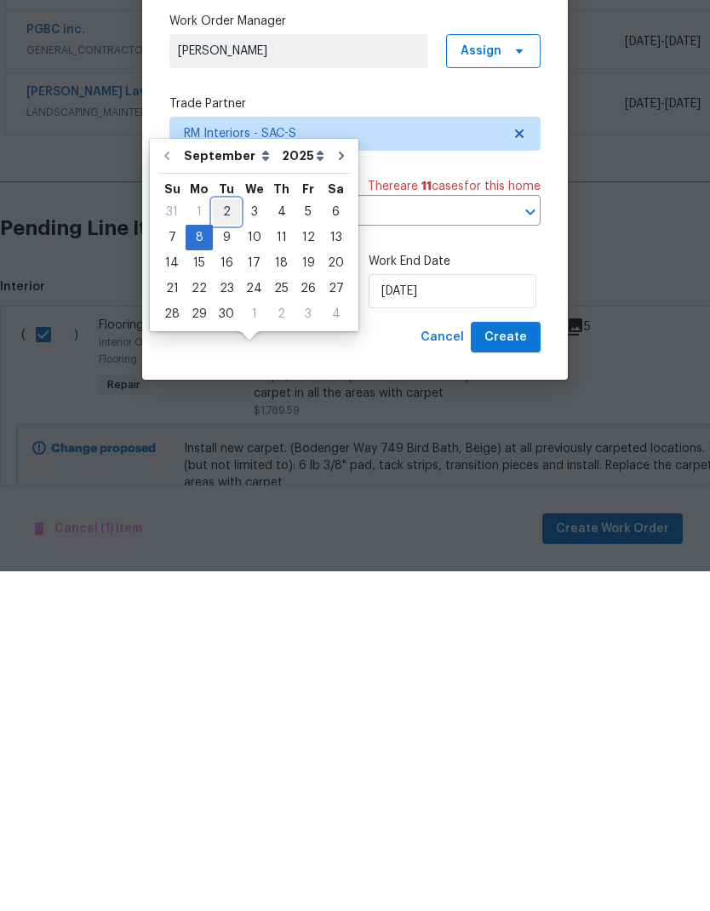
click at [227, 540] on div "2" at bounding box center [226, 552] width 27 height 24
type input "9/2/2025"
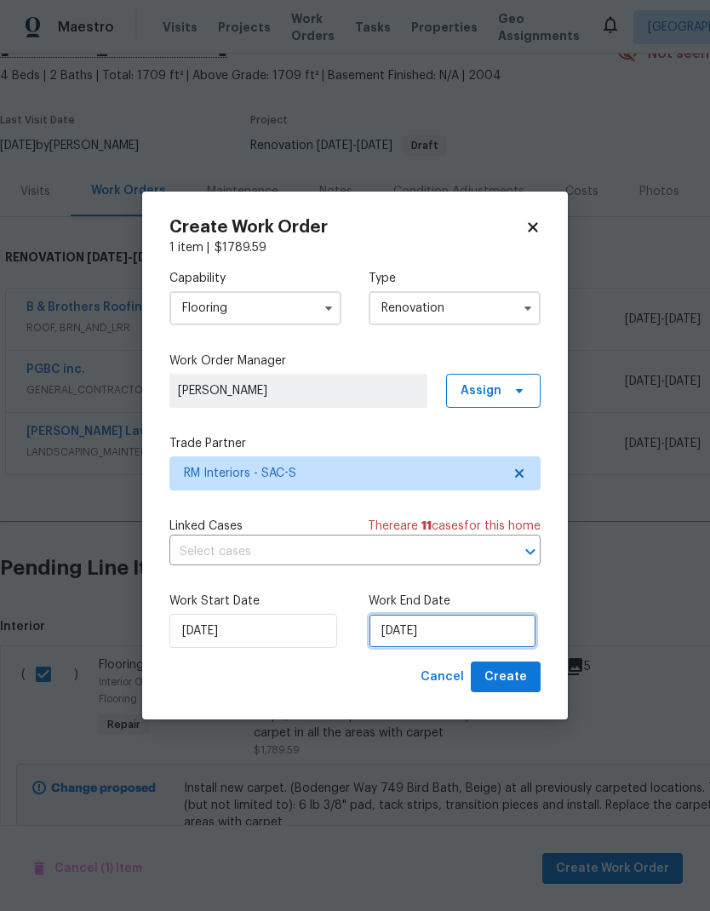
click at [458, 635] on input "9/9/2025" at bounding box center [453, 631] width 168 height 34
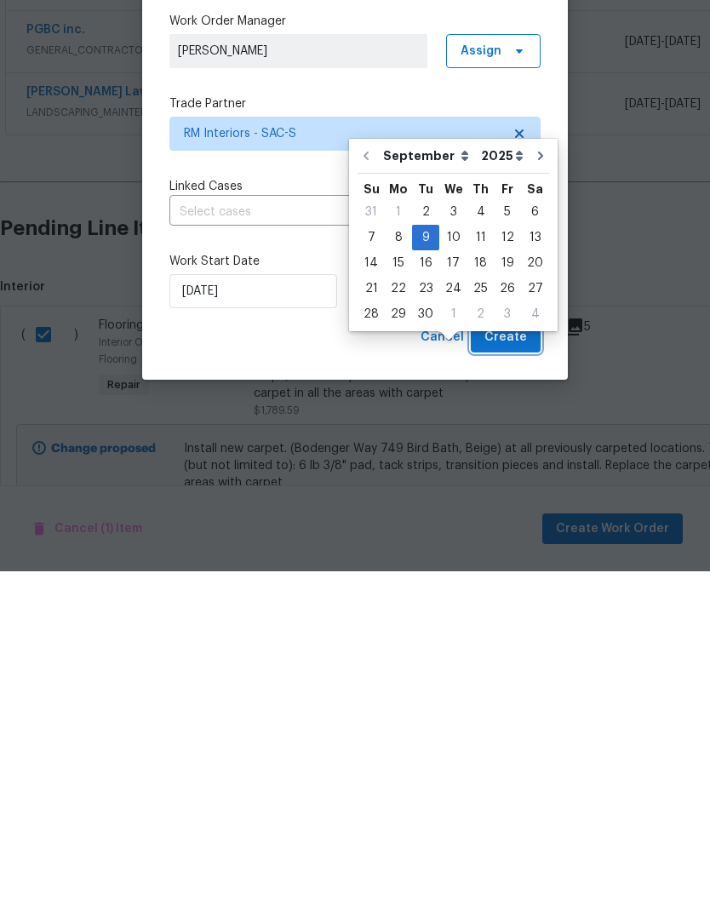
click at [518, 667] on span "Create" at bounding box center [506, 677] width 43 height 21
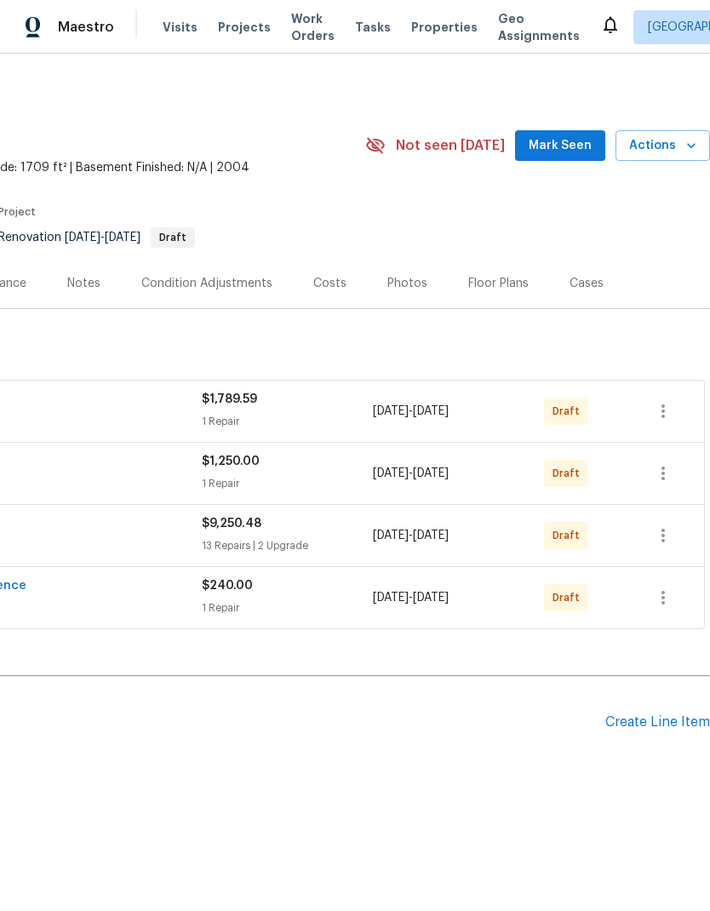
scroll to position [0, 252]
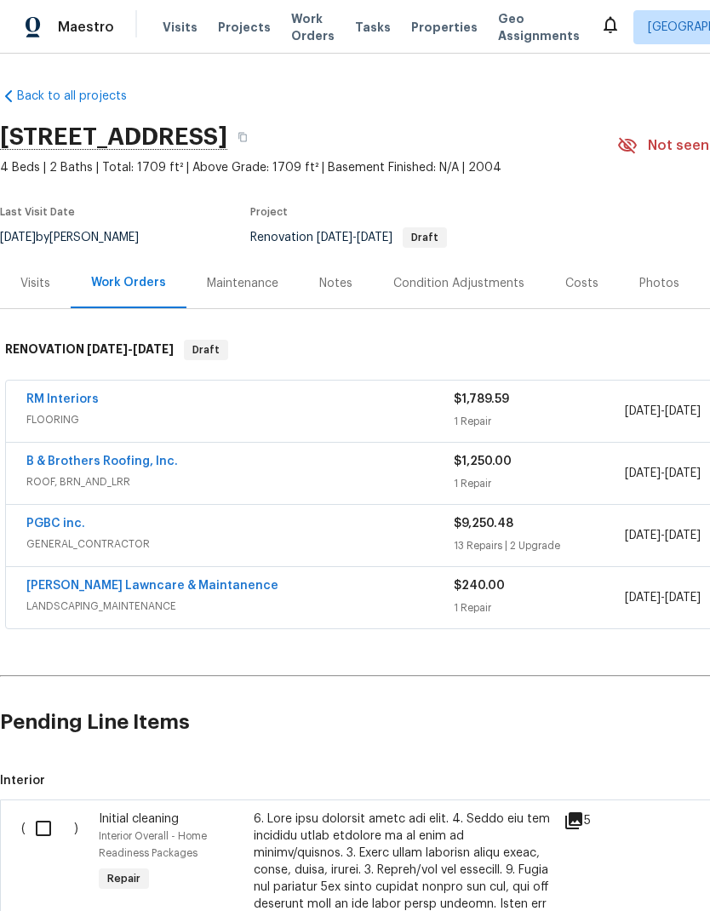
click at [55, 834] on input "checkbox" at bounding box center [50, 829] width 49 height 36
checkbox input "true"
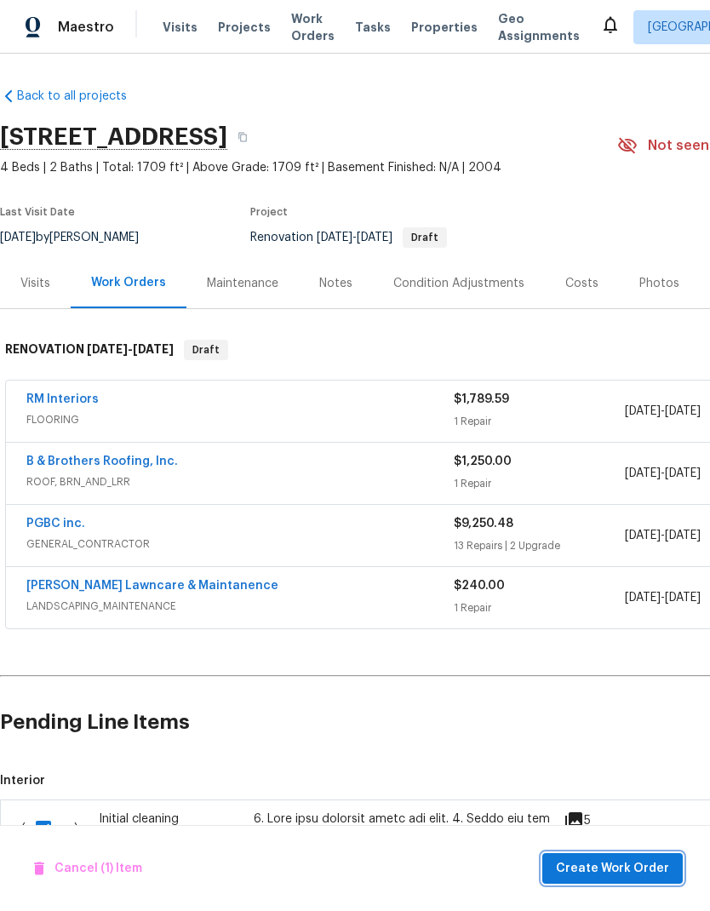
click at [618, 866] on span "Create Work Order" at bounding box center [612, 869] width 113 height 21
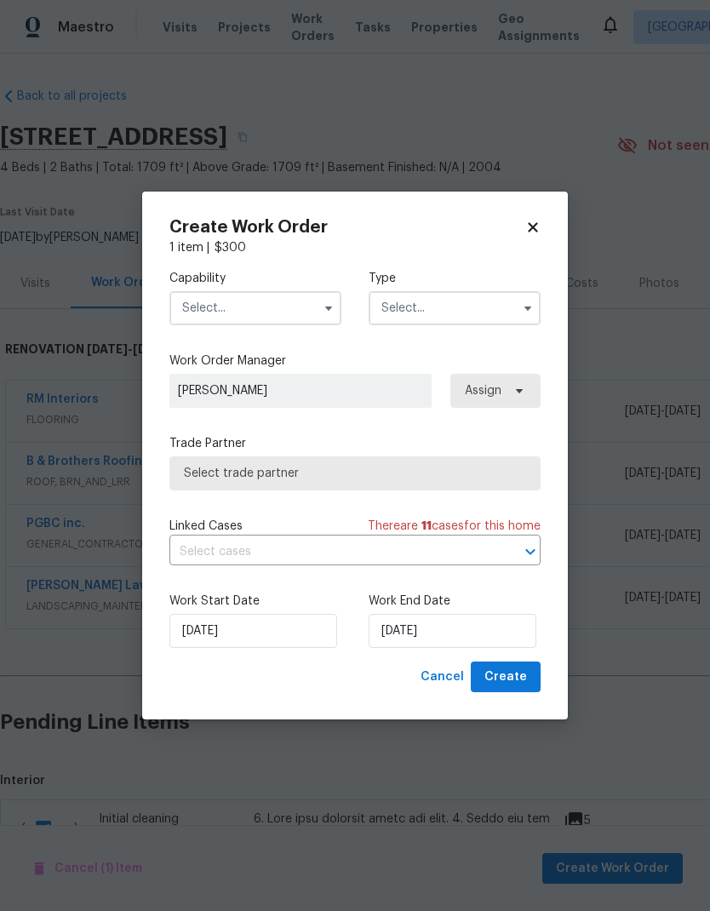
click at [299, 305] on input "text" at bounding box center [256, 308] width 172 height 34
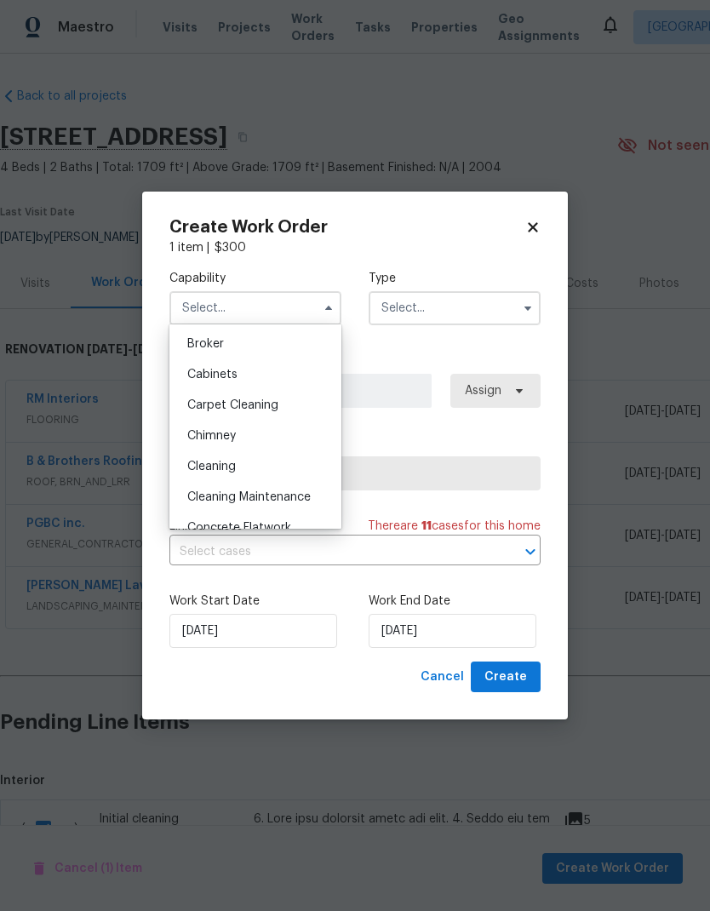
scroll to position [132, 0]
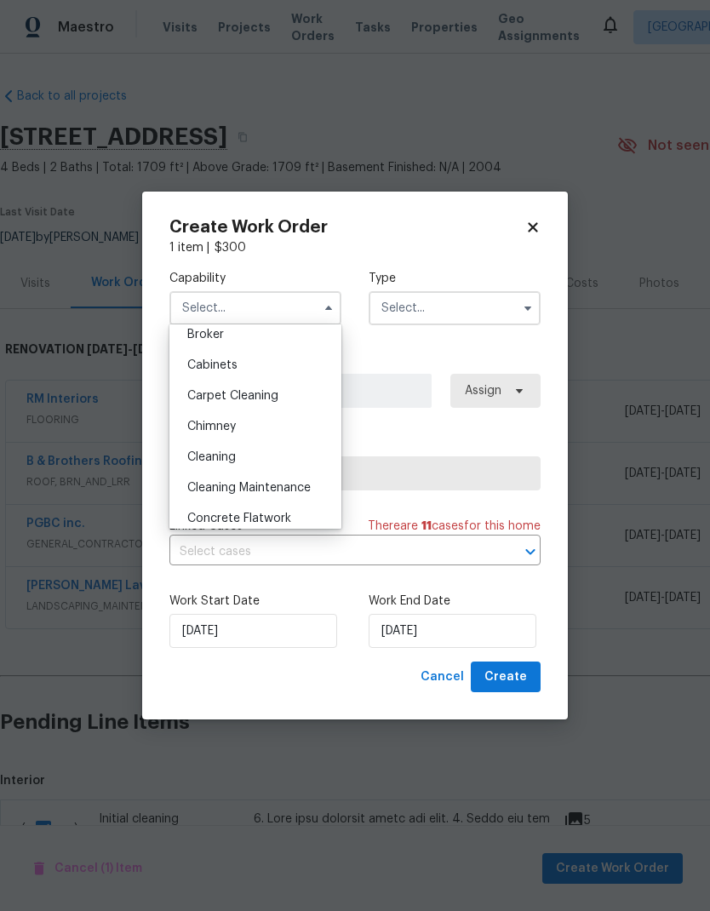
click at [244, 457] on div "Cleaning" at bounding box center [256, 457] width 164 height 31
type input "Cleaning"
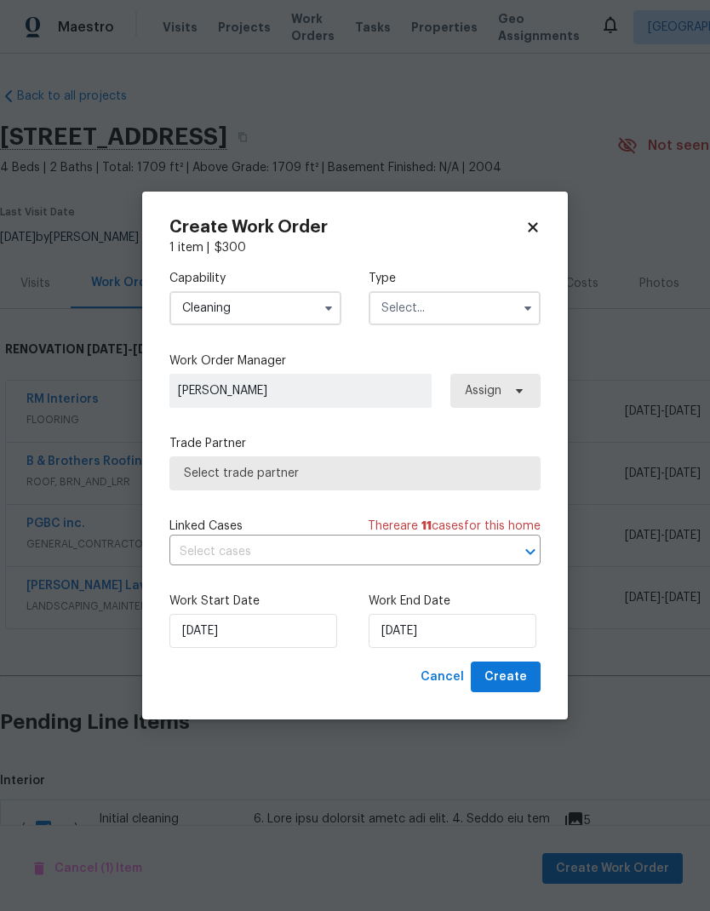
click at [470, 307] on input "text" at bounding box center [455, 308] width 172 height 34
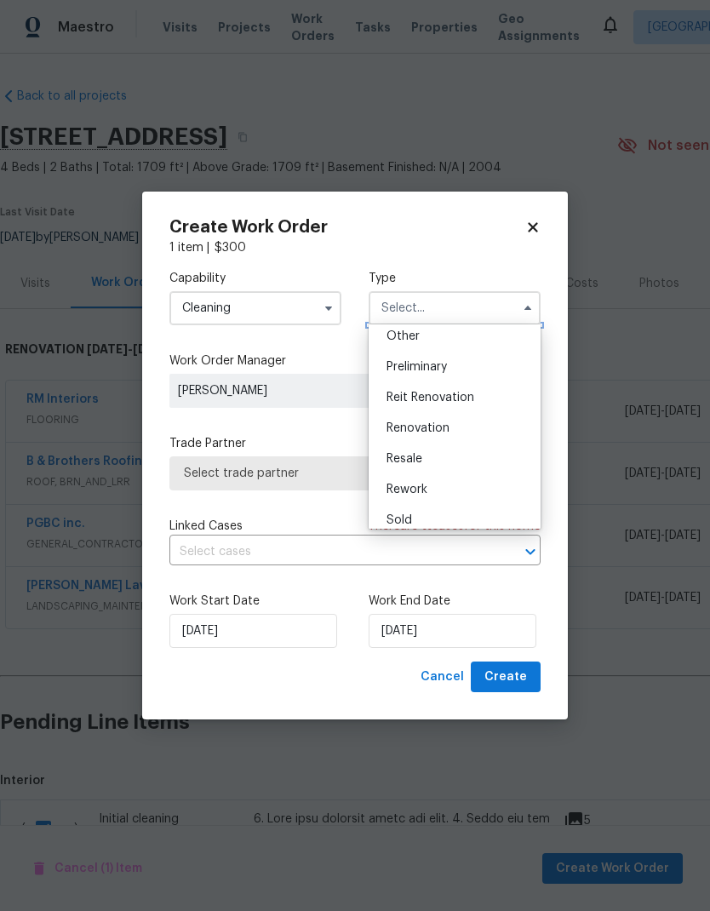
scroll to position [347, 0]
click at [457, 420] on div "Renovation" at bounding box center [455, 426] width 164 height 31
type input "Renovation"
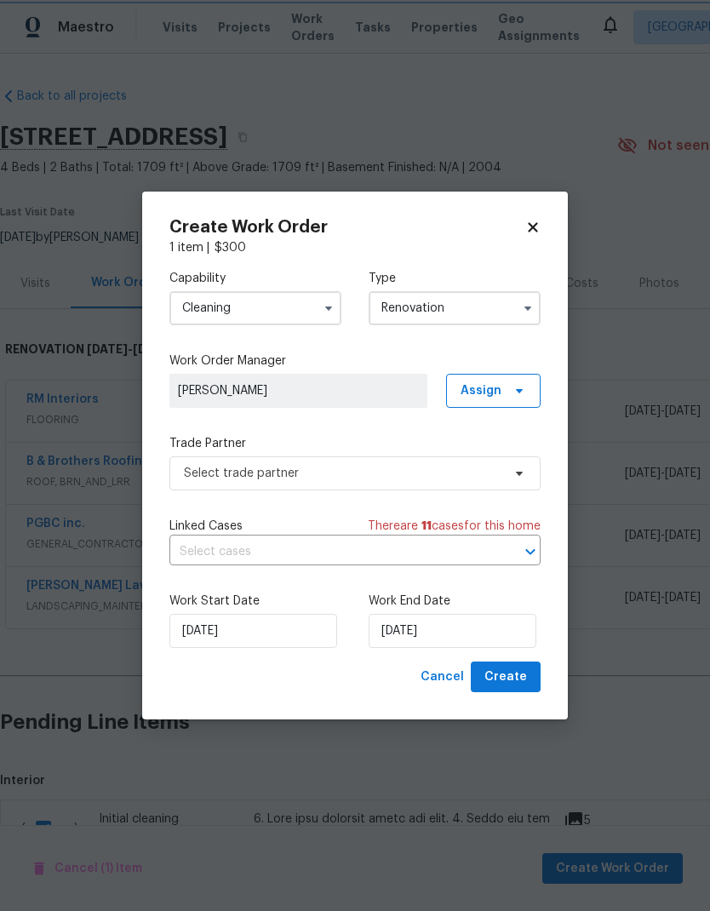
scroll to position [0, 0]
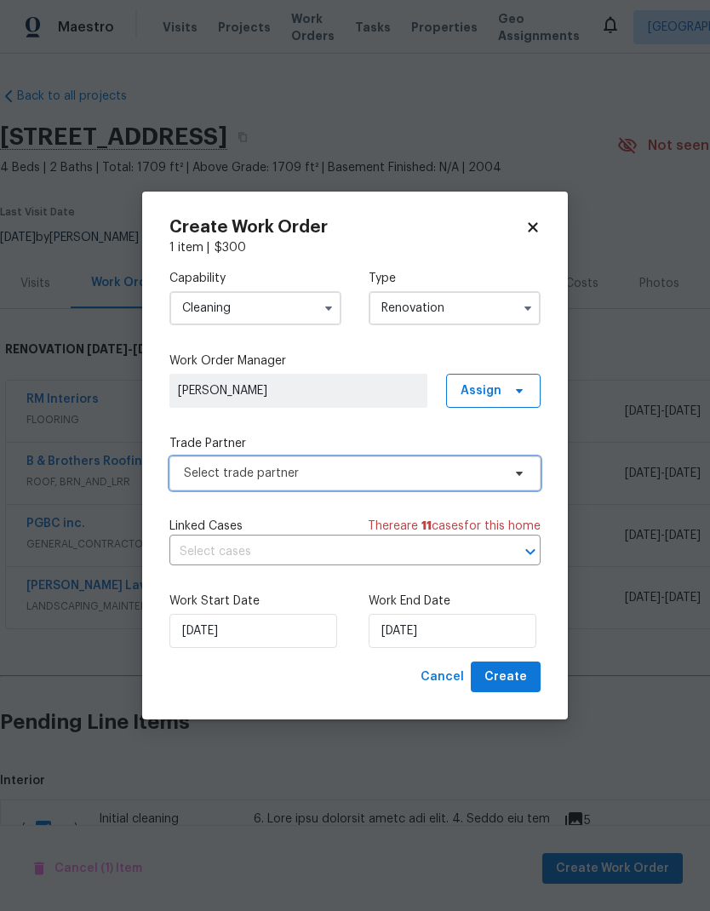
click at [417, 465] on span "Select trade partner" at bounding box center [343, 473] width 318 height 17
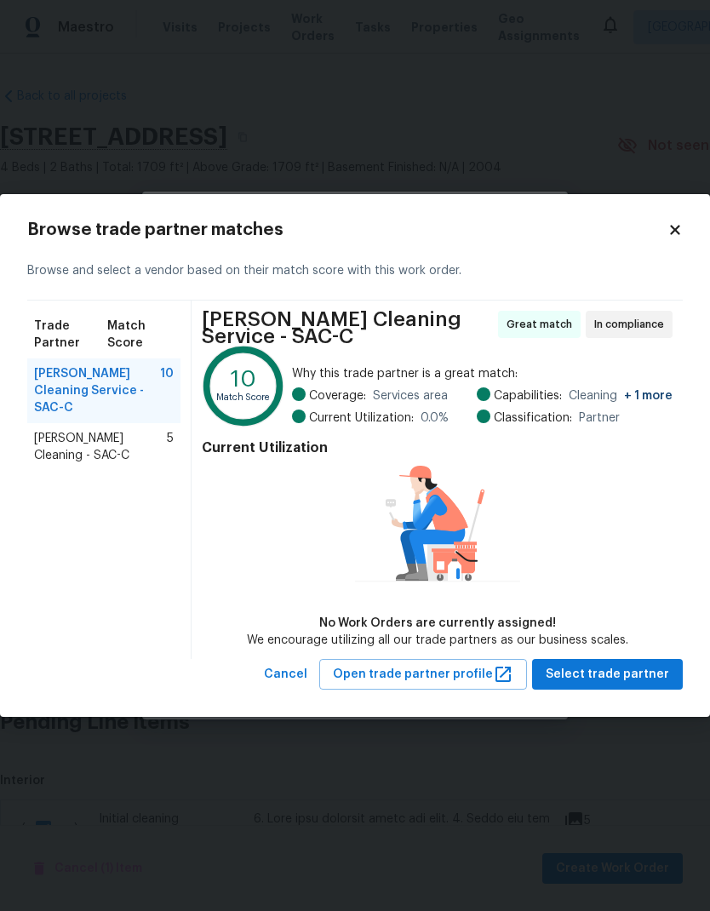
click at [147, 430] on span "Ruiz's Cleaning - SAC-C" at bounding box center [100, 447] width 133 height 34
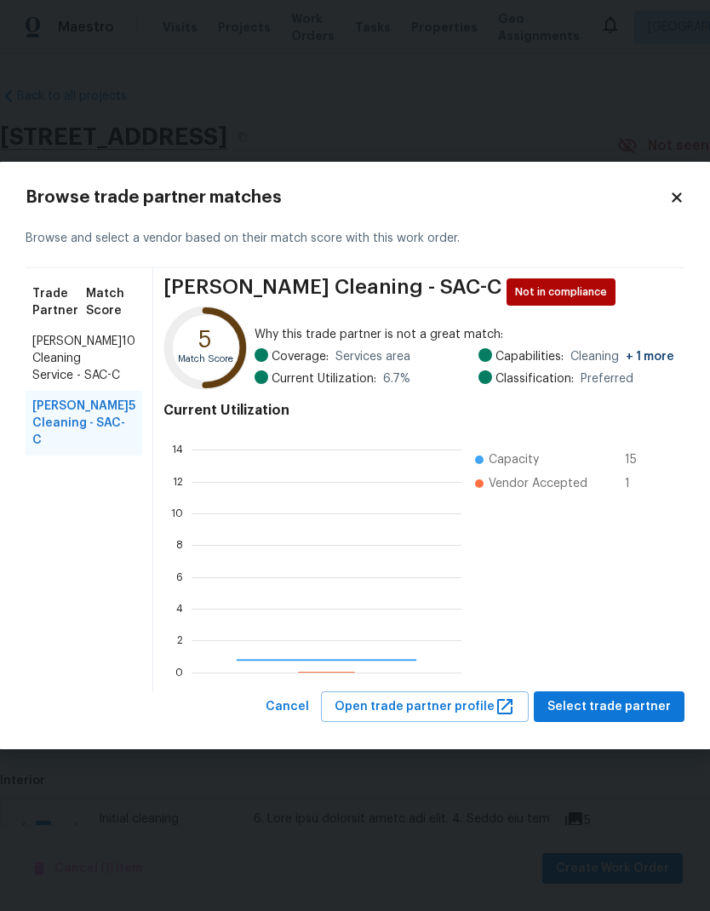
scroll to position [238, 270]
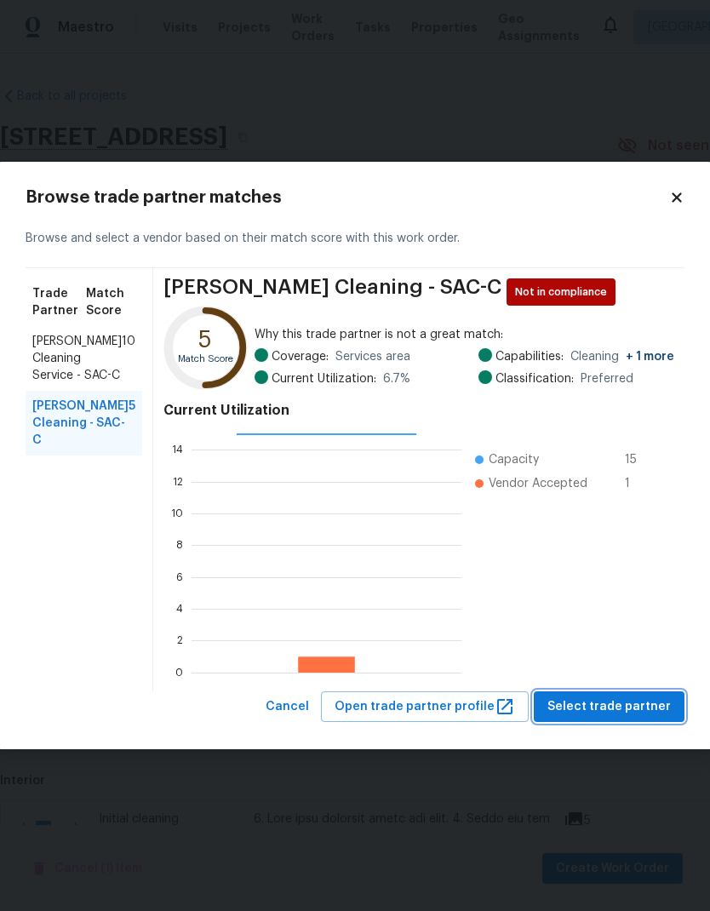
click at [642, 704] on span "Select trade partner" at bounding box center [610, 707] width 124 height 21
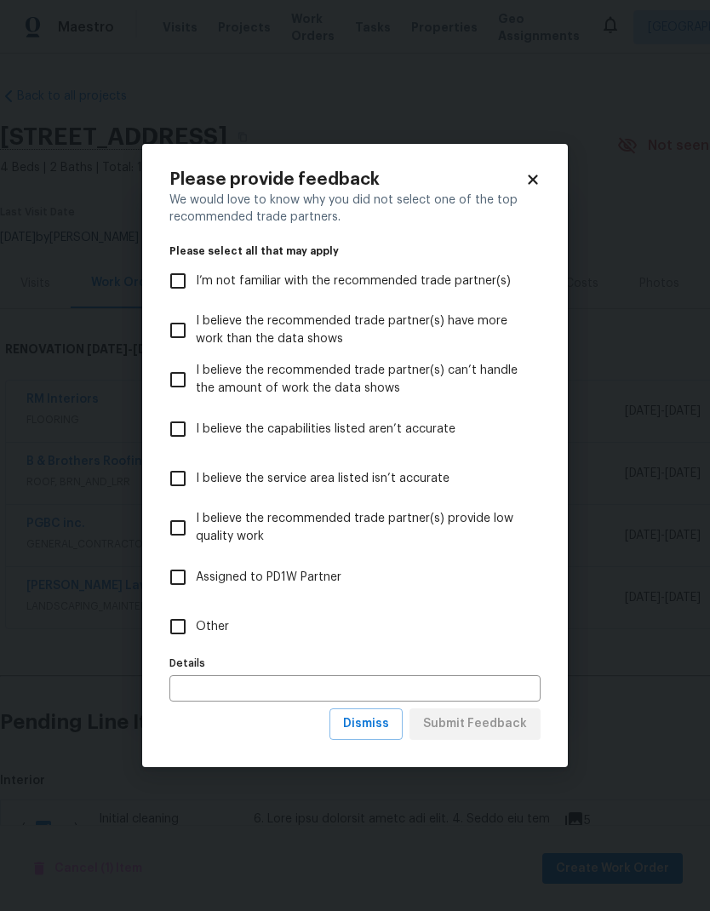
click at [192, 618] on input "Other" at bounding box center [178, 627] width 36 height 36
checkbox input "true"
click at [487, 725] on span "Submit Feedback" at bounding box center [475, 724] width 104 height 21
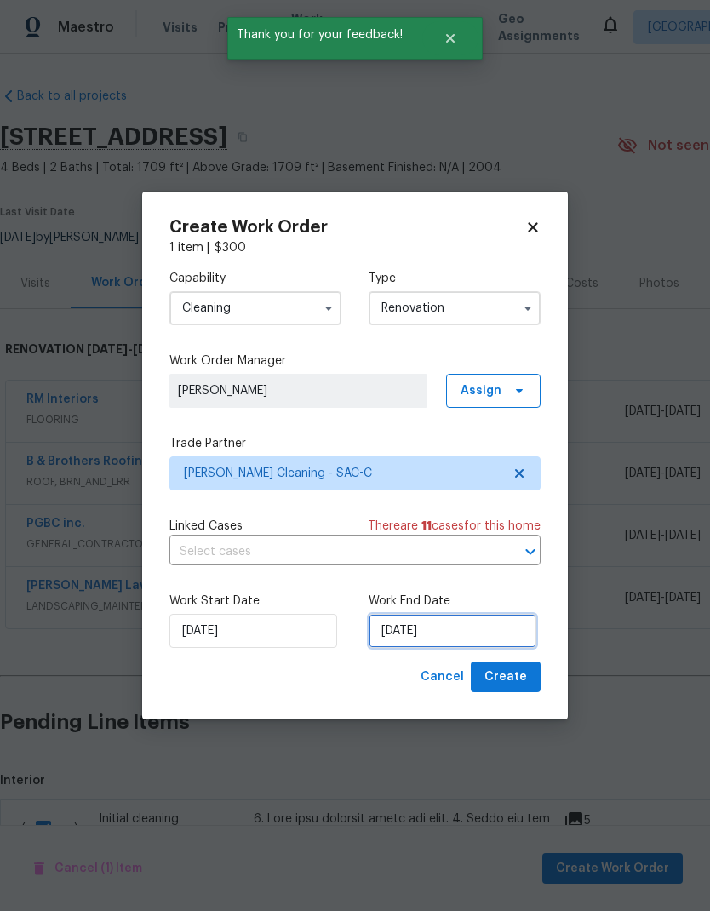
click at [465, 633] on input "9/2/2025" at bounding box center [453, 631] width 168 height 34
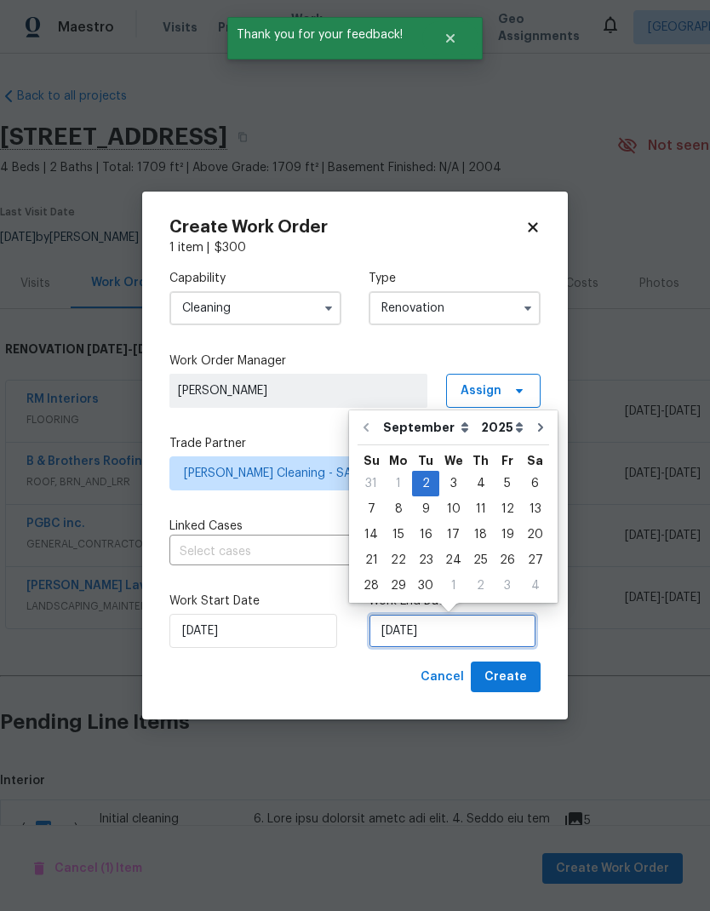
scroll to position [7, 0]
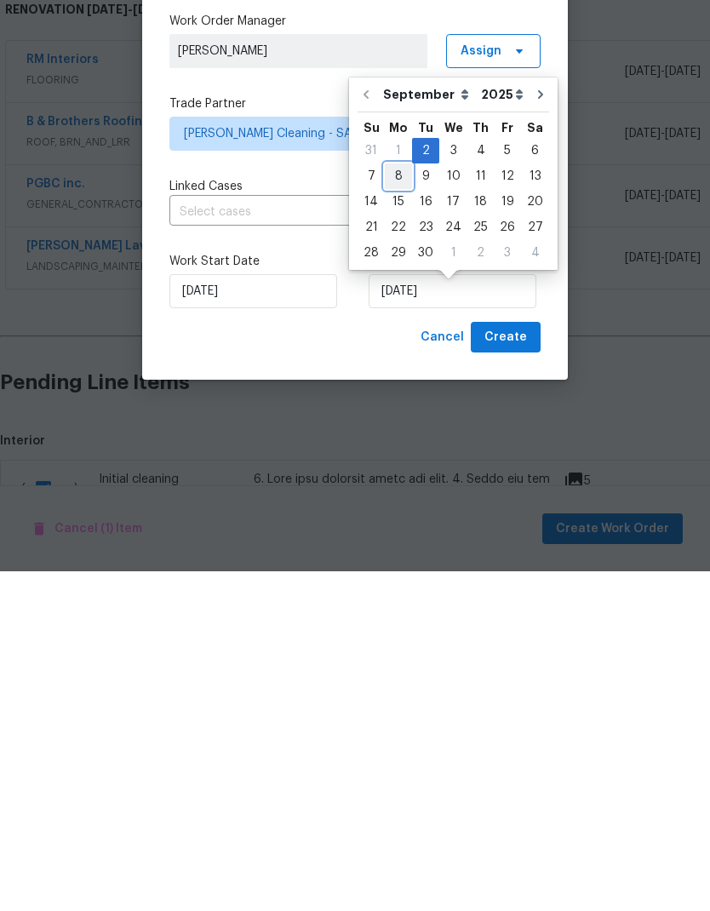
click at [401, 504] on div "8" at bounding box center [398, 516] width 27 height 24
type input "9/8/2025"
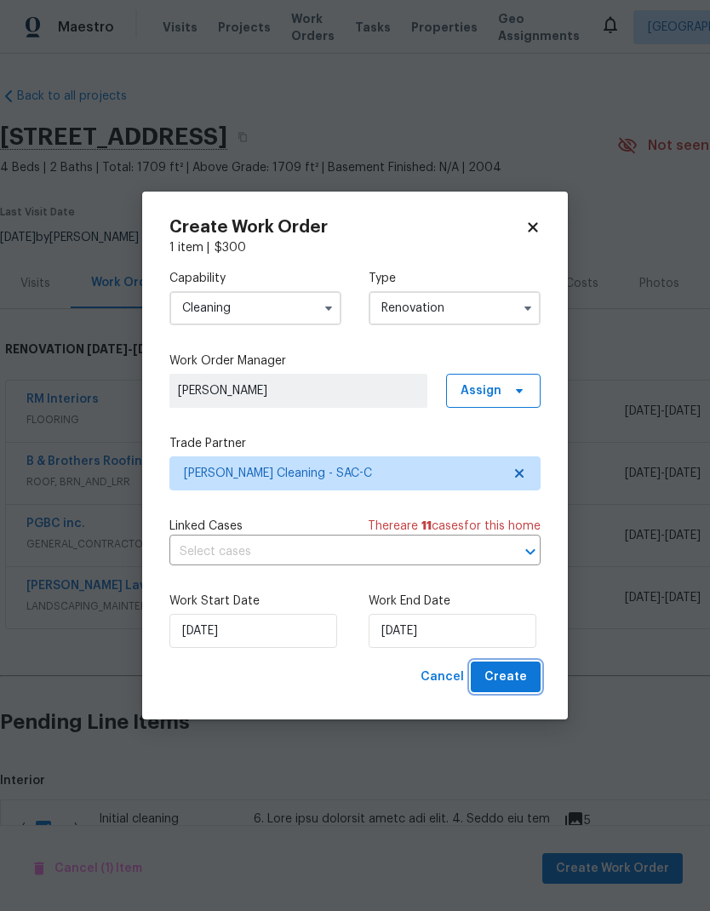
click at [516, 679] on span "Create" at bounding box center [506, 677] width 43 height 21
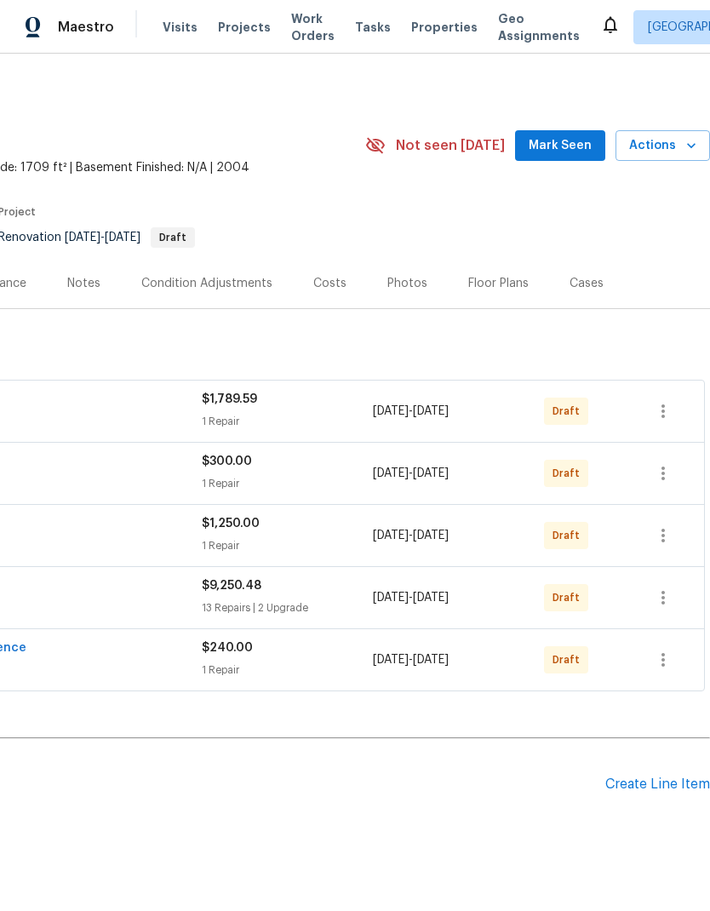
scroll to position [0, 252]
click at [664, 401] on icon "button" at bounding box center [663, 411] width 20 height 20
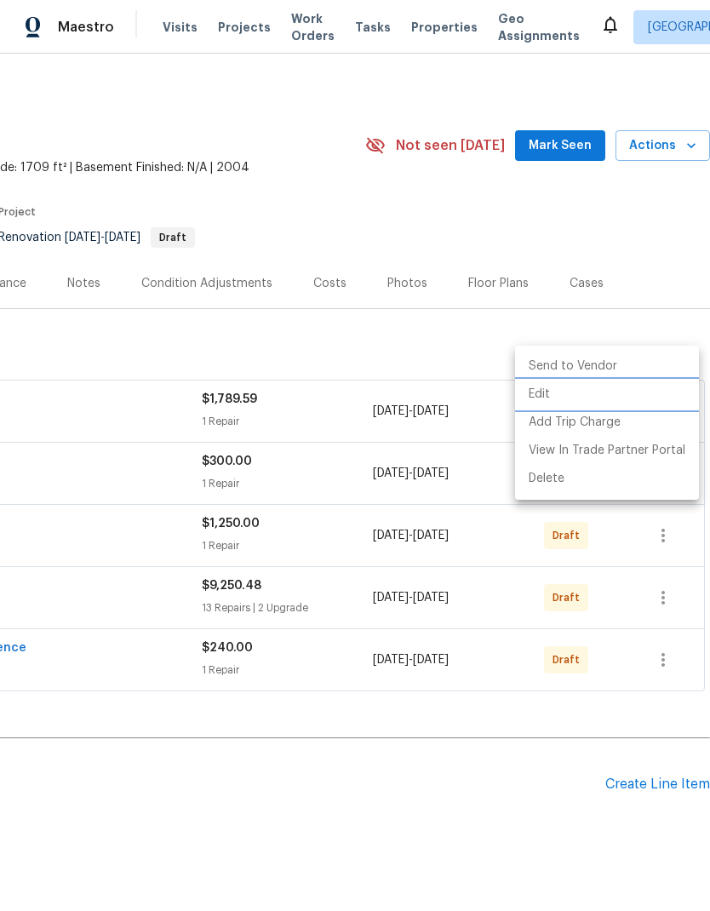
click at [572, 398] on li "Edit" at bounding box center [607, 395] width 184 height 28
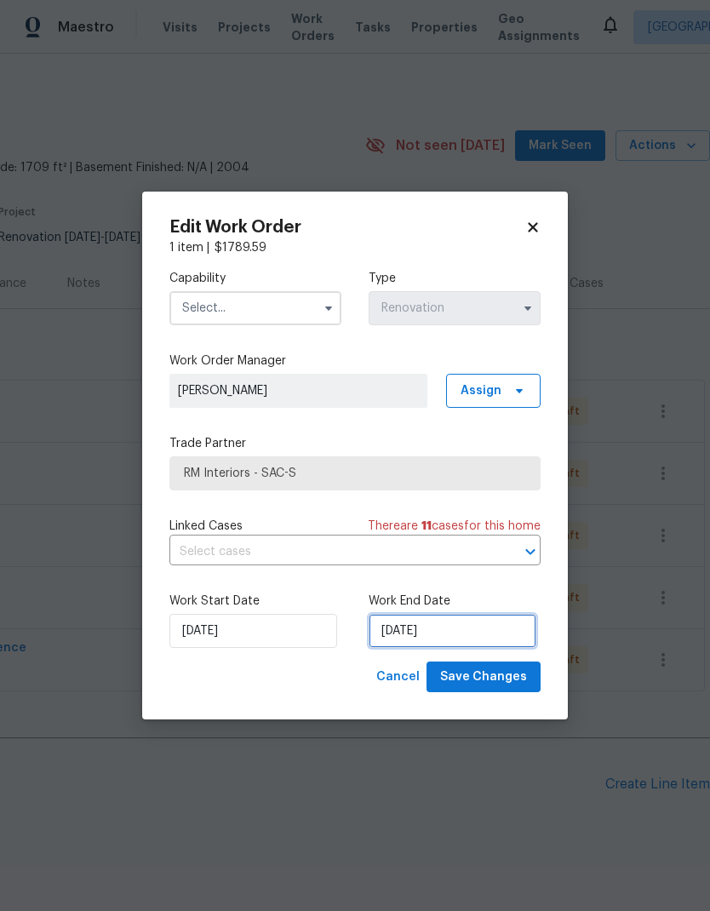
click at [419, 627] on input "9/9/2025" at bounding box center [453, 631] width 168 height 34
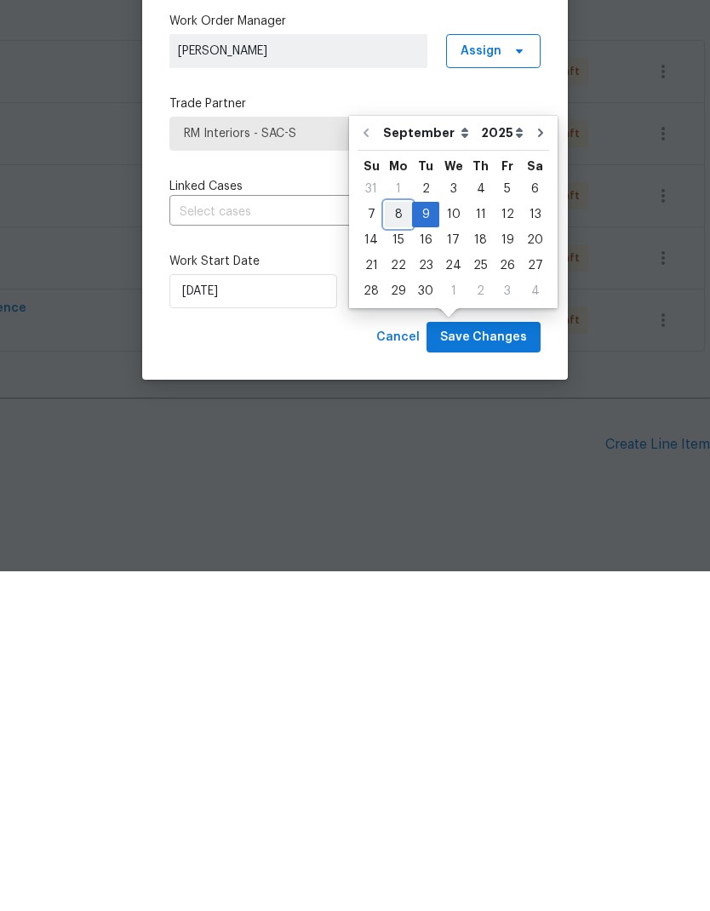
click at [398, 543] on div "8" at bounding box center [398, 555] width 27 height 24
type input "9/8/2025"
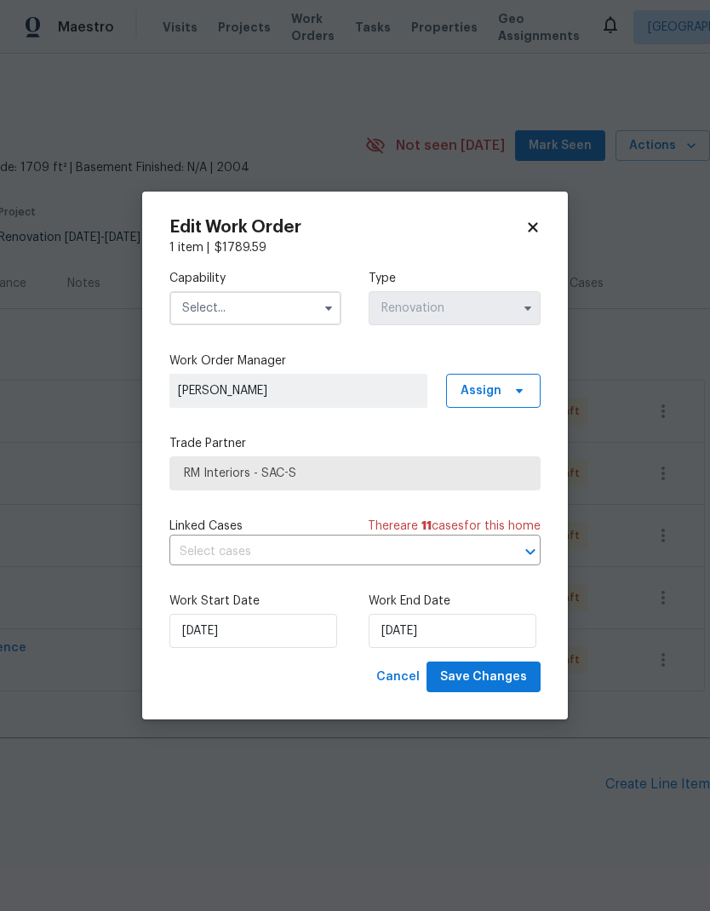
click at [291, 298] on input "text" at bounding box center [256, 308] width 172 height 34
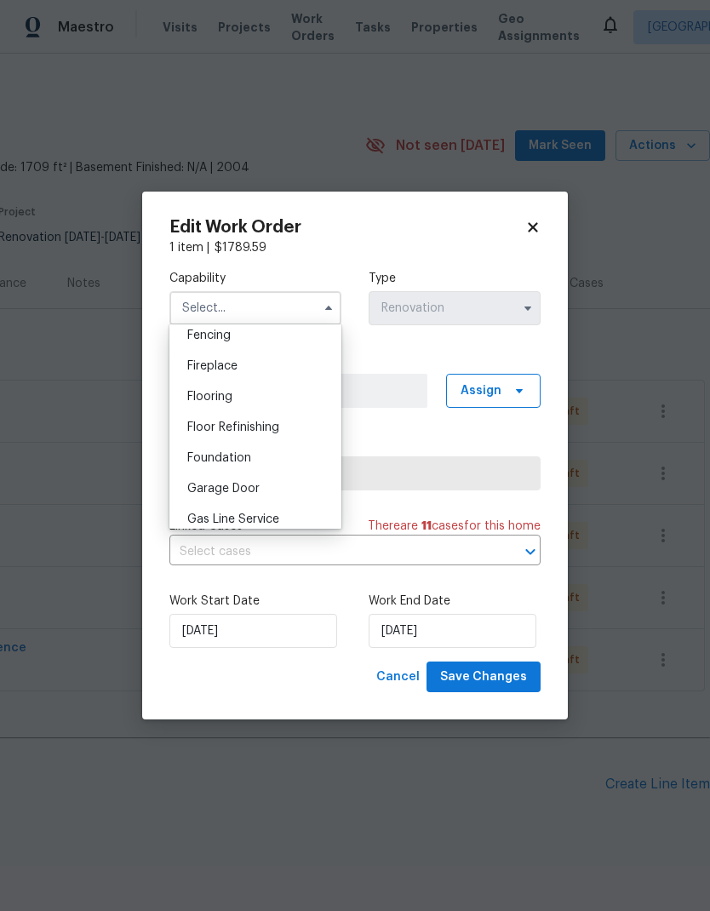
scroll to position [618, 0]
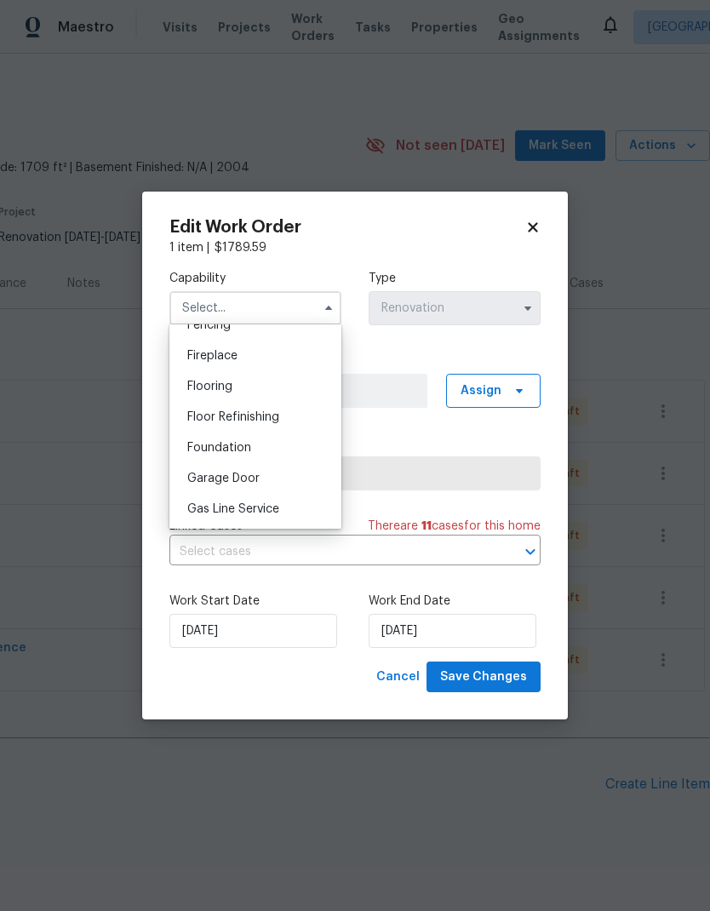
click at [262, 387] on div "Flooring" at bounding box center [256, 386] width 164 height 31
type input "Flooring"
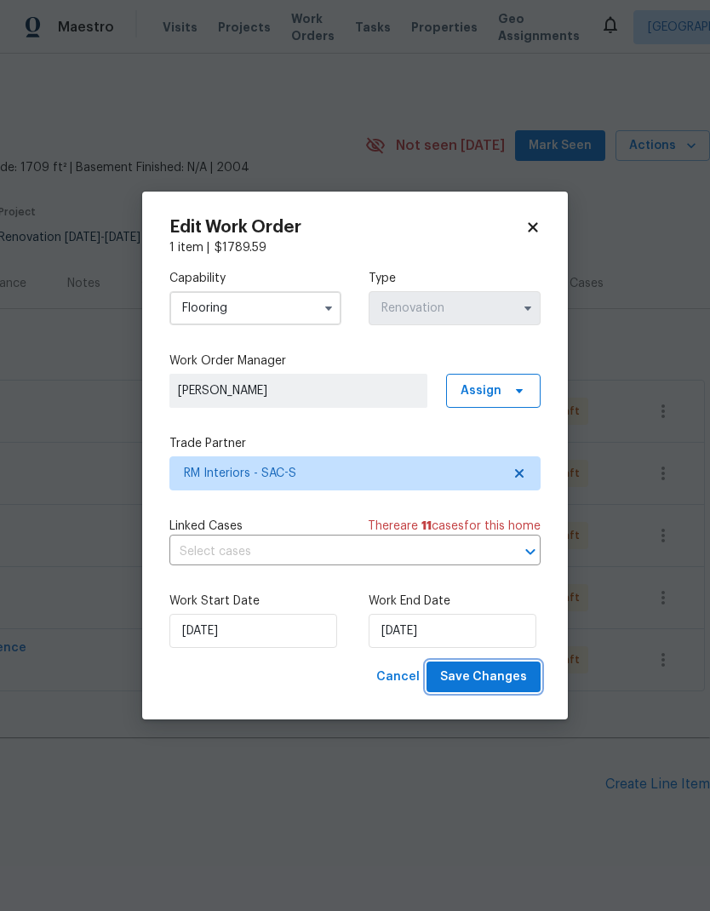
click at [504, 675] on span "Save Changes" at bounding box center [483, 677] width 87 height 21
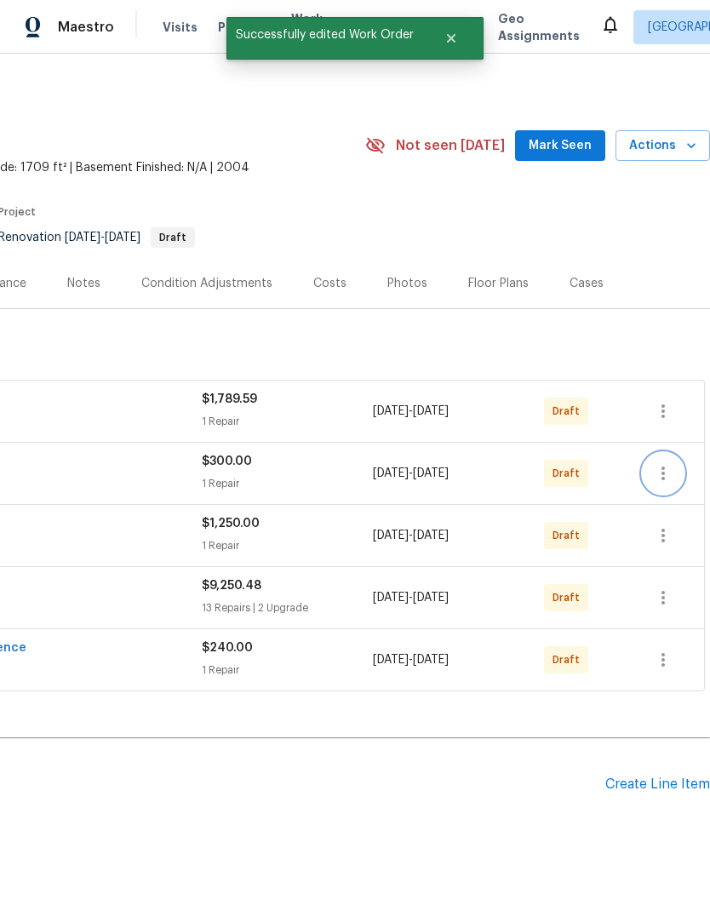
click at [663, 463] on icon "button" at bounding box center [663, 473] width 20 height 20
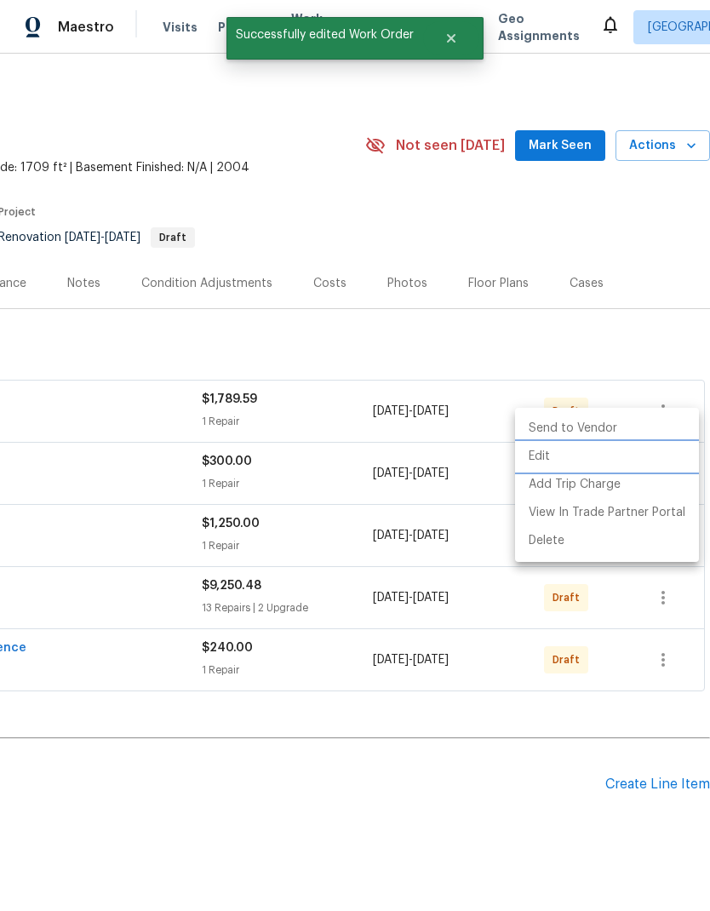
click at [595, 452] on li "Edit" at bounding box center [607, 457] width 184 height 28
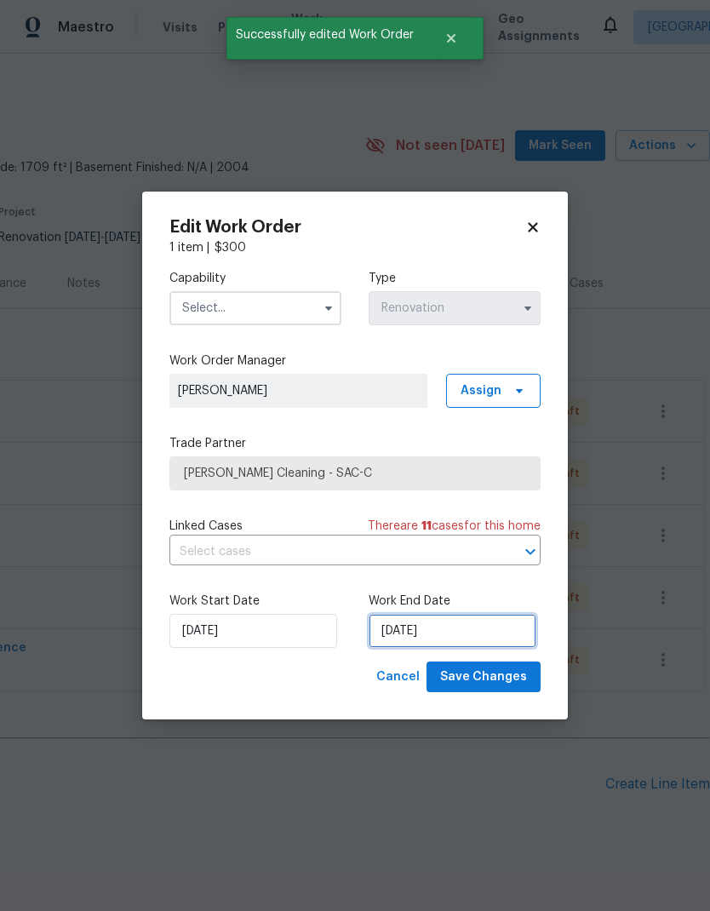
click at [456, 628] on input "9/8/2025" at bounding box center [453, 631] width 168 height 34
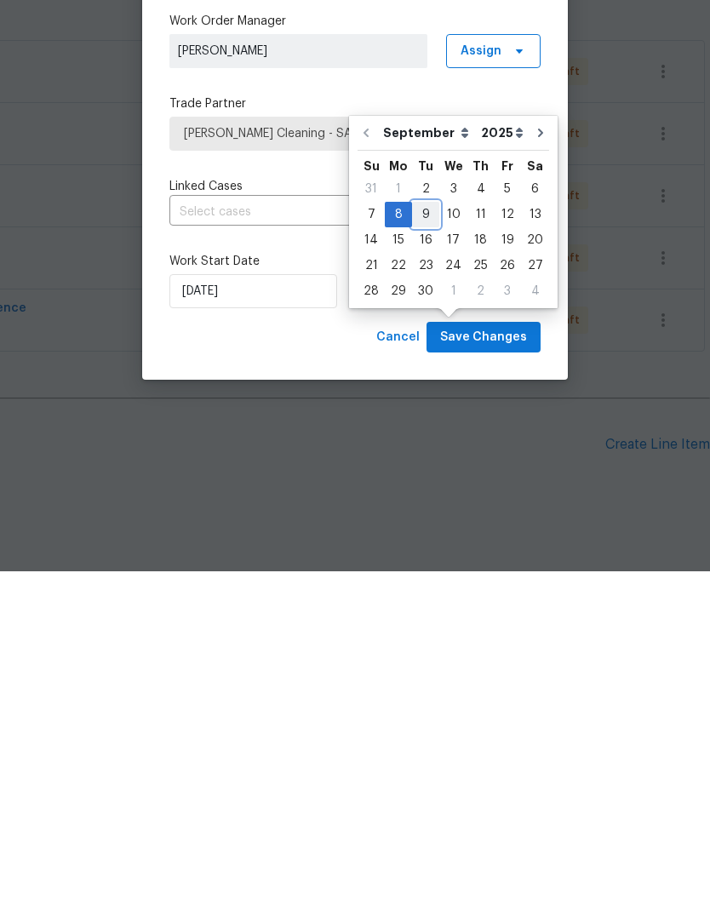
click at [432, 543] on div "9" at bounding box center [425, 555] width 27 height 24
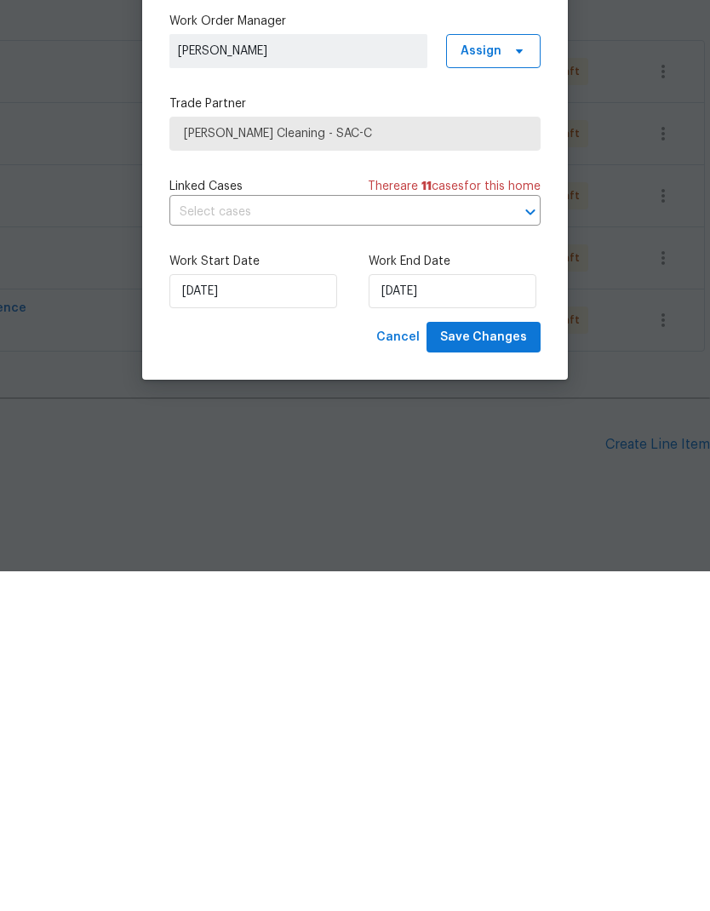
type input "9/9/2025"
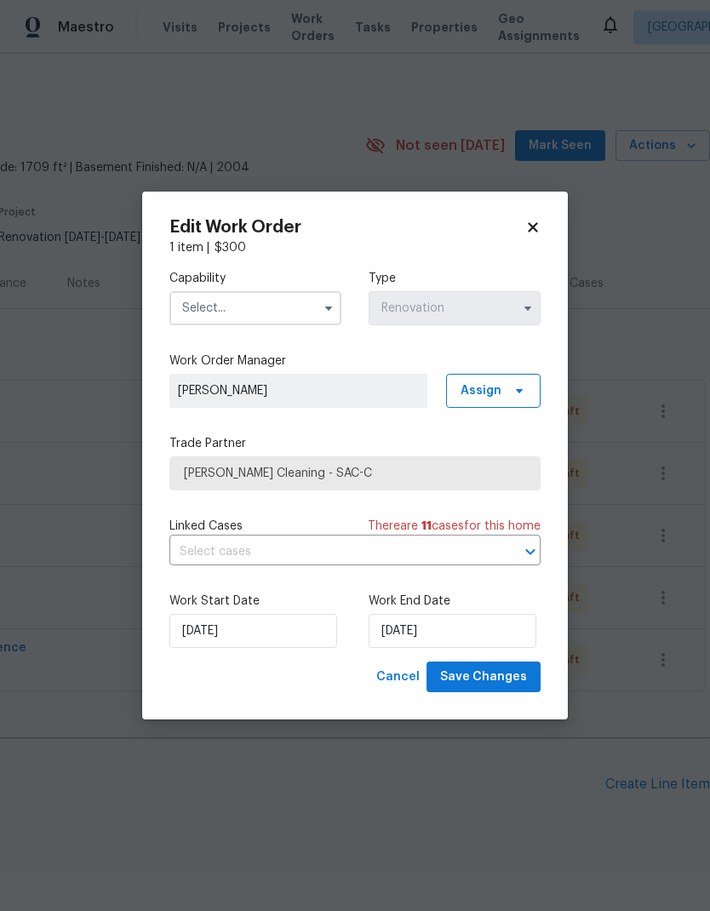
click at [288, 302] on input "text" at bounding box center [256, 308] width 172 height 34
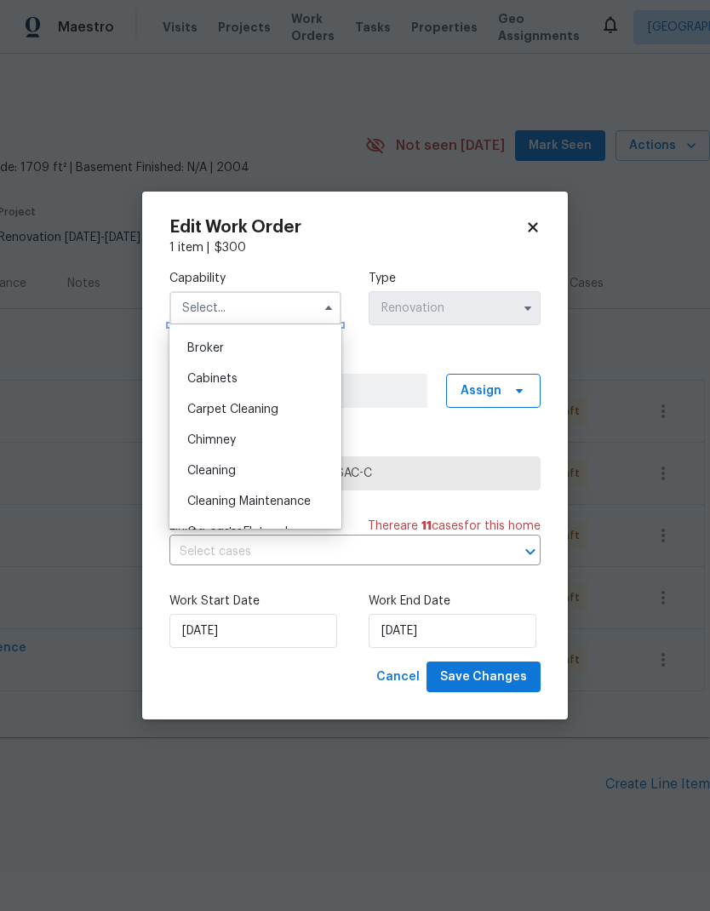
scroll to position [129, 0]
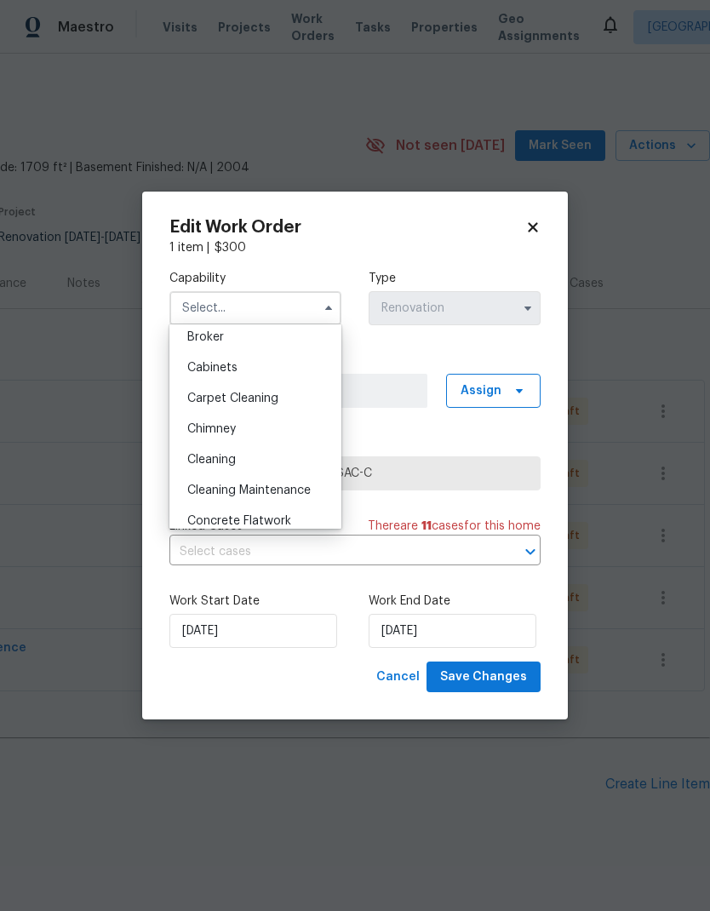
click at [261, 461] on div "Cleaning" at bounding box center [256, 460] width 164 height 31
type input "Cleaning"
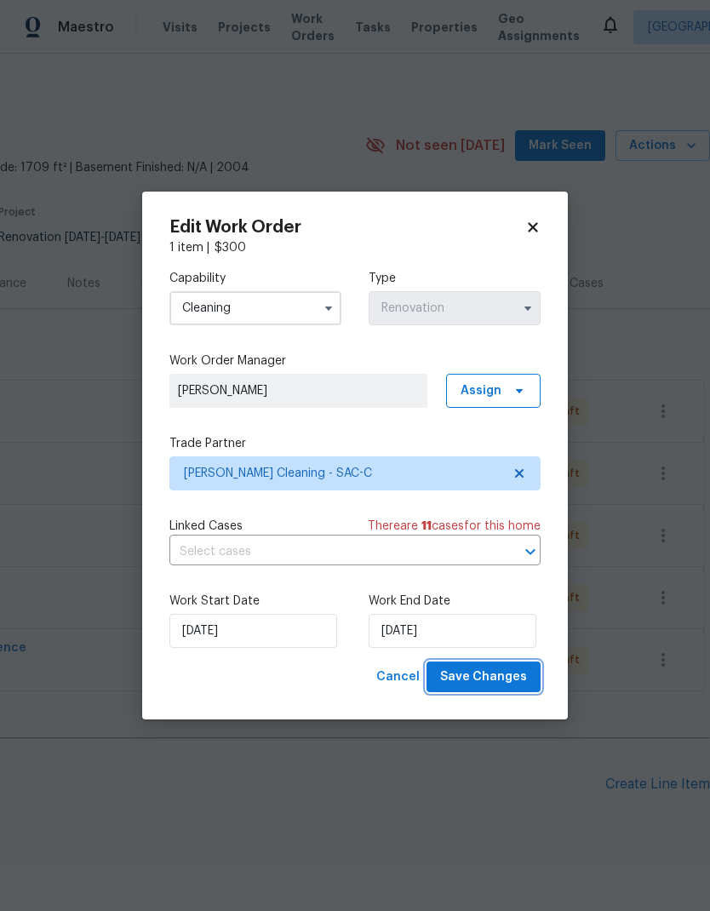
click at [503, 669] on span "Save Changes" at bounding box center [483, 677] width 87 height 21
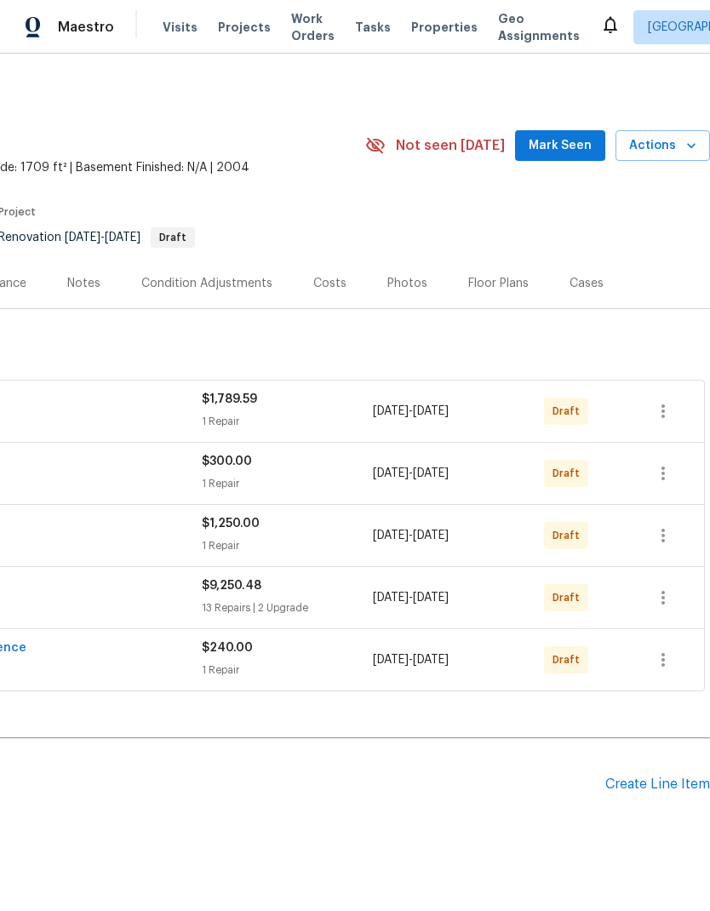
scroll to position [0, 252]
click at [657, 650] on icon "button" at bounding box center [663, 660] width 20 height 20
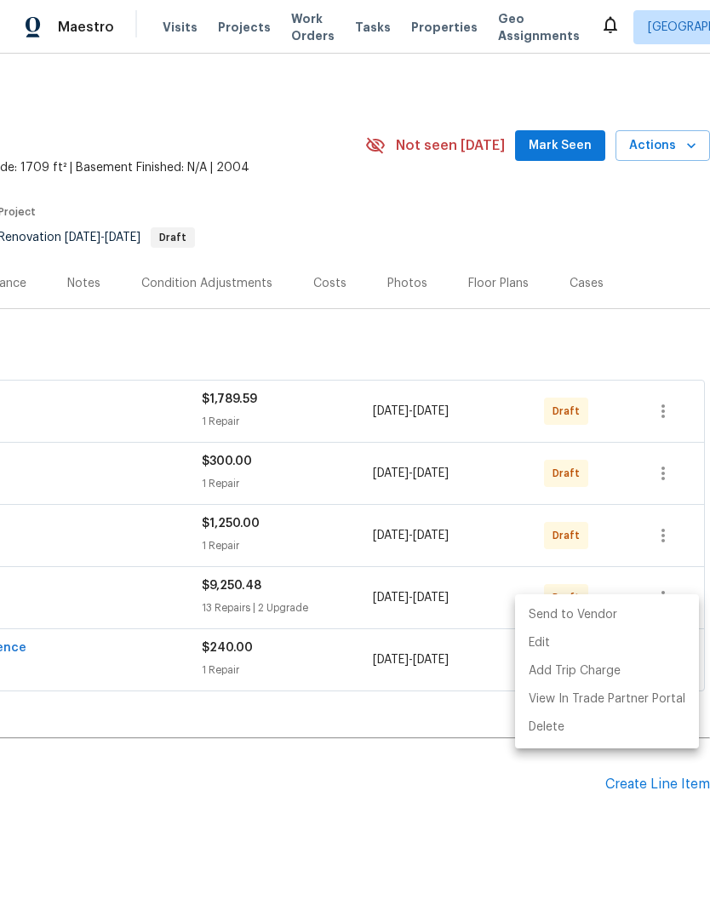
click at [653, 622] on li "Send to Vendor" at bounding box center [607, 615] width 184 height 28
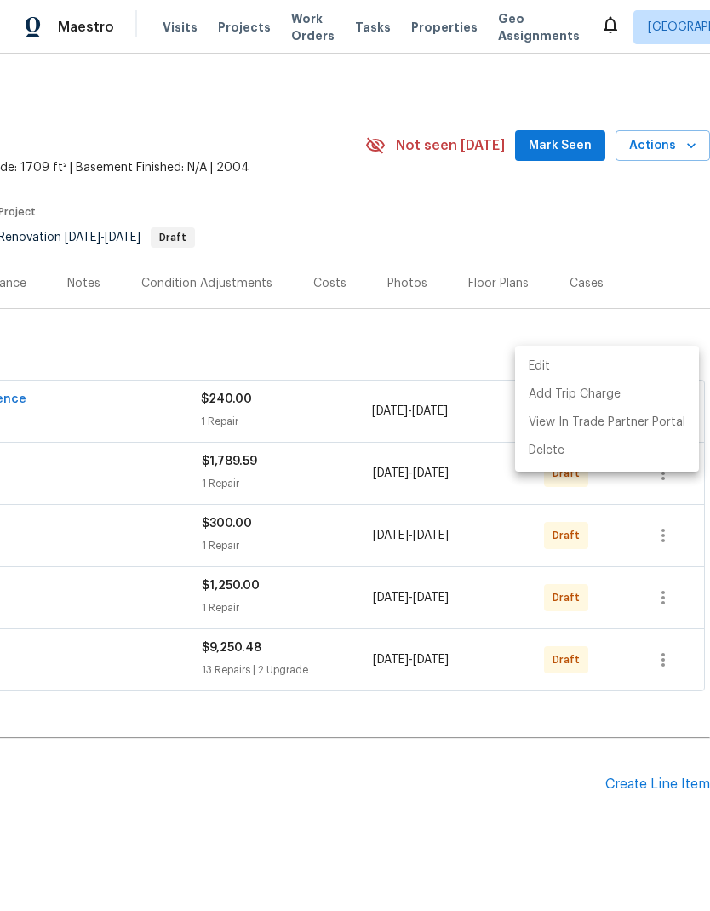
click at [669, 620] on div at bounding box center [355, 455] width 710 height 911
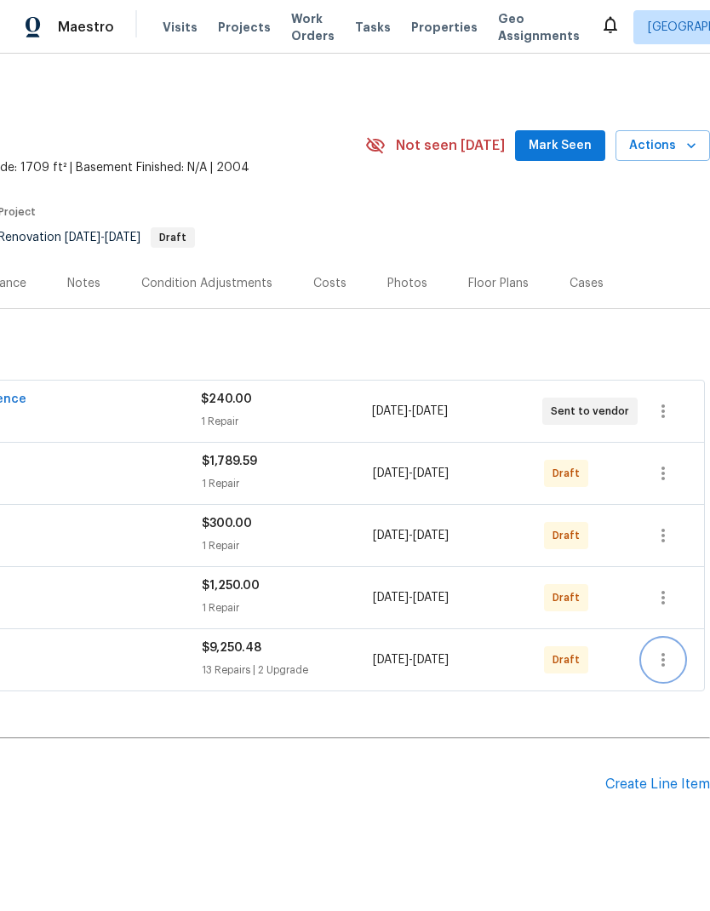
click at [671, 650] on icon "button" at bounding box center [663, 660] width 20 height 20
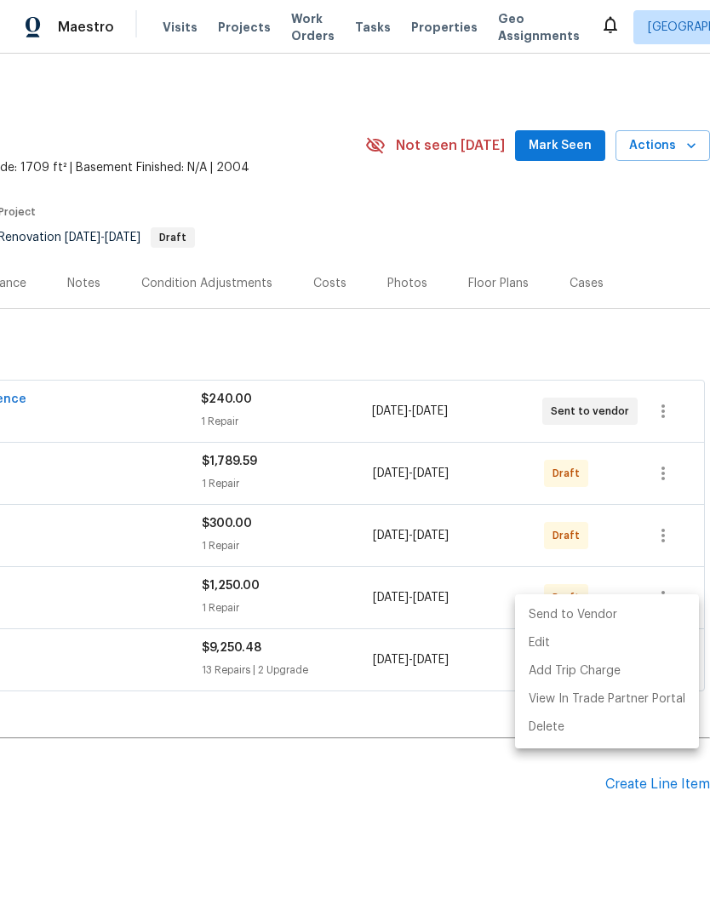
click at [657, 625] on li "Send to Vendor" at bounding box center [607, 615] width 184 height 28
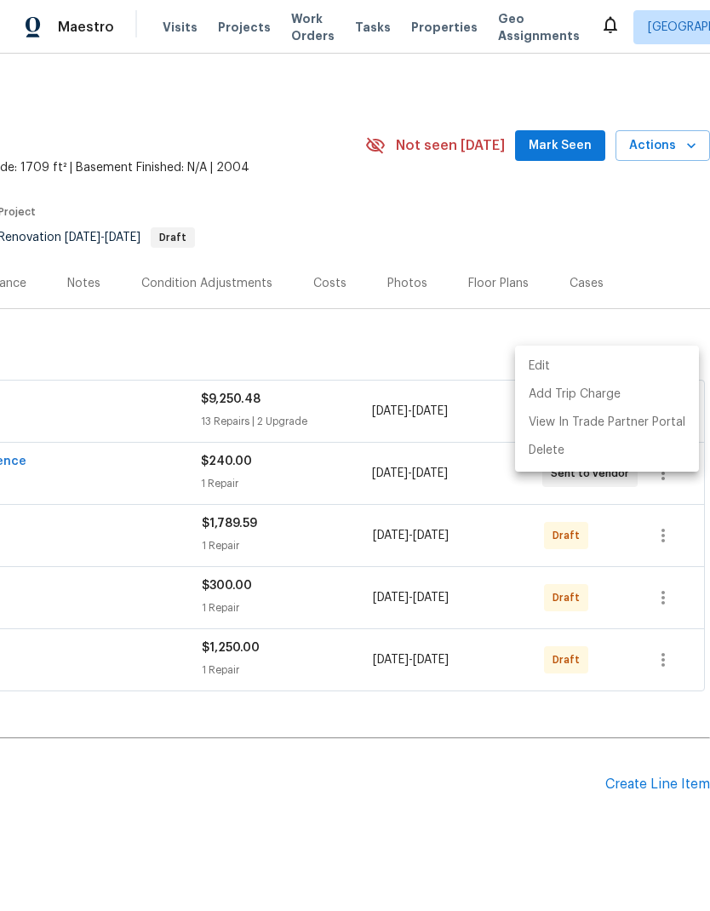
click at [670, 622] on div at bounding box center [355, 455] width 710 height 911
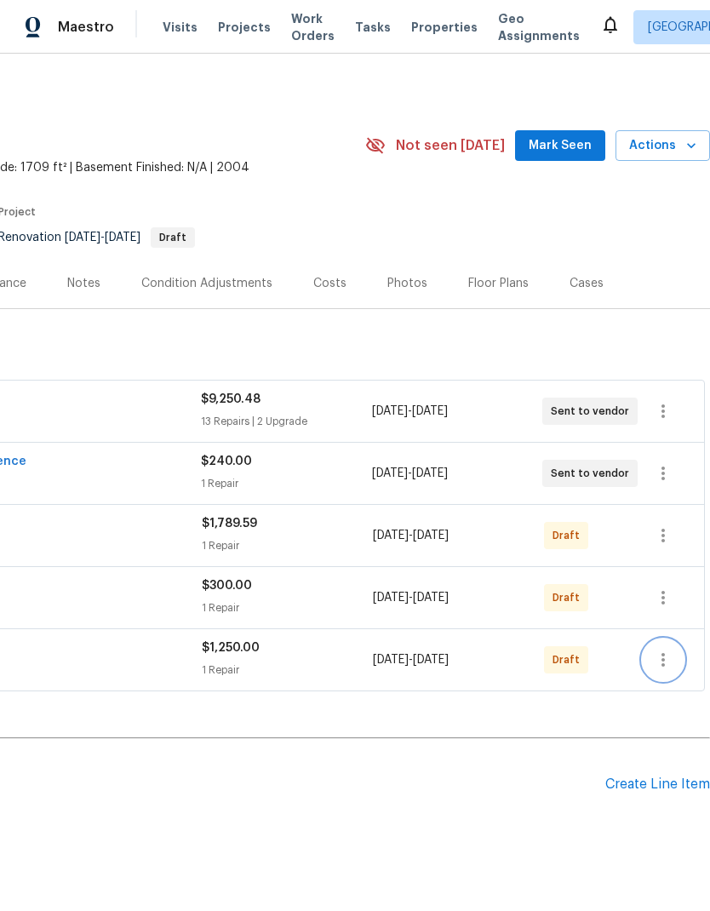
click at [661, 650] on icon "button" at bounding box center [663, 660] width 20 height 20
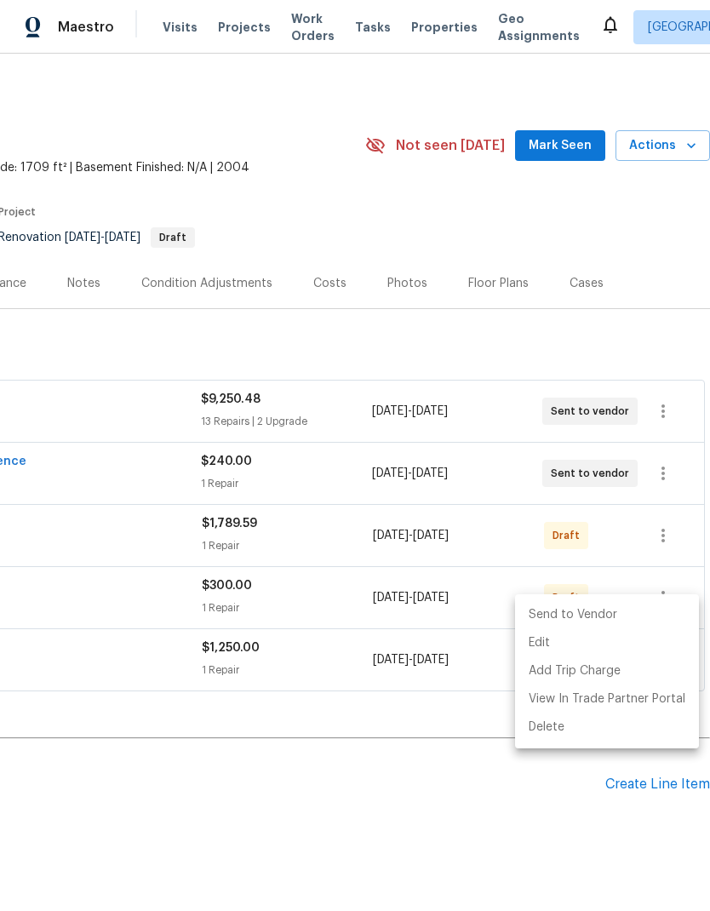
click at [633, 621] on li "Send to Vendor" at bounding box center [607, 615] width 184 height 28
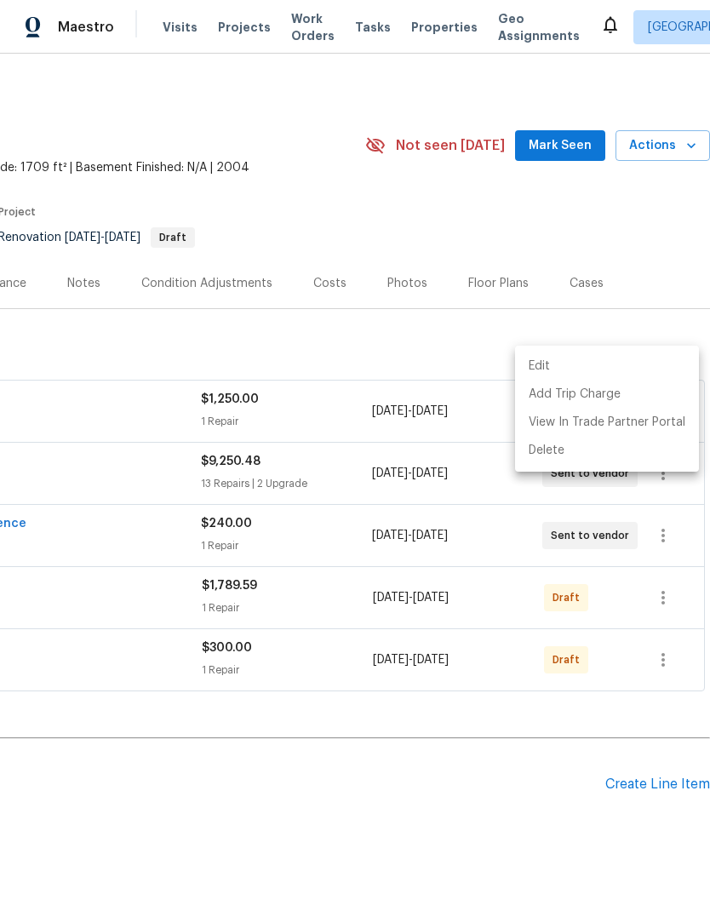
click at [663, 615] on div at bounding box center [355, 455] width 710 height 911
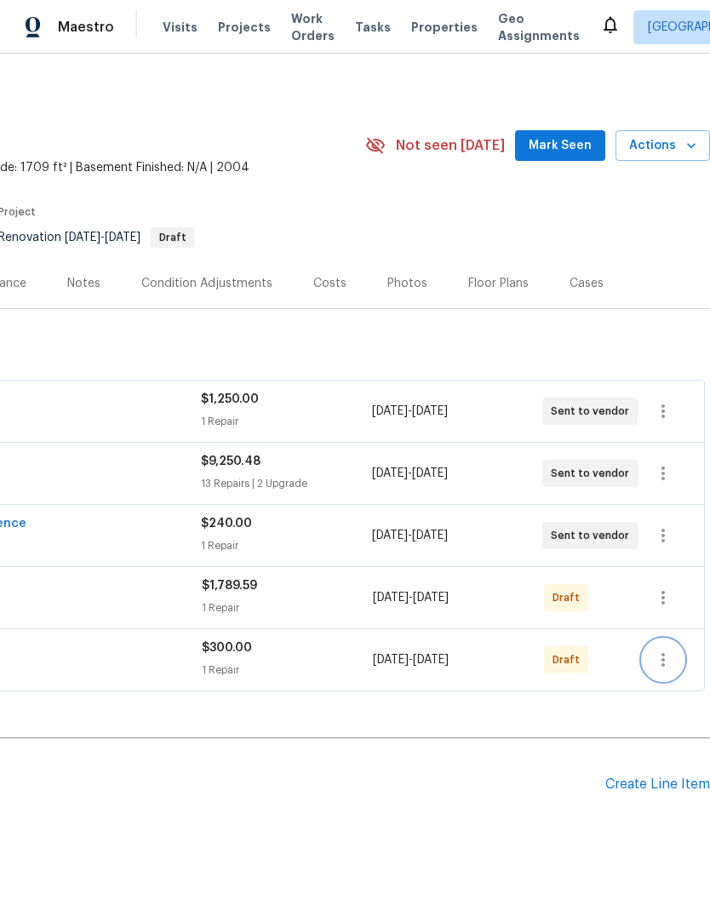
click at [667, 650] on icon "button" at bounding box center [663, 660] width 20 height 20
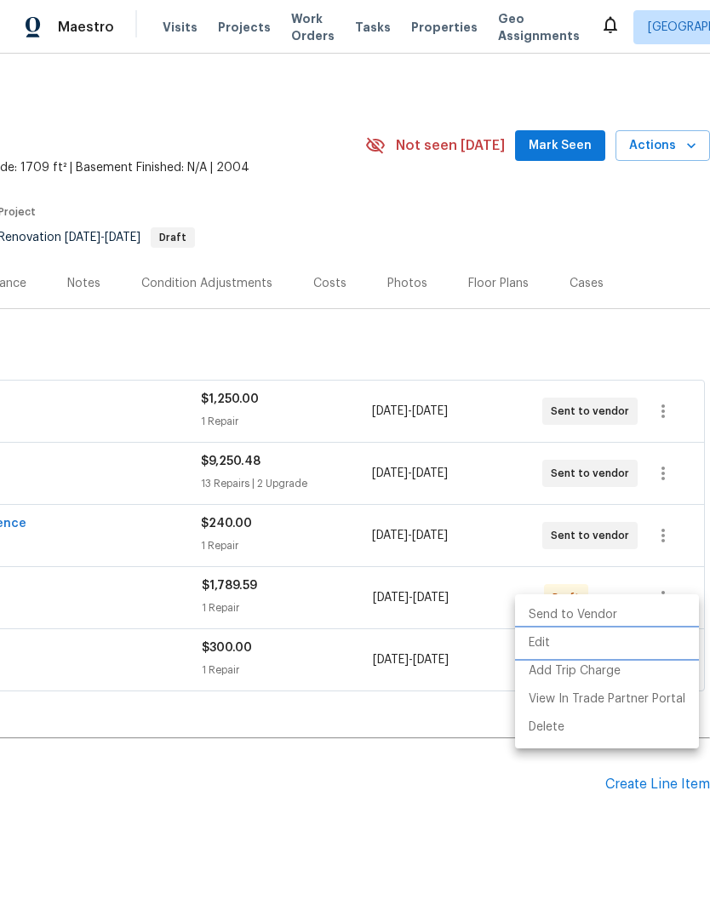
click at [606, 629] on li "Edit" at bounding box center [607, 643] width 184 height 28
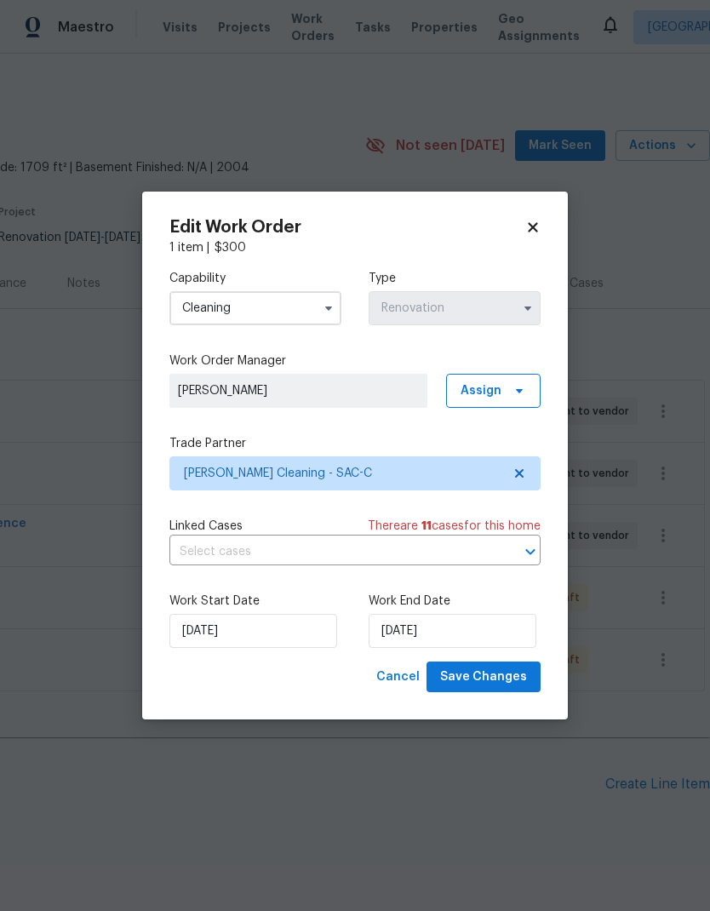
click at [466, 808] on body "Maestro Visits Projects Work Orders Tasks Properties Geo Assignments Albuquerqu…" at bounding box center [355, 455] width 710 height 911
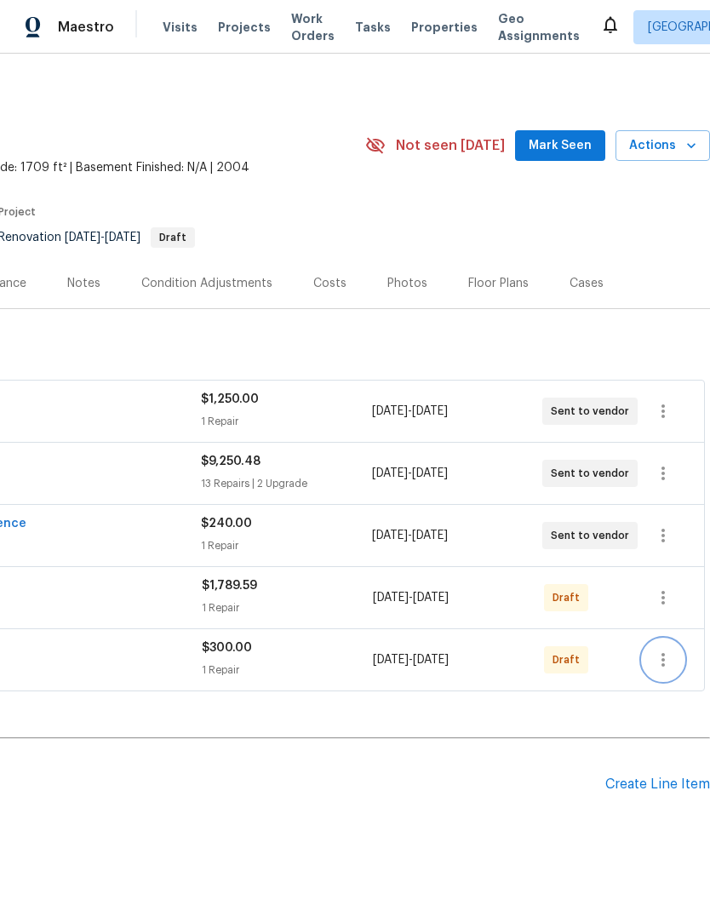
click at [659, 650] on icon "button" at bounding box center [663, 660] width 20 height 20
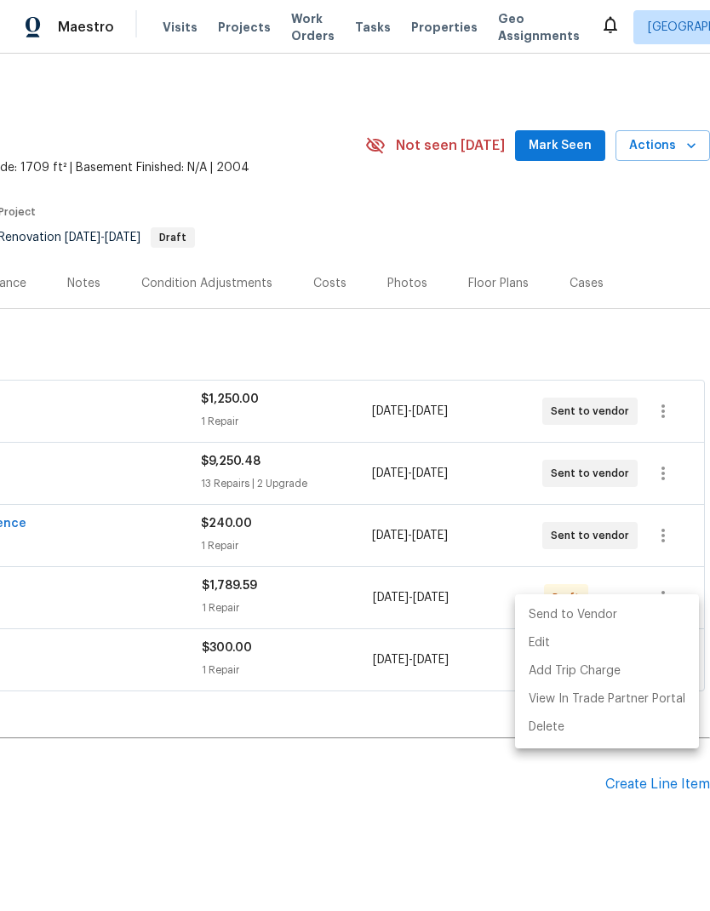
click at [641, 613] on li "Send to Vendor" at bounding box center [607, 615] width 184 height 28
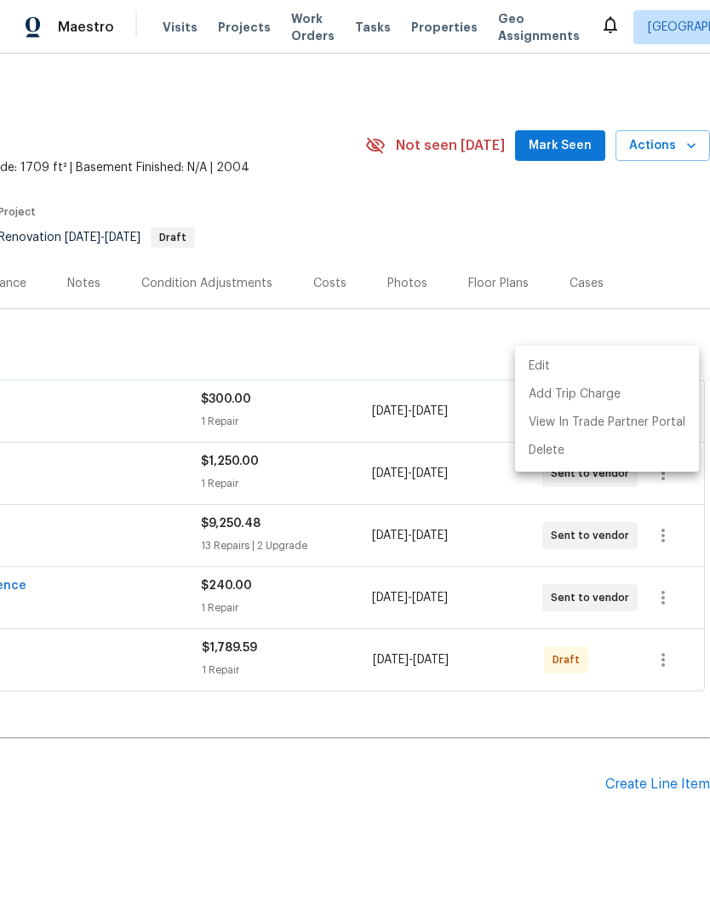
click at [667, 615] on div at bounding box center [355, 455] width 710 height 911
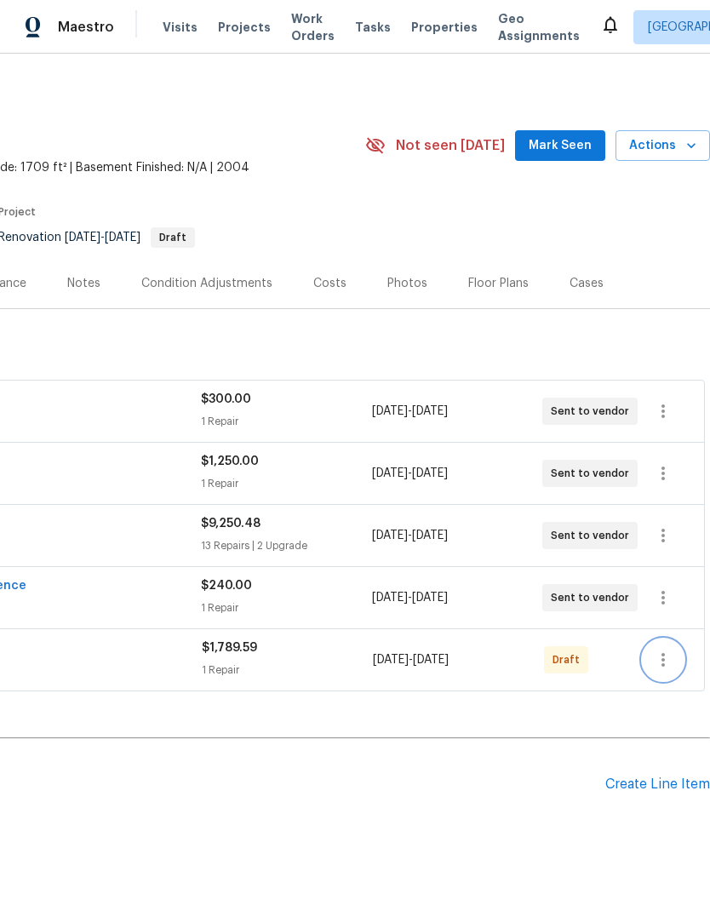
click at [672, 650] on icon "button" at bounding box center [663, 660] width 20 height 20
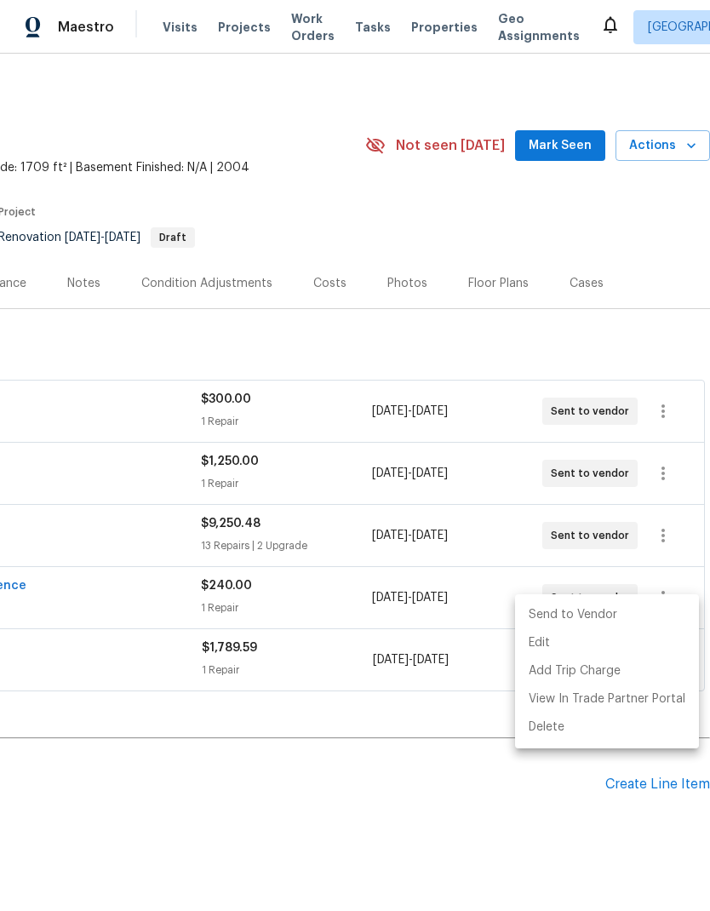
click at [642, 618] on li "Send to Vendor" at bounding box center [607, 615] width 184 height 28
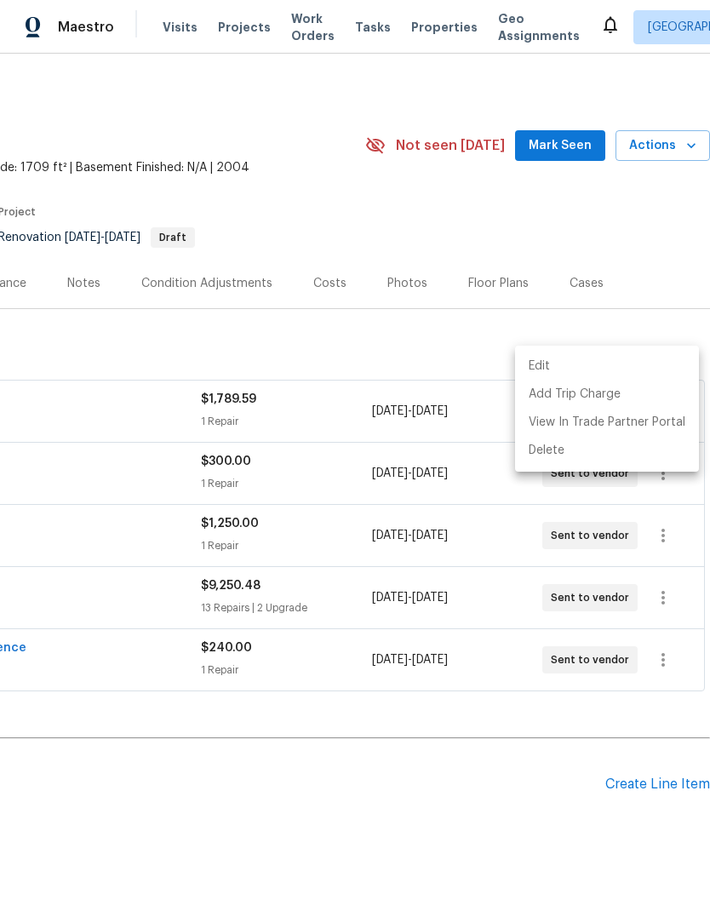
click at [394, 779] on div at bounding box center [355, 455] width 710 height 911
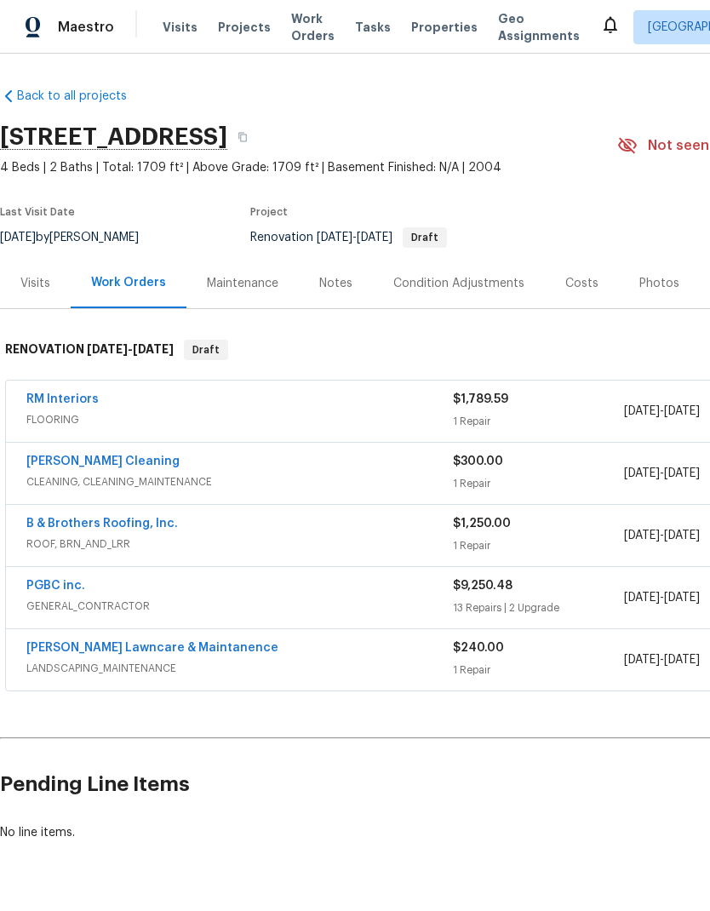
scroll to position [0, 0]
click at [323, 275] on div "Notes" at bounding box center [335, 283] width 33 height 17
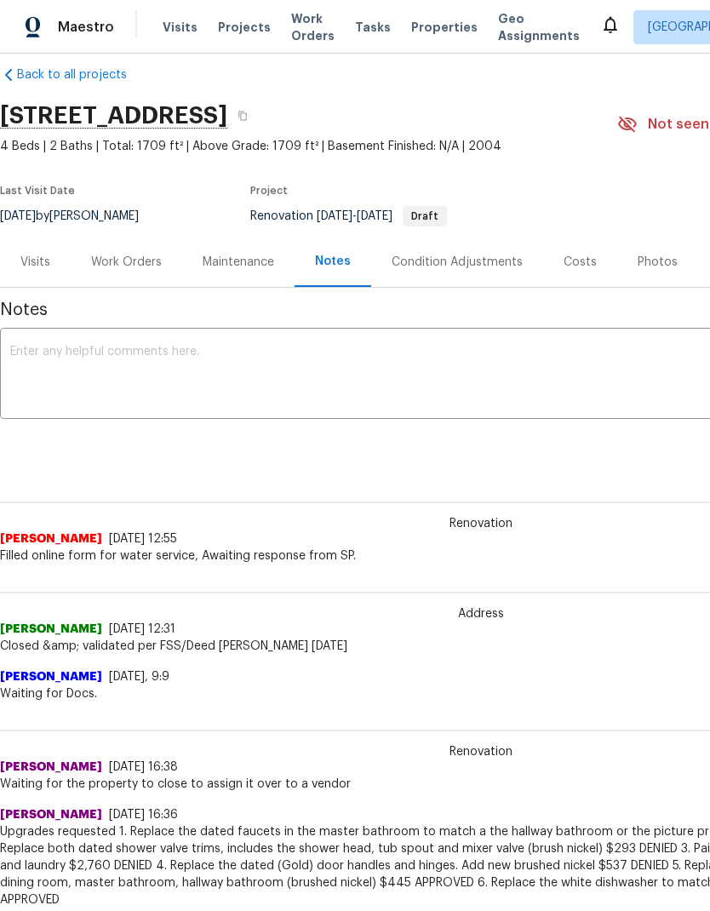
scroll to position [21, 0]
click at [143, 373] on textarea at bounding box center [481, 376] width 942 height 60
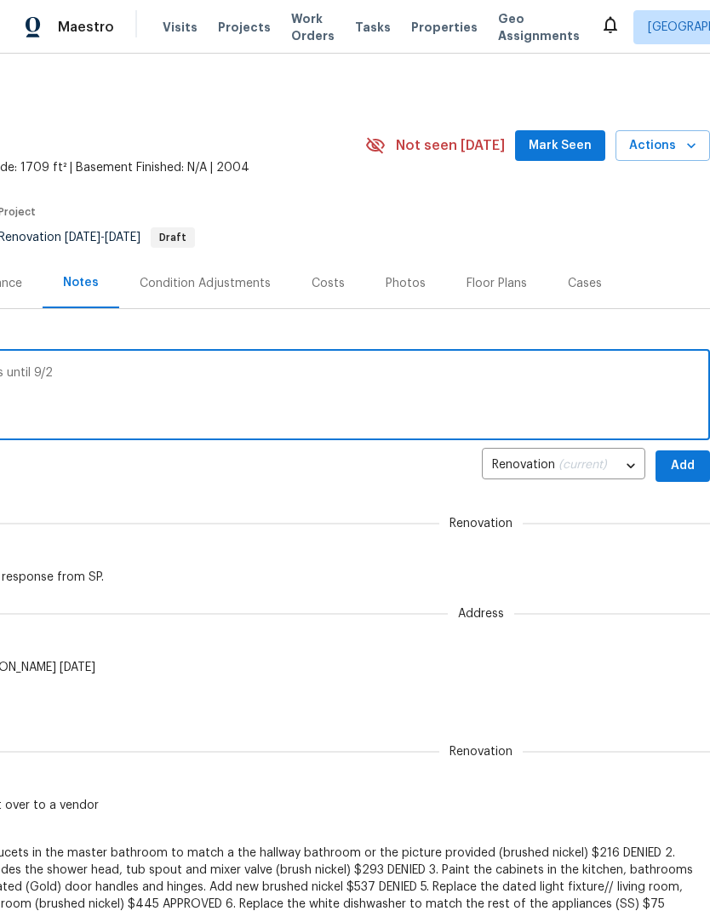
scroll to position [0, 252]
type textarea "Assigned all WO to the vendors// Start was until 9/2"
click at [687, 461] on span "Add" at bounding box center [682, 466] width 27 height 21
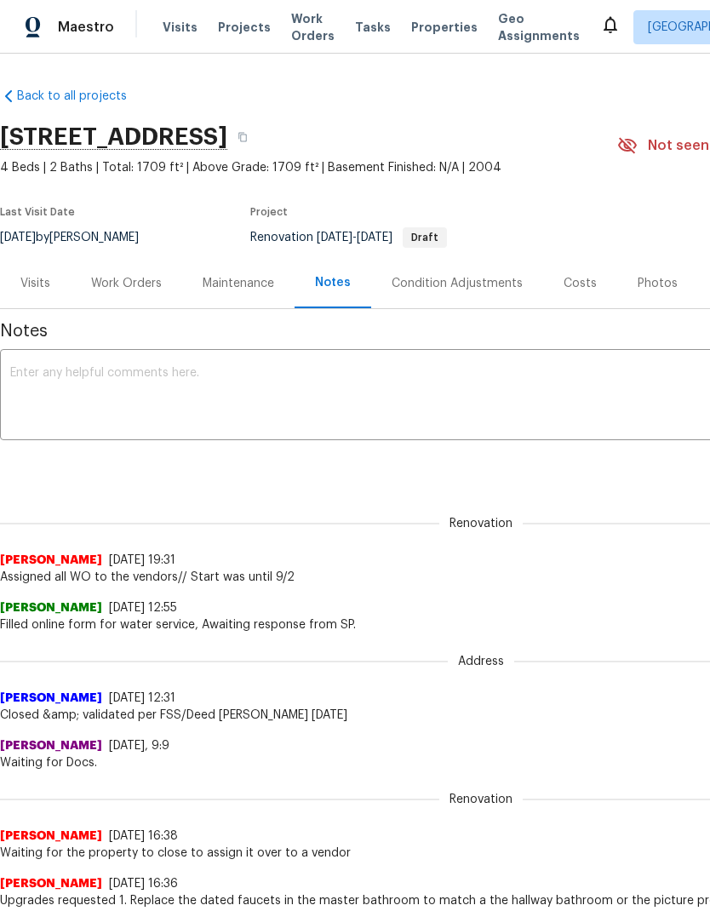
scroll to position [0, 0]
